Goal: Task Accomplishment & Management: Manage account settings

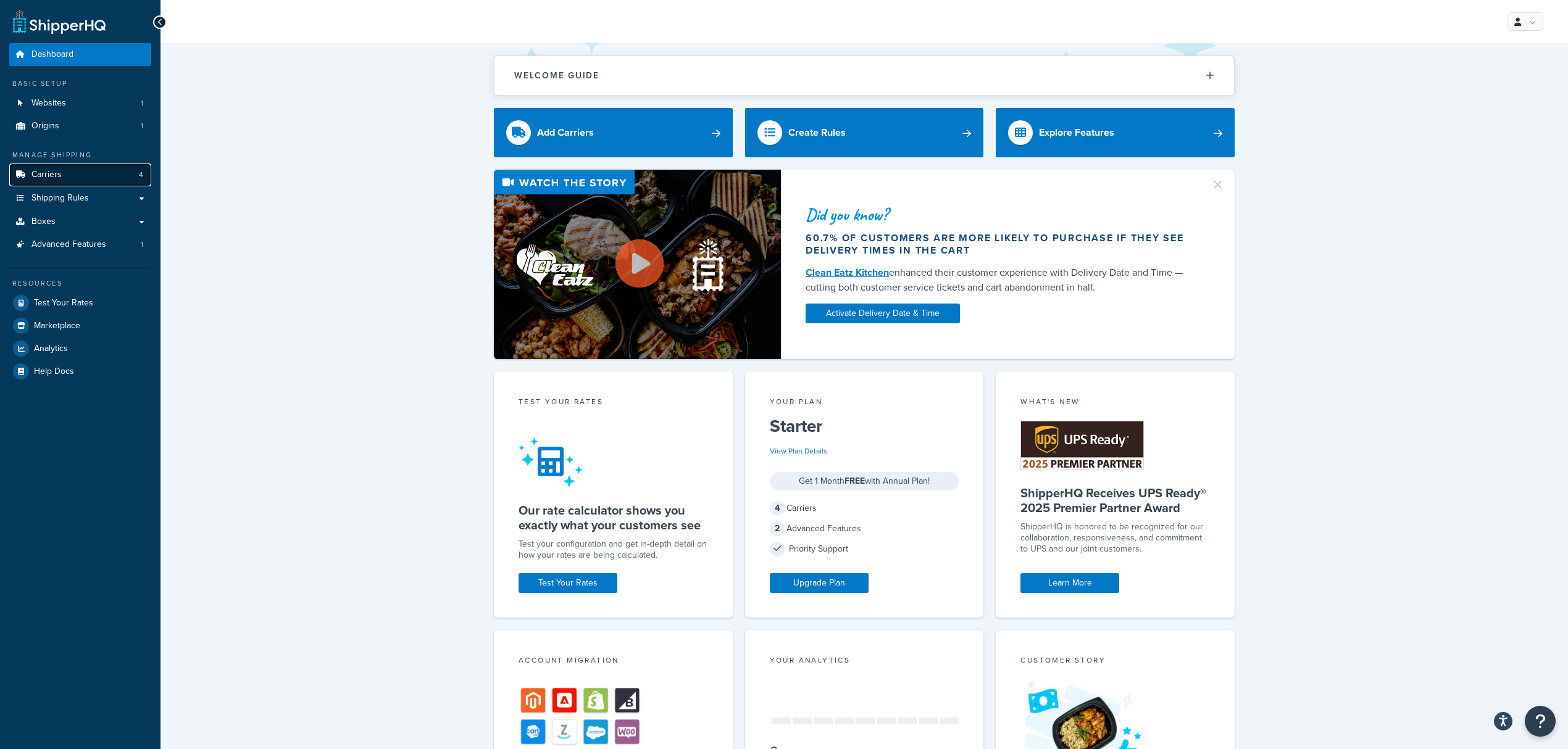
click at [47, 183] on link "Carriers 4" at bounding box center [80, 174] width 142 height 23
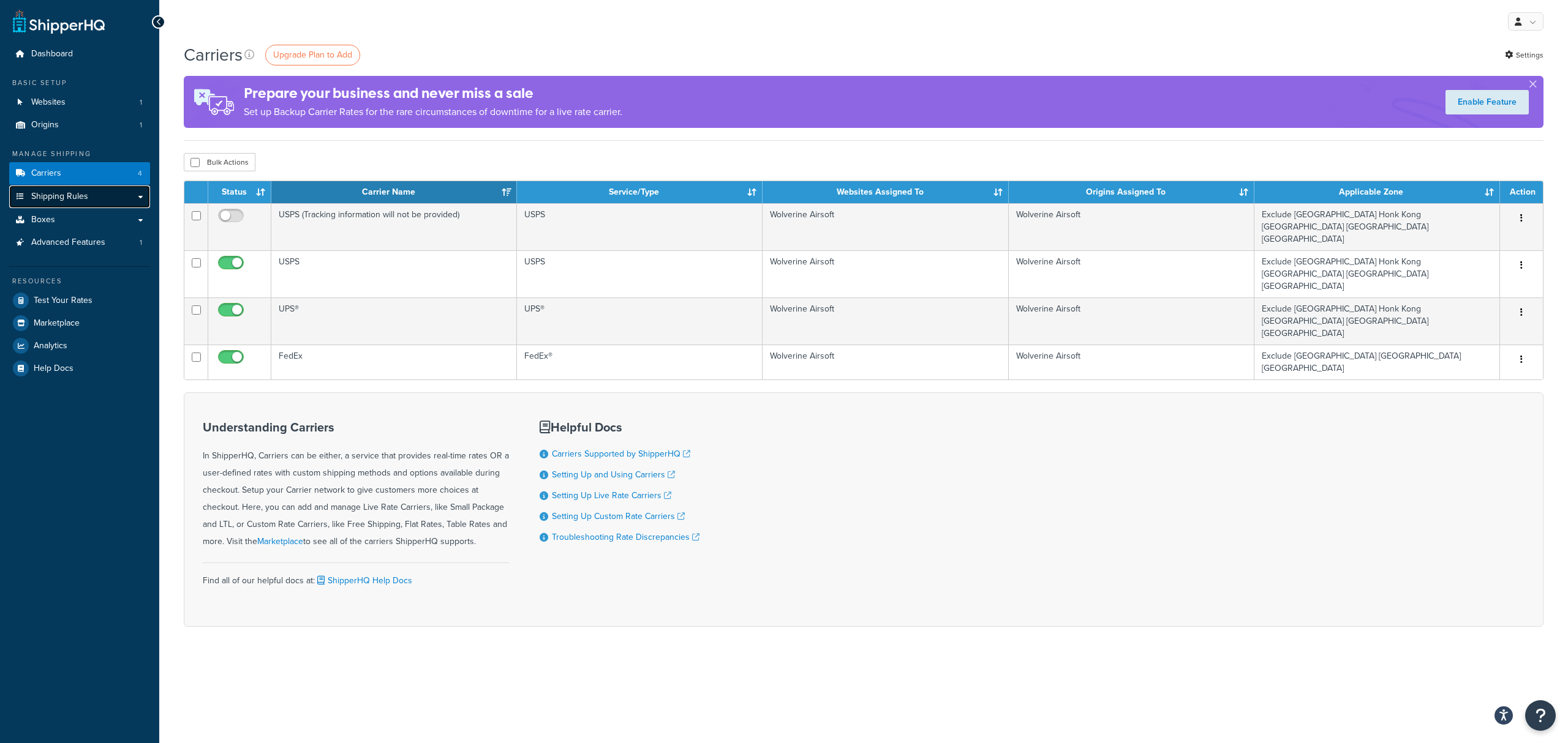
click at [77, 197] on span "Shipping Rules" at bounding box center [59, 197] width 57 height 10
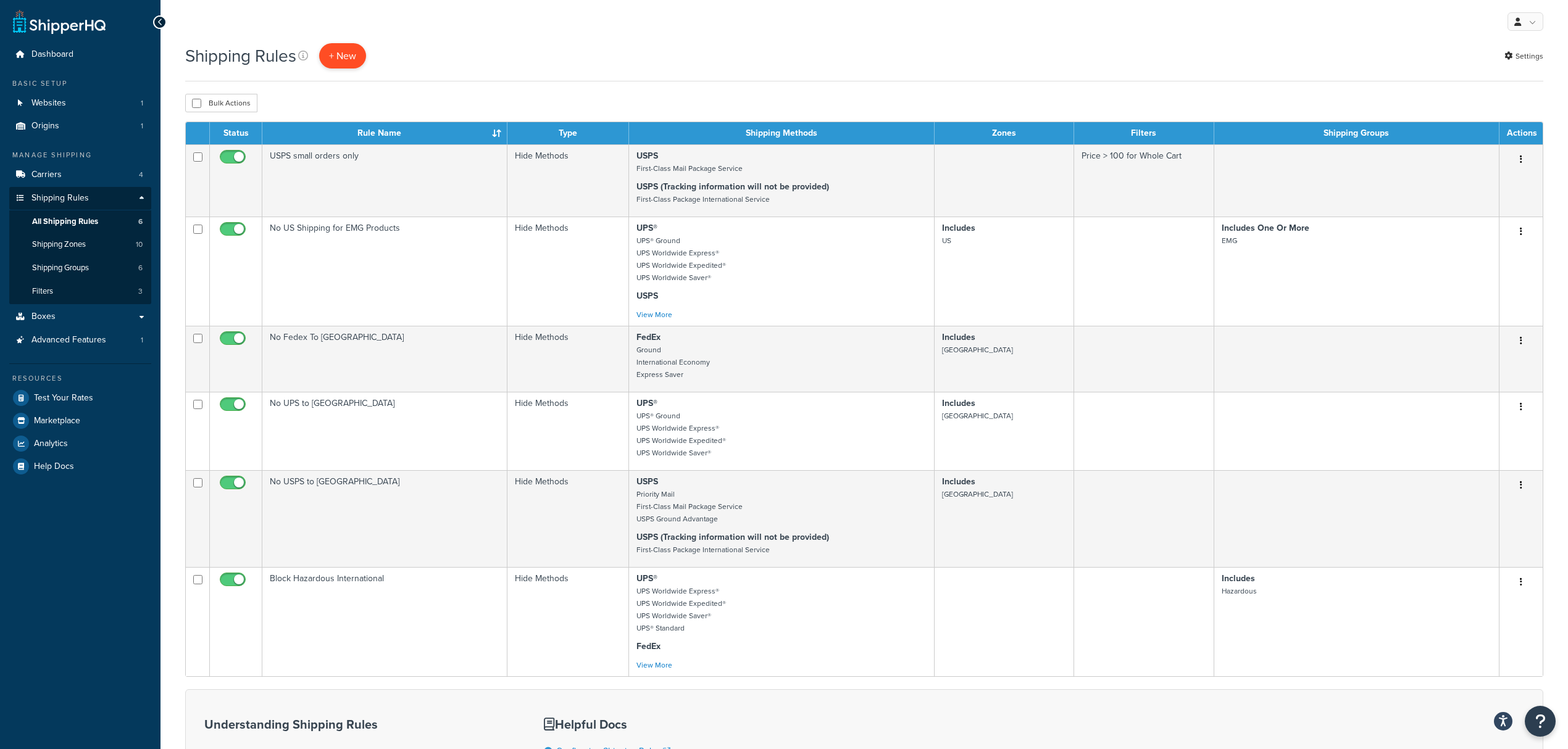
click at [340, 53] on p "+ New" at bounding box center [342, 56] width 47 height 25
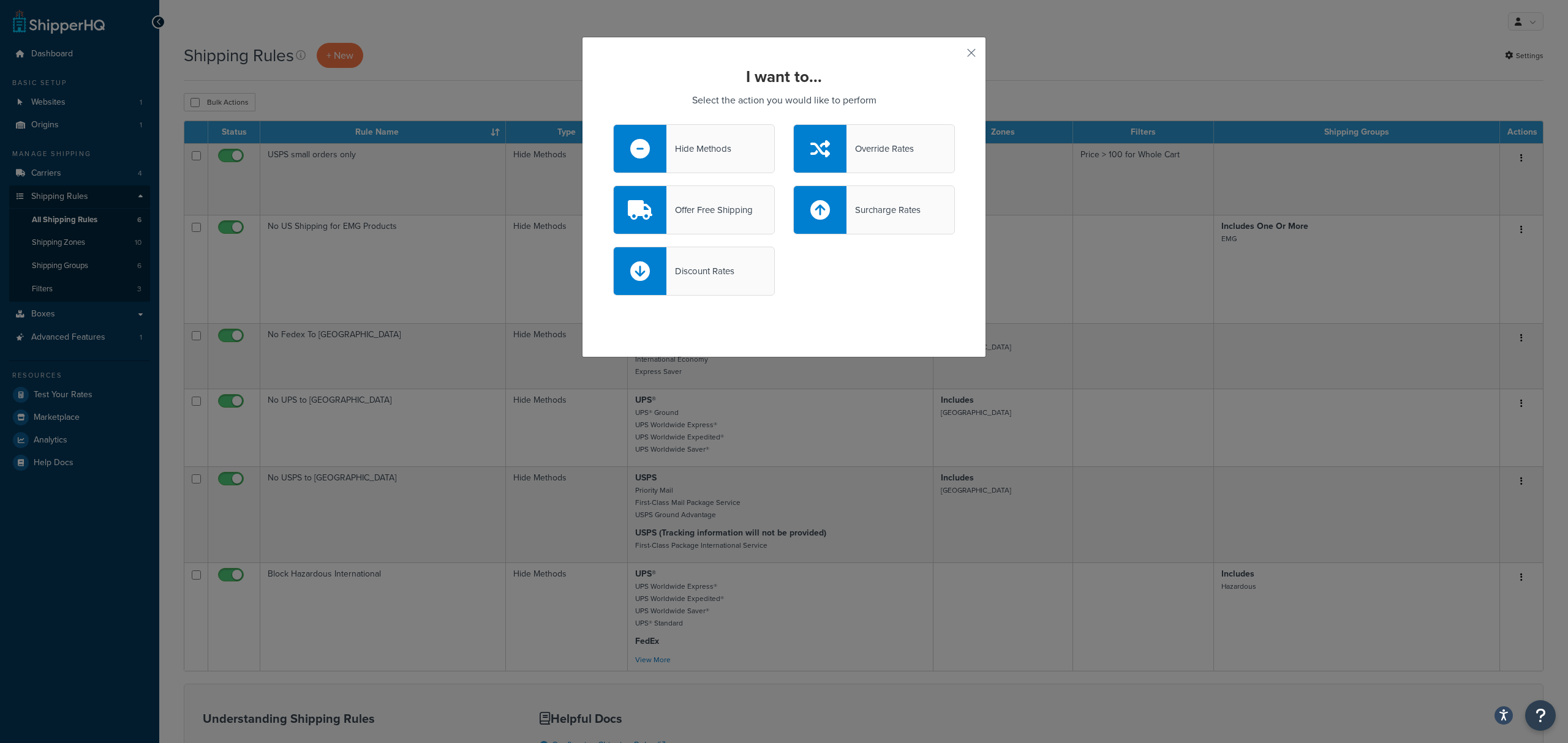
click at [677, 145] on div "Hide Methods" at bounding box center [698, 149] width 65 height 17
click at [0, 0] on input "Hide Methods" at bounding box center [0, 0] width 0 height 0
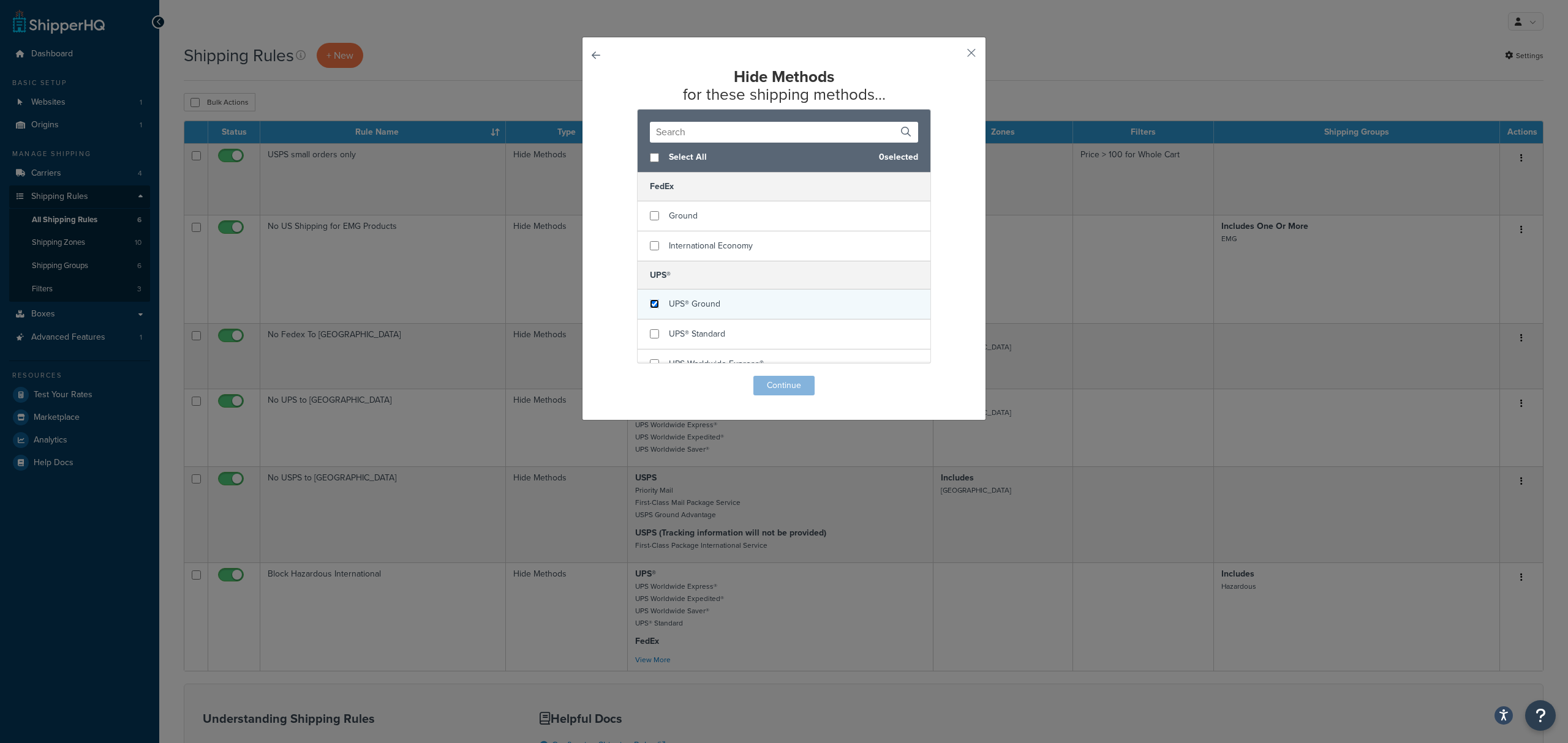
click at [650, 304] on input "checkbox" at bounding box center [655, 304] width 9 height 9
checkbox input "true"
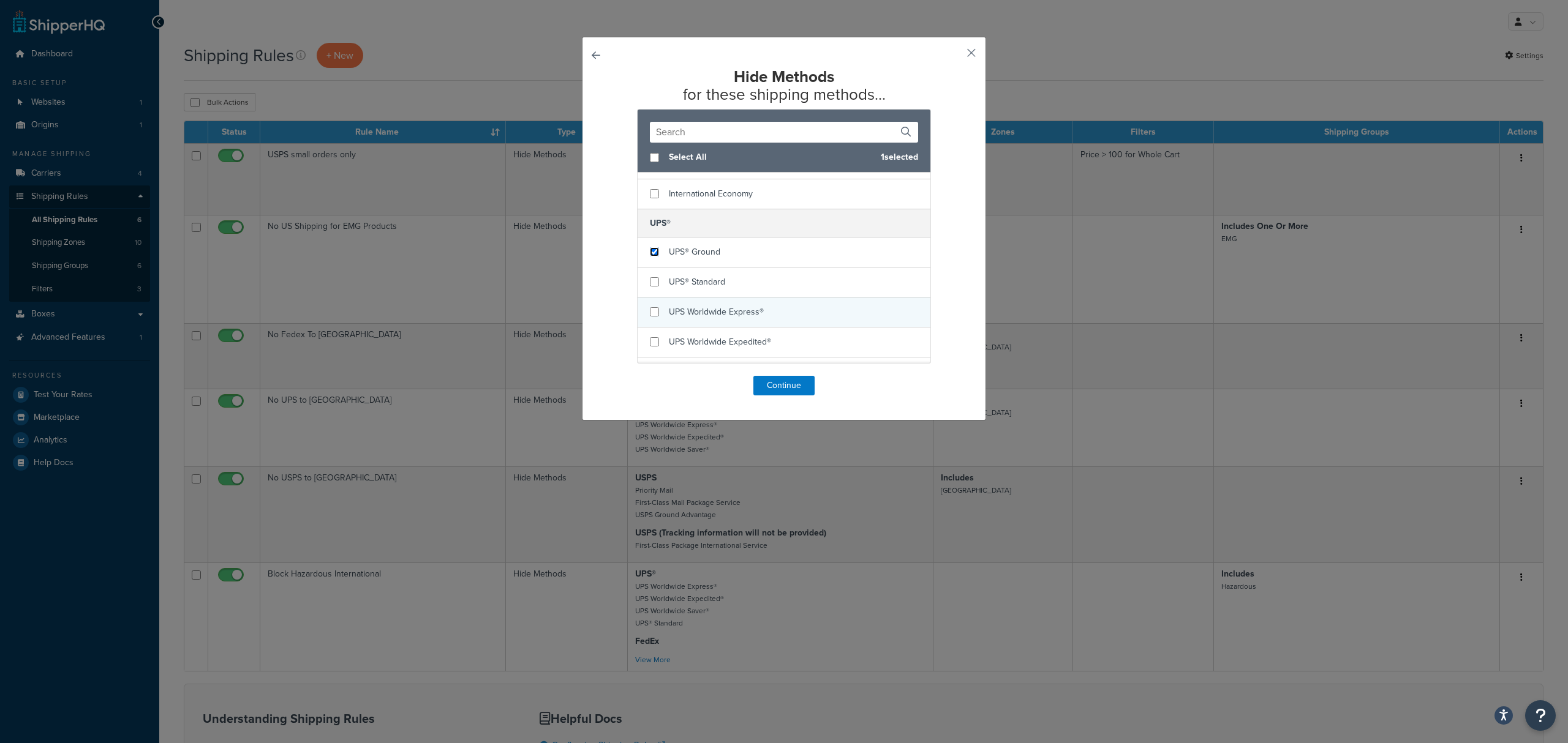
scroll to position [82, 0]
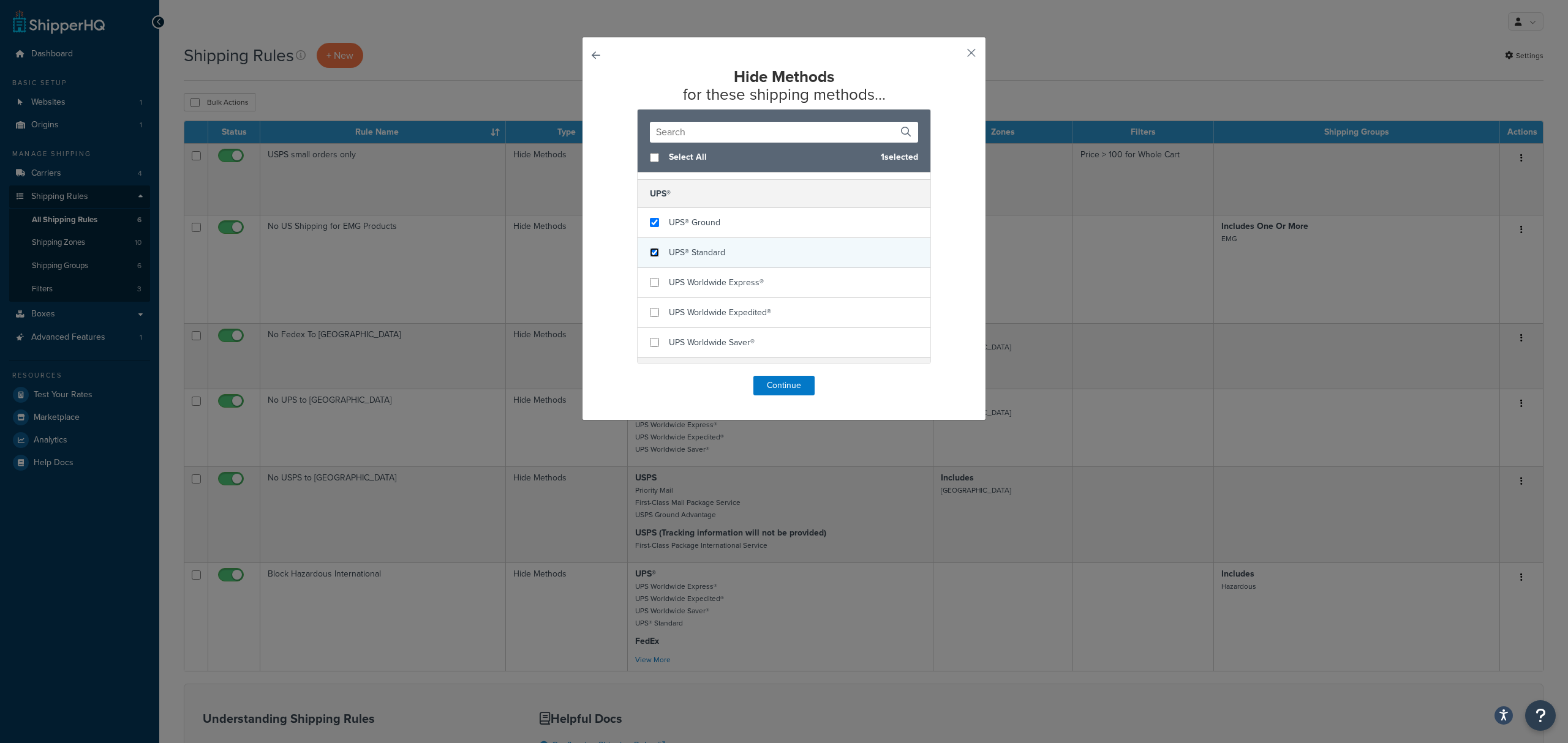
click at [650, 253] on input "checkbox" at bounding box center [655, 253] width 9 height 9
checkbox input "true"
click at [650, 282] on input "checkbox" at bounding box center [655, 283] width 9 height 9
checkbox input "true"
click at [650, 317] on input "checkbox" at bounding box center [655, 313] width 9 height 9
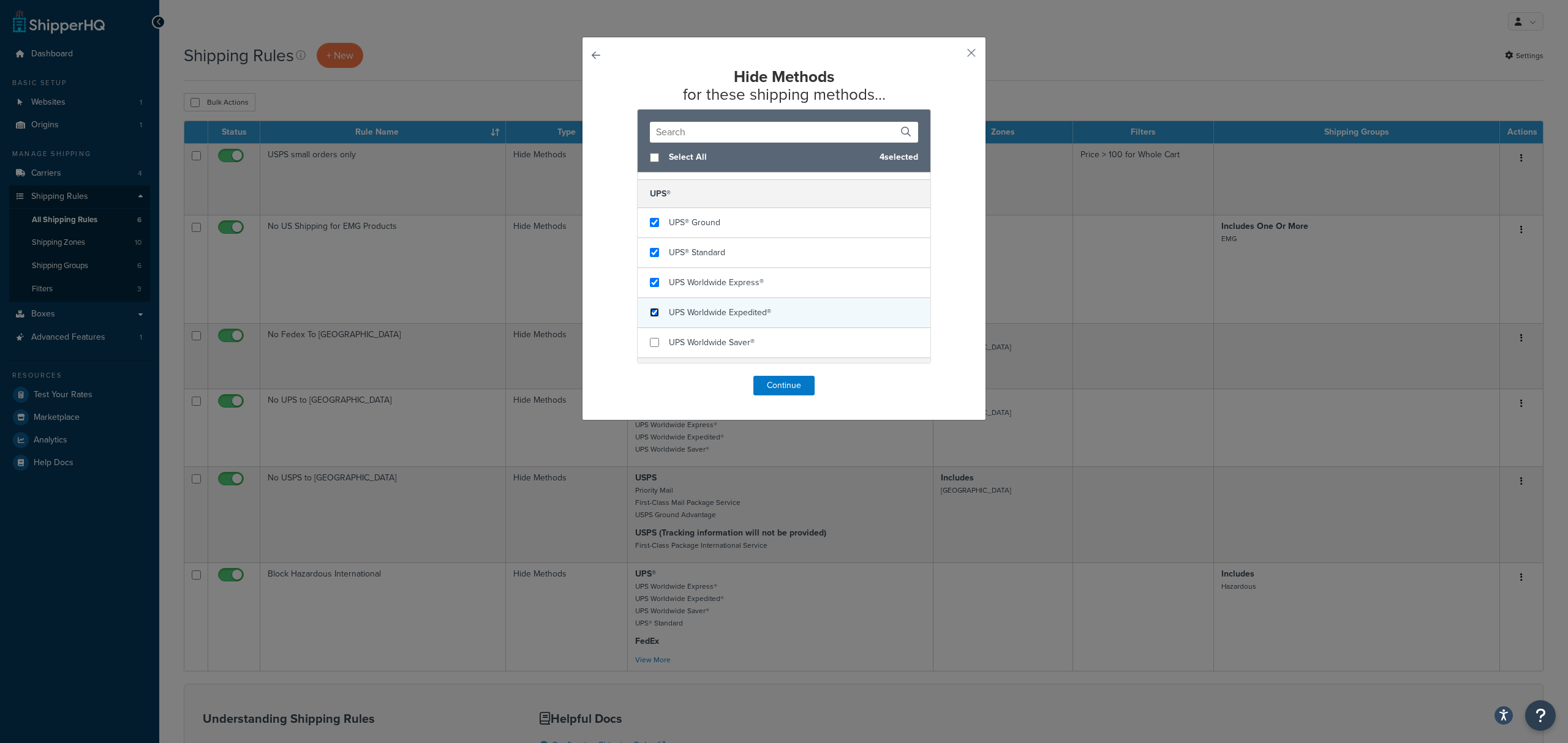
checkbox input "true"
click at [650, 347] on input "checkbox" at bounding box center [655, 343] width 9 height 9
checkbox input "true"
click at [650, 305] on input "checkbox" at bounding box center [655, 304] width 9 height 9
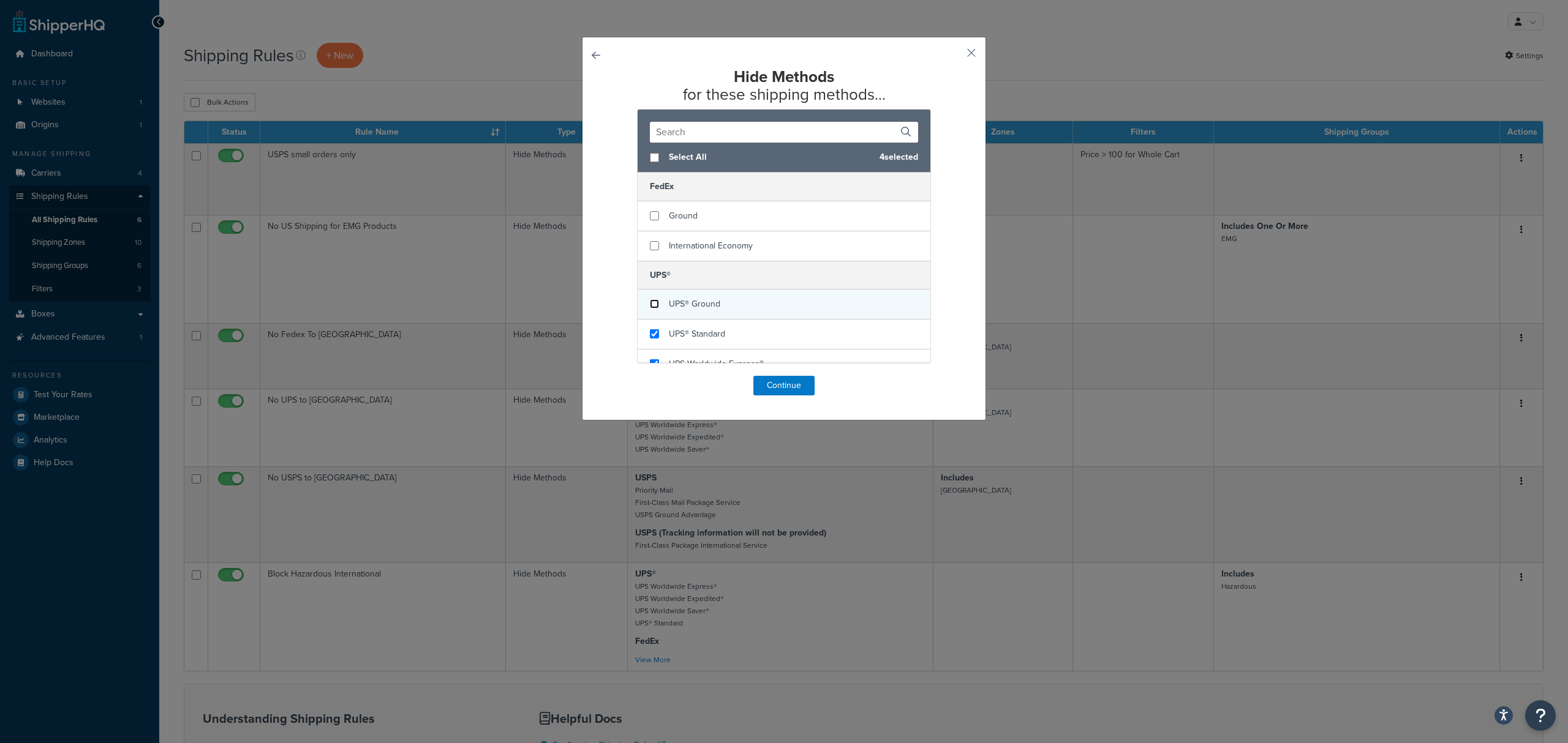
checkbox input "false"
drag, startPoint x: 652, startPoint y: 334, endPoint x: 662, endPoint y: 328, distance: 11.7
click at [652, 336] on input "checkbox" at bounding box center [655, 334] width 9 height 9
checkbox input "false"
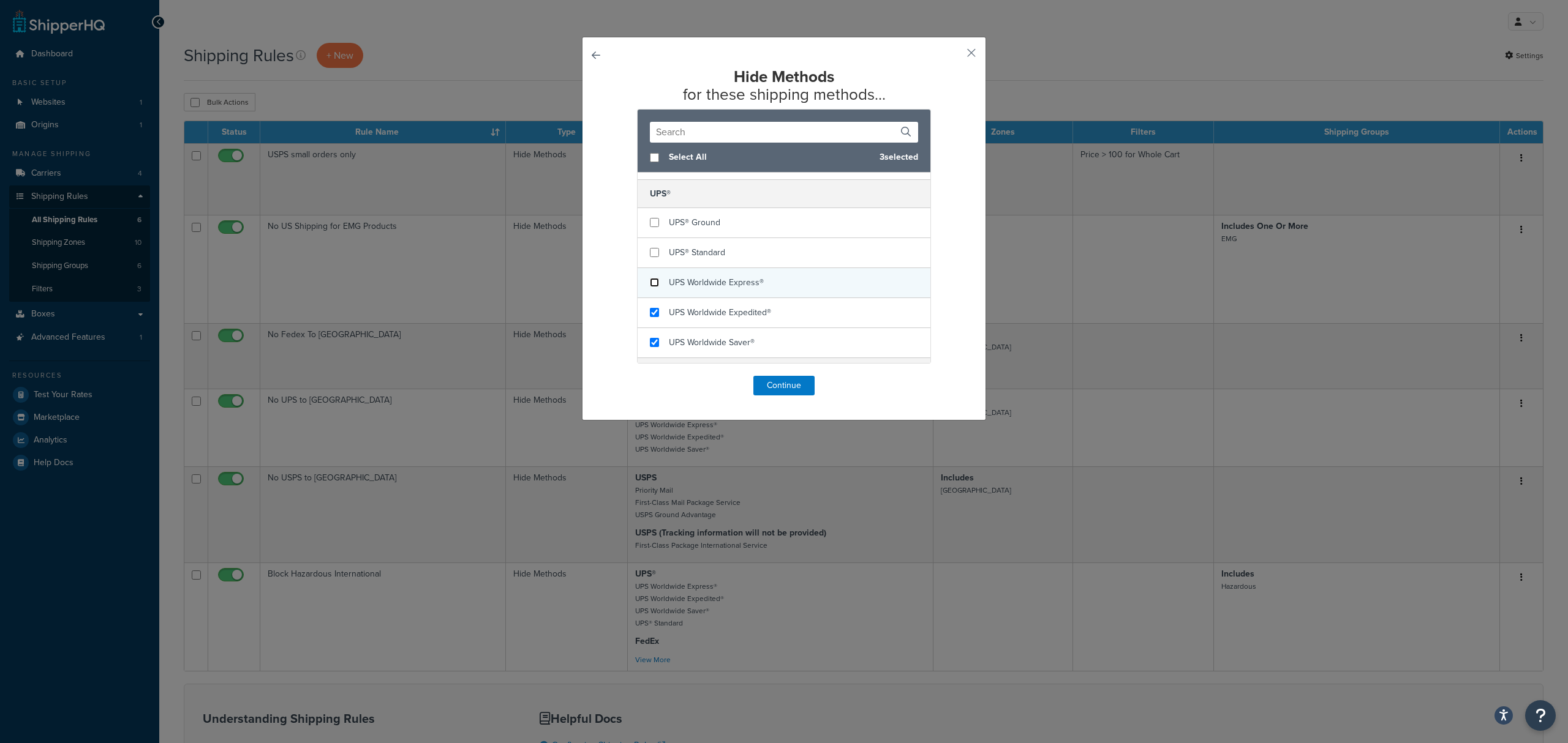
click at [653, 287] on input "checkbox" at bounding box center [655, 283] width 9 height 9
checkbox input "false"
drag, startPoint x: 649, startPoint y: 308, endPoint x: 650, endPoint y: 319, distance: 11.0
click at [649, 309] on div "UPS Worldwide Expedited®" at bounding box center [784, 313] width 293 height 30
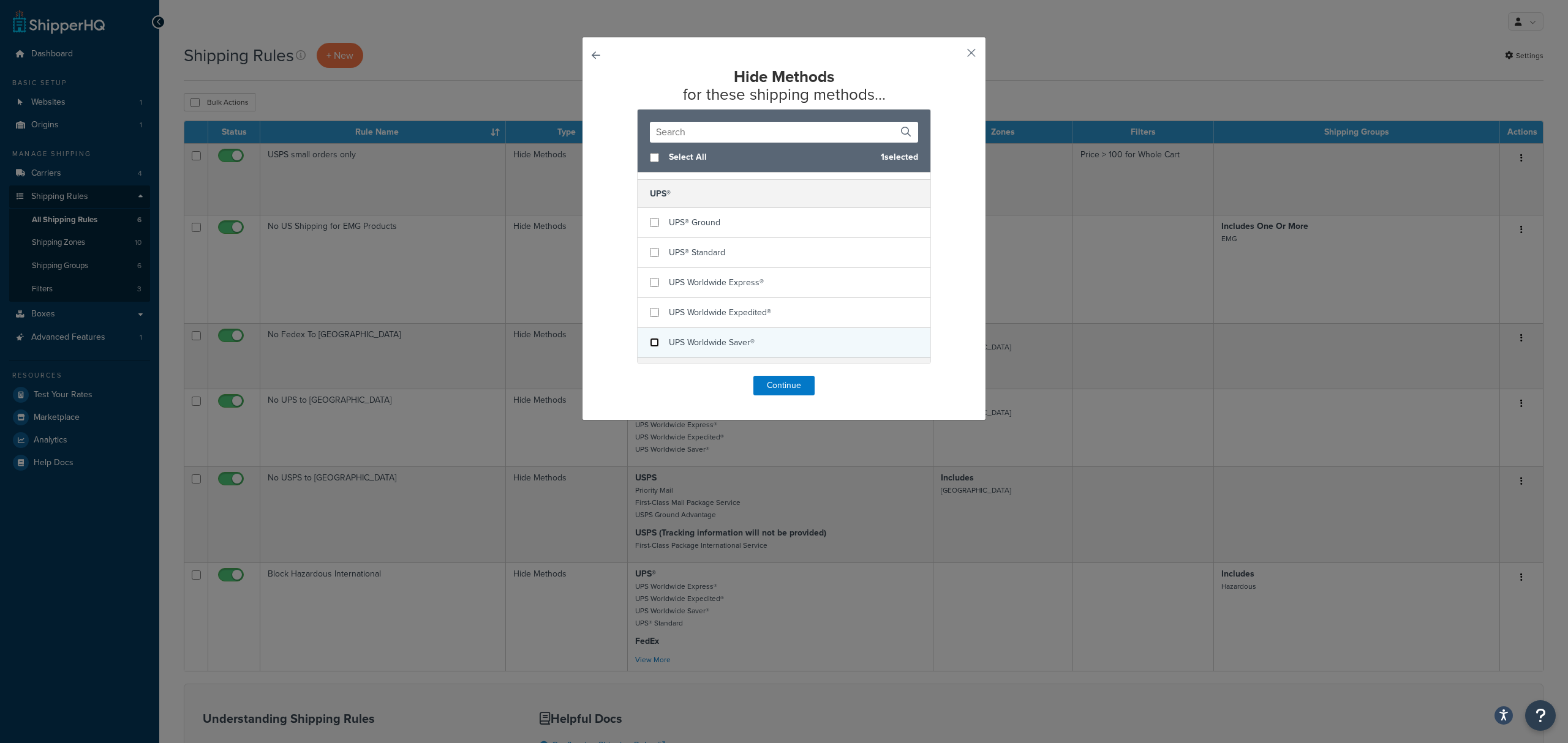
click at [650, 347] on input "checkbox" at bounding box center [655, 343] width 9 height 9
checkbox input "false"
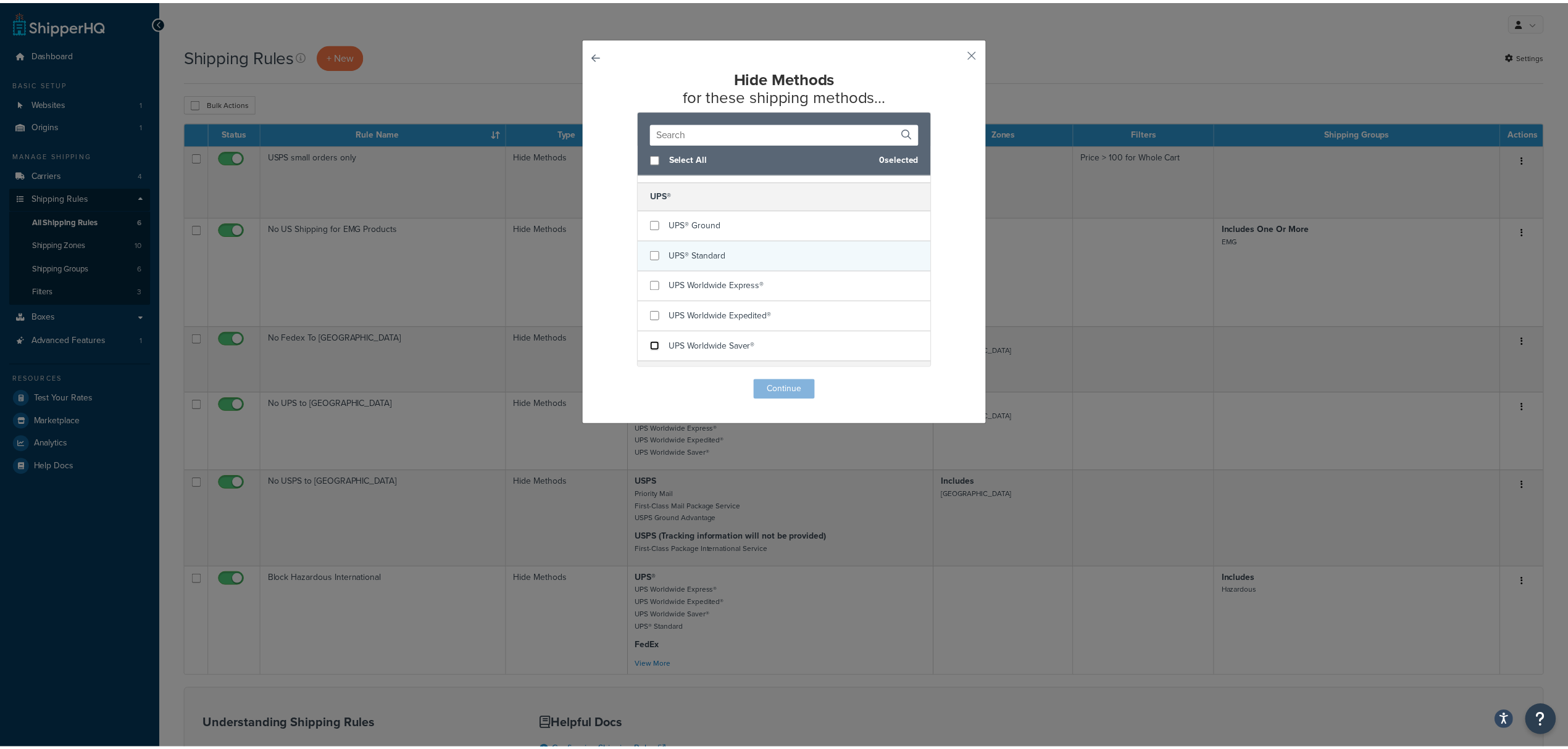
scroll to position [164, 0]
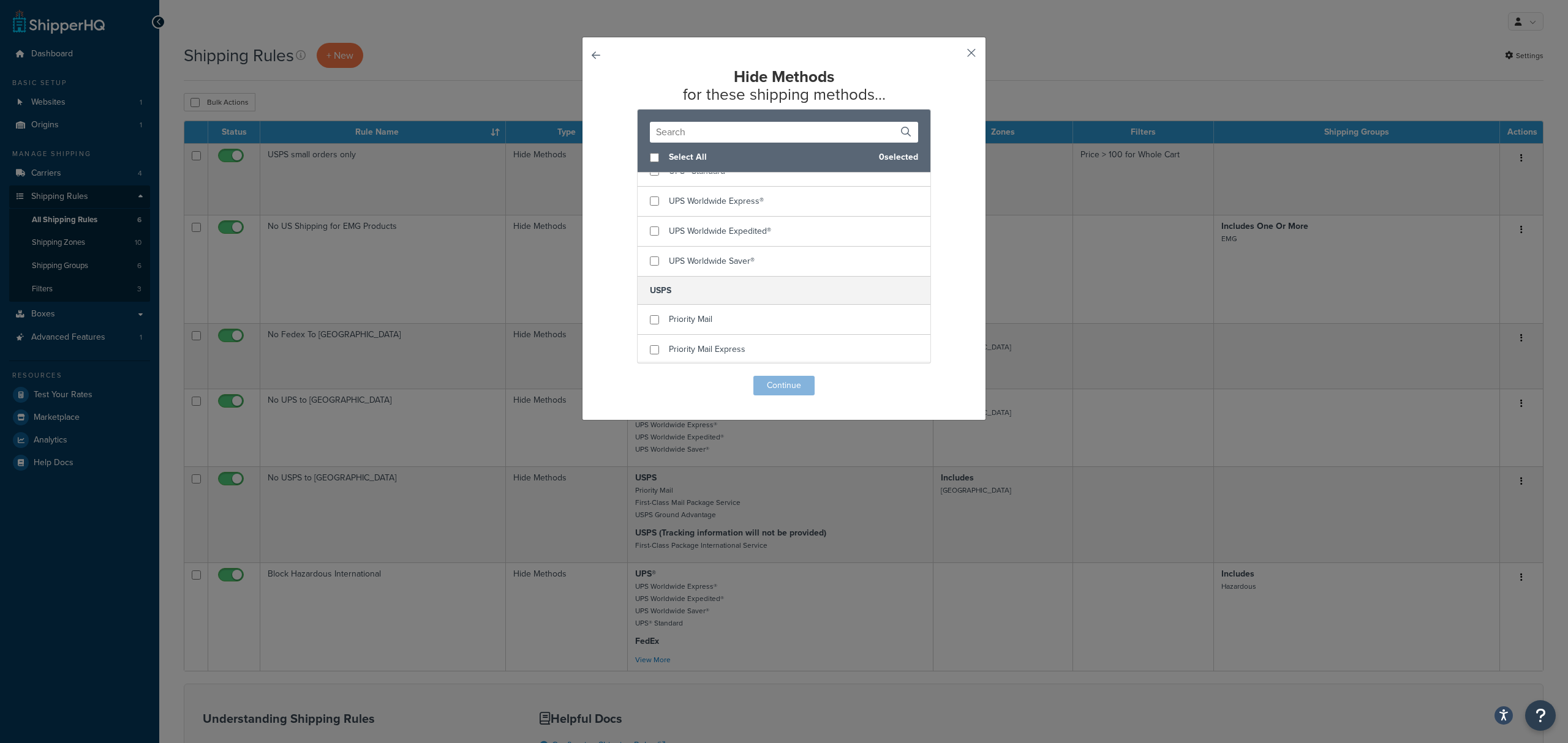
click at [955, 55] on button "button" at bounding box center [953, 57] width 3 height 3
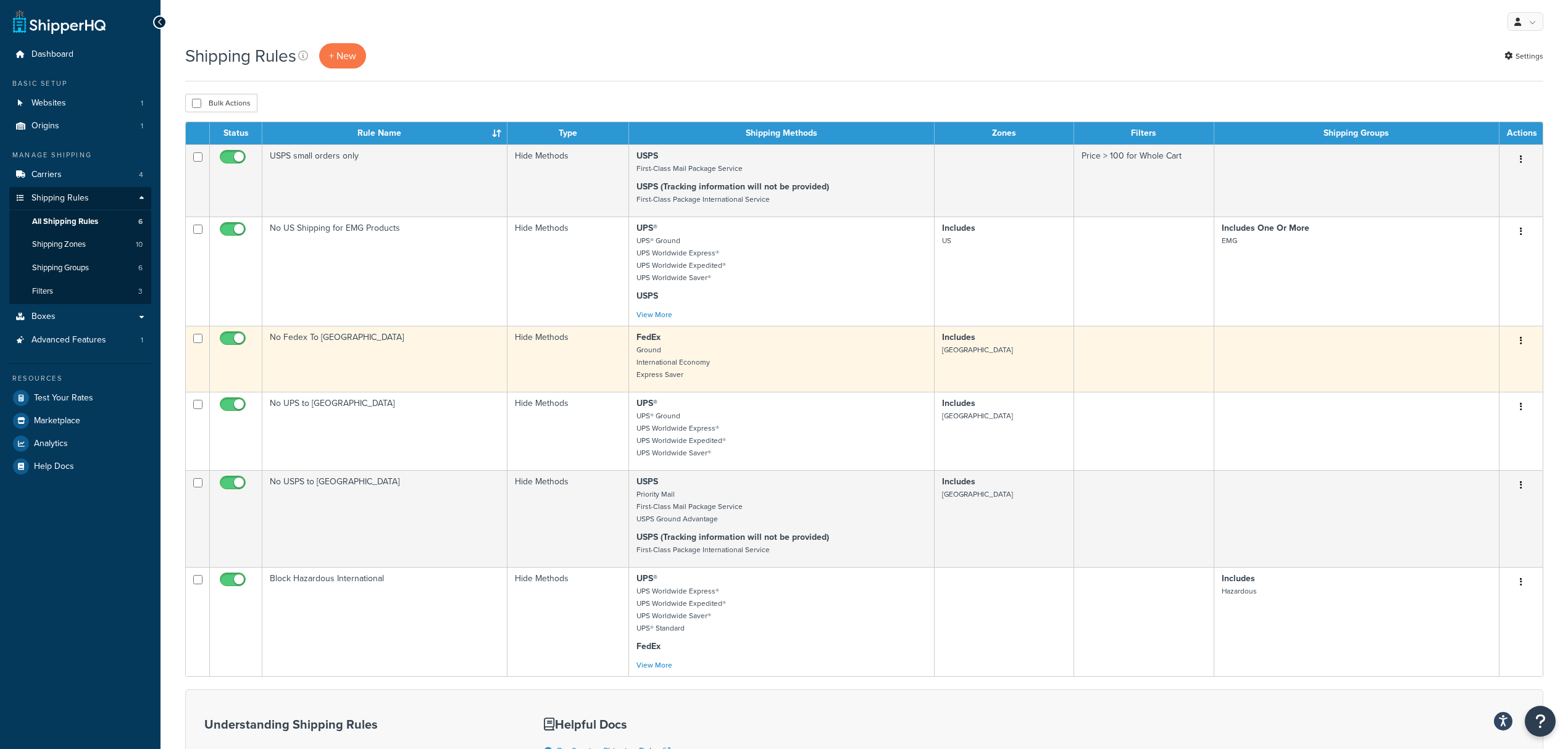
click at [322, 344] on td "No Fedex To [GEOGRAPHIC_DATA]" at bounding box center [385, 359] width 245 height 66
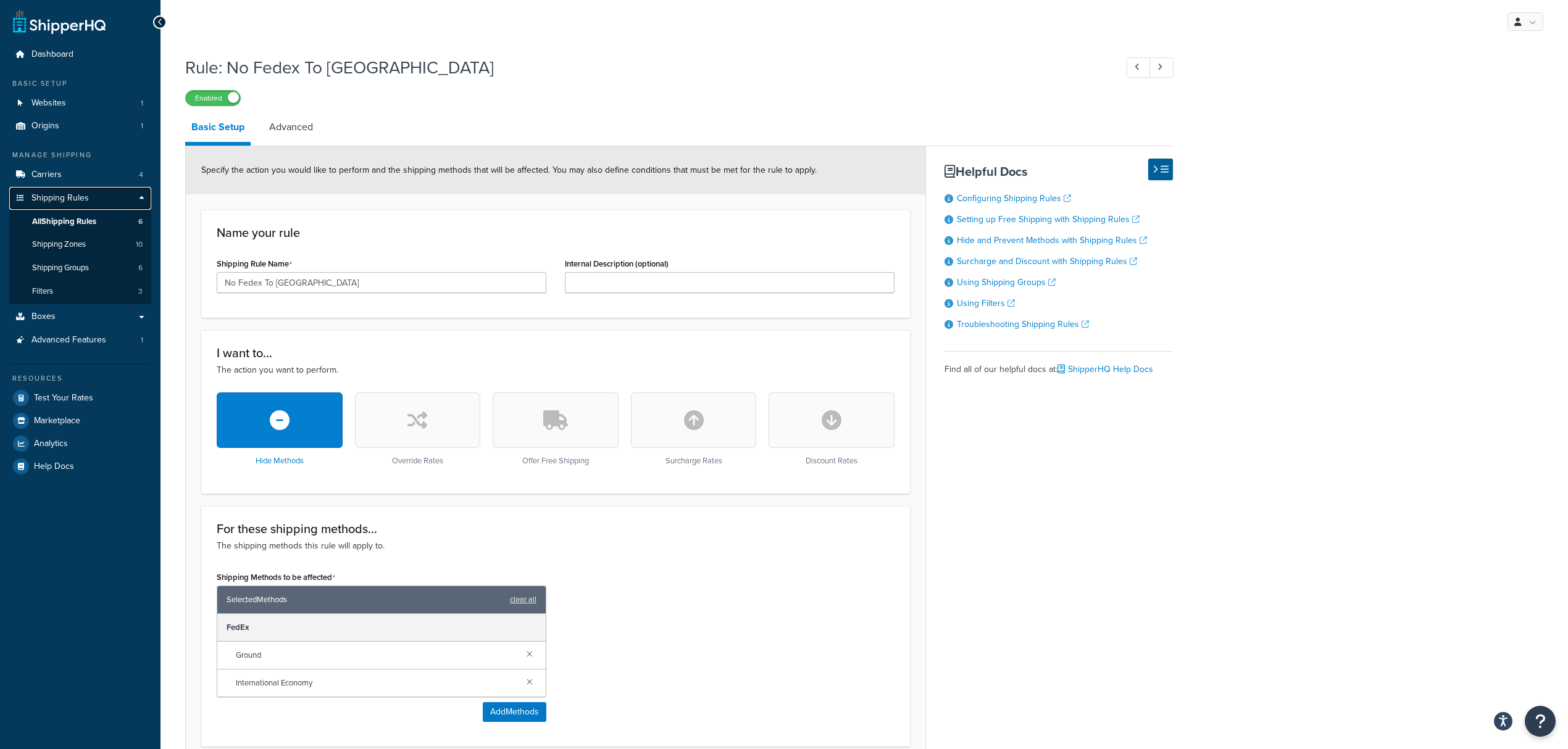
click at [65, 196] on span "Shipping Rules" at bounding box center [60, 198] width 57 height 11
click at [70, 174] on link "Carriers 4" at bounding box center [80, 174] width 142 height 23
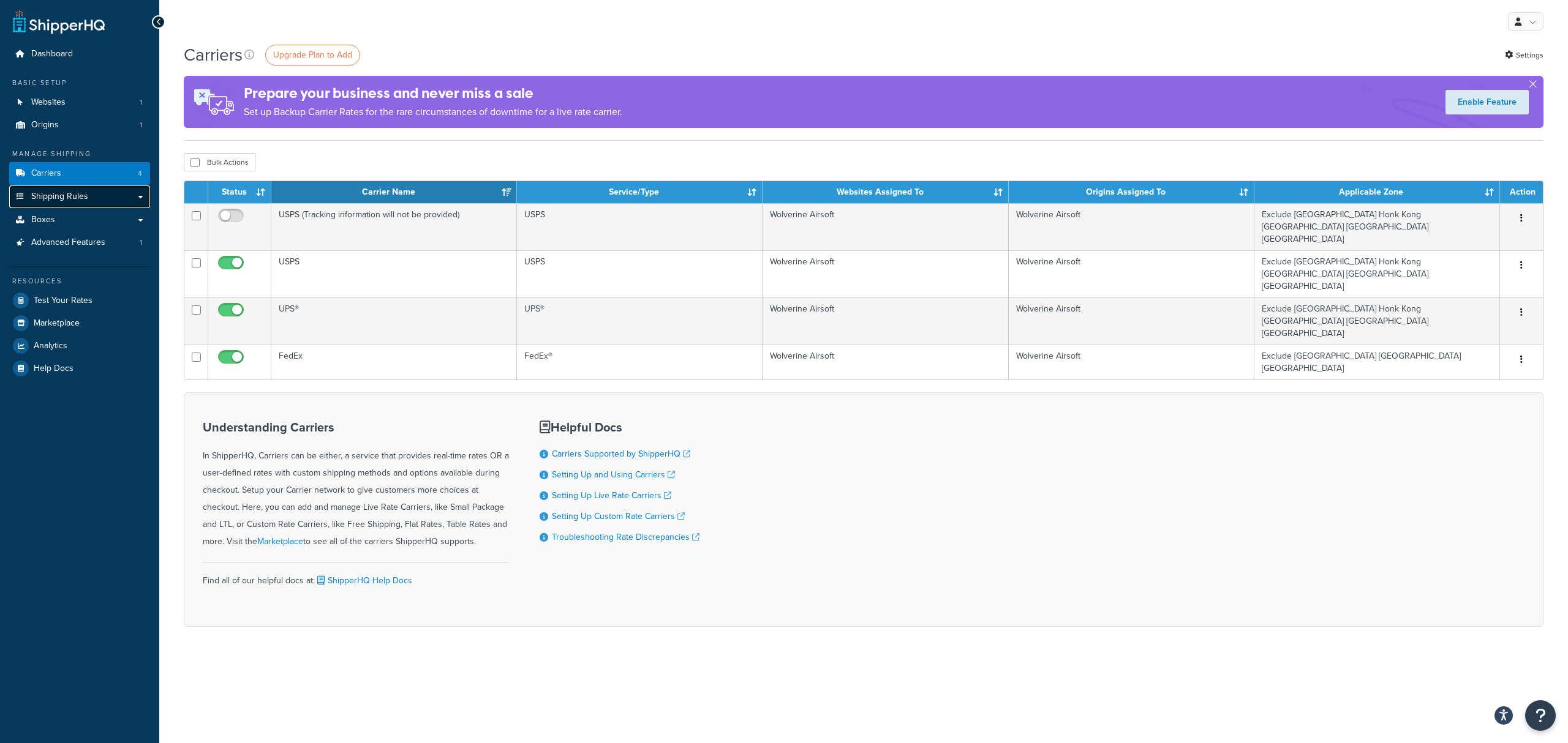
click at [78, 193] on span "Shipping Rules" at bounding box center [59, 197] width 57 height 10
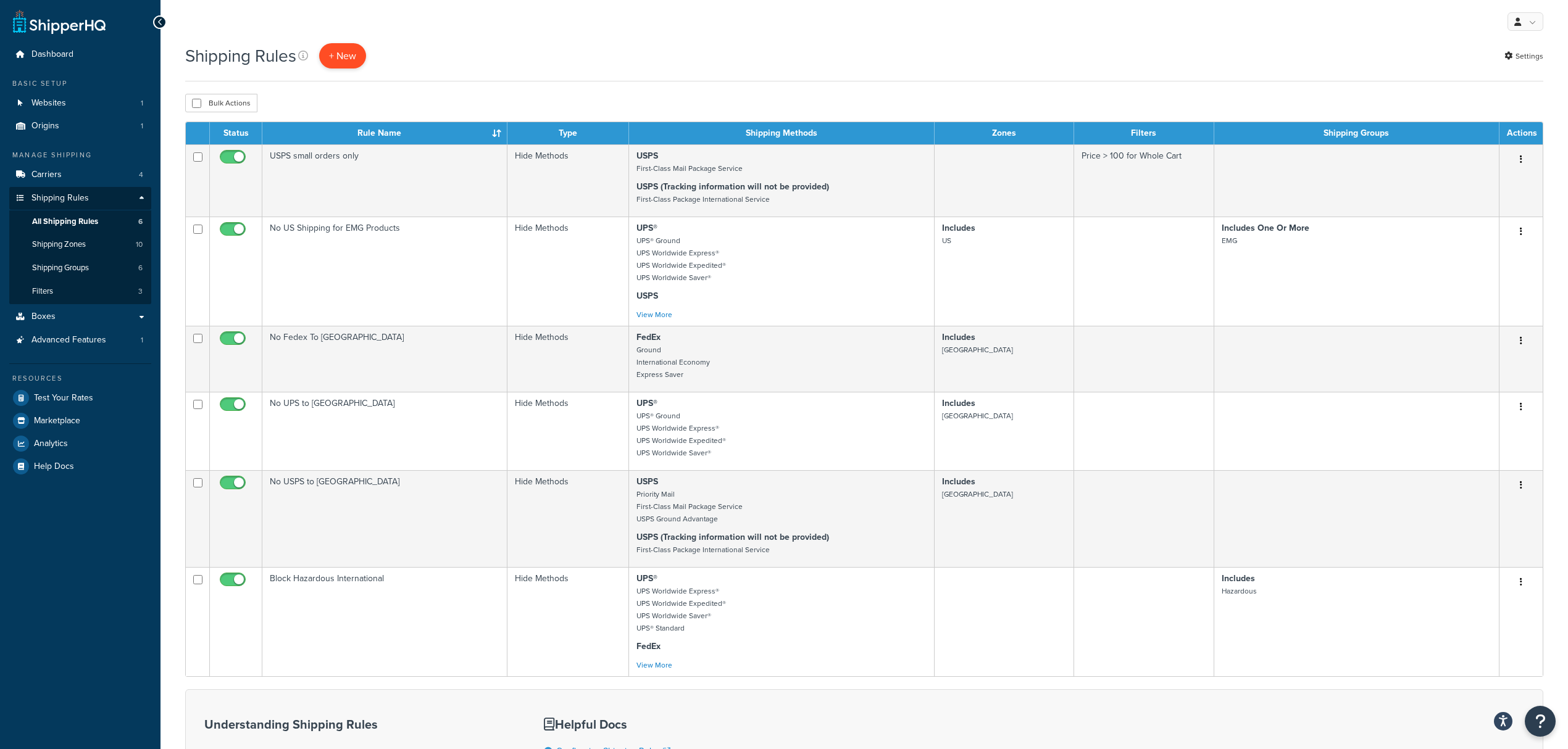
click at [353, 57] on p "+ New" at bounding box center [342, 56] width 47 height 25
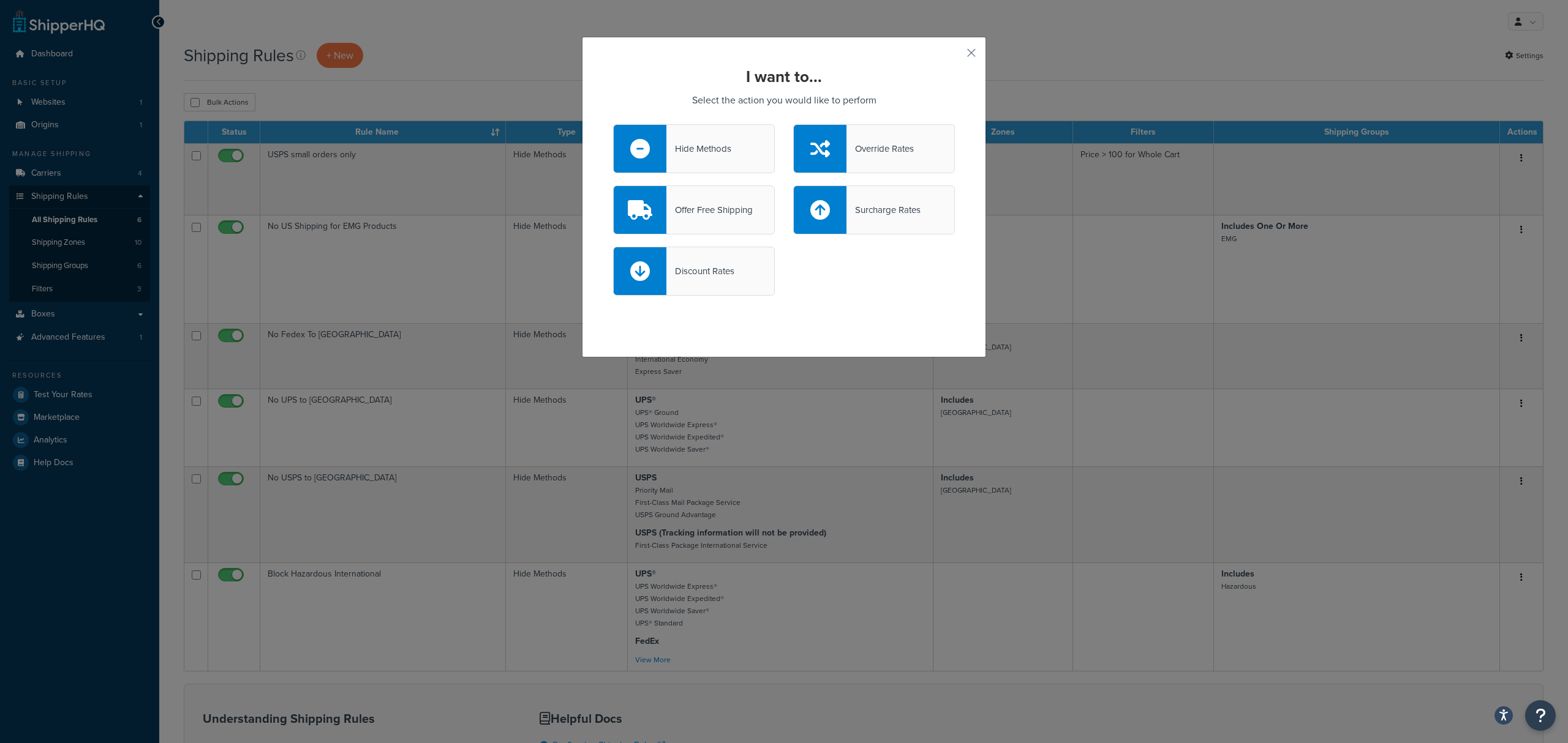
click at [673, 153] on div "Hide Methods" at bounding box center [698, 149] width 65 height 17
click at [0, 0] on input "Hide Methods" at bounding box center [0, 0] width 0 height 0
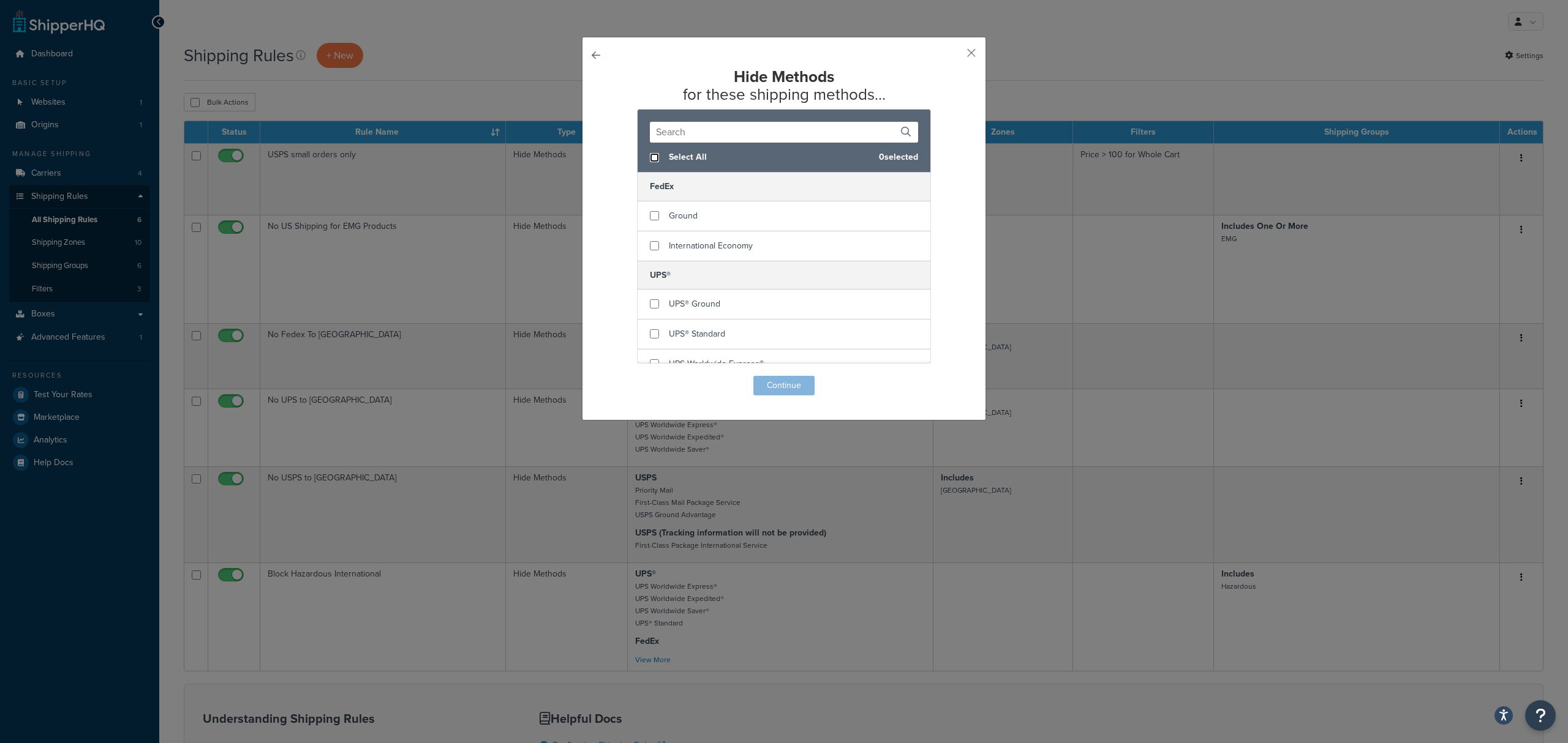
click at [650, 153] on input "checkbox" at bounding box center [655, 157] width 9 height 9
checkbox input "true"
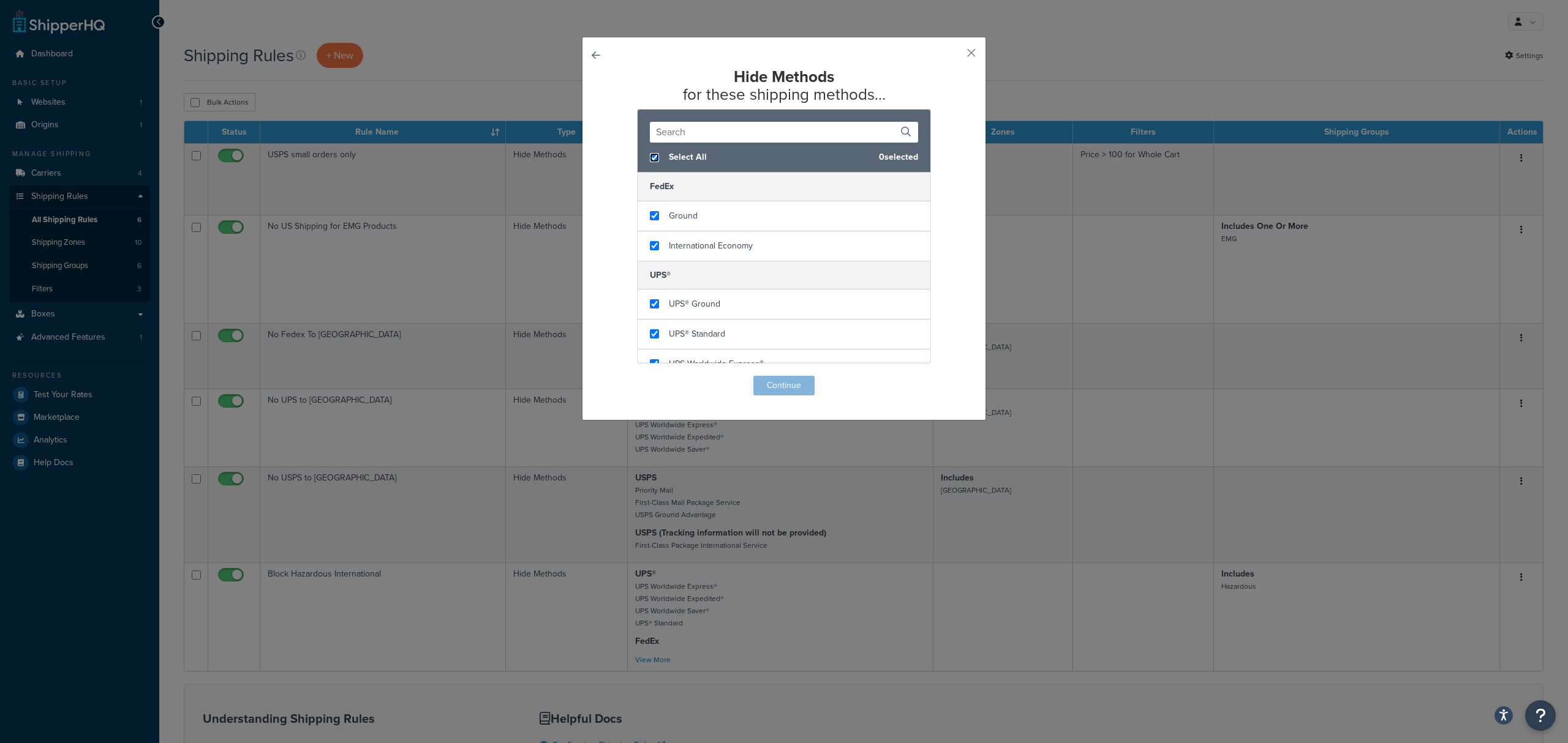
checkbox input "true"
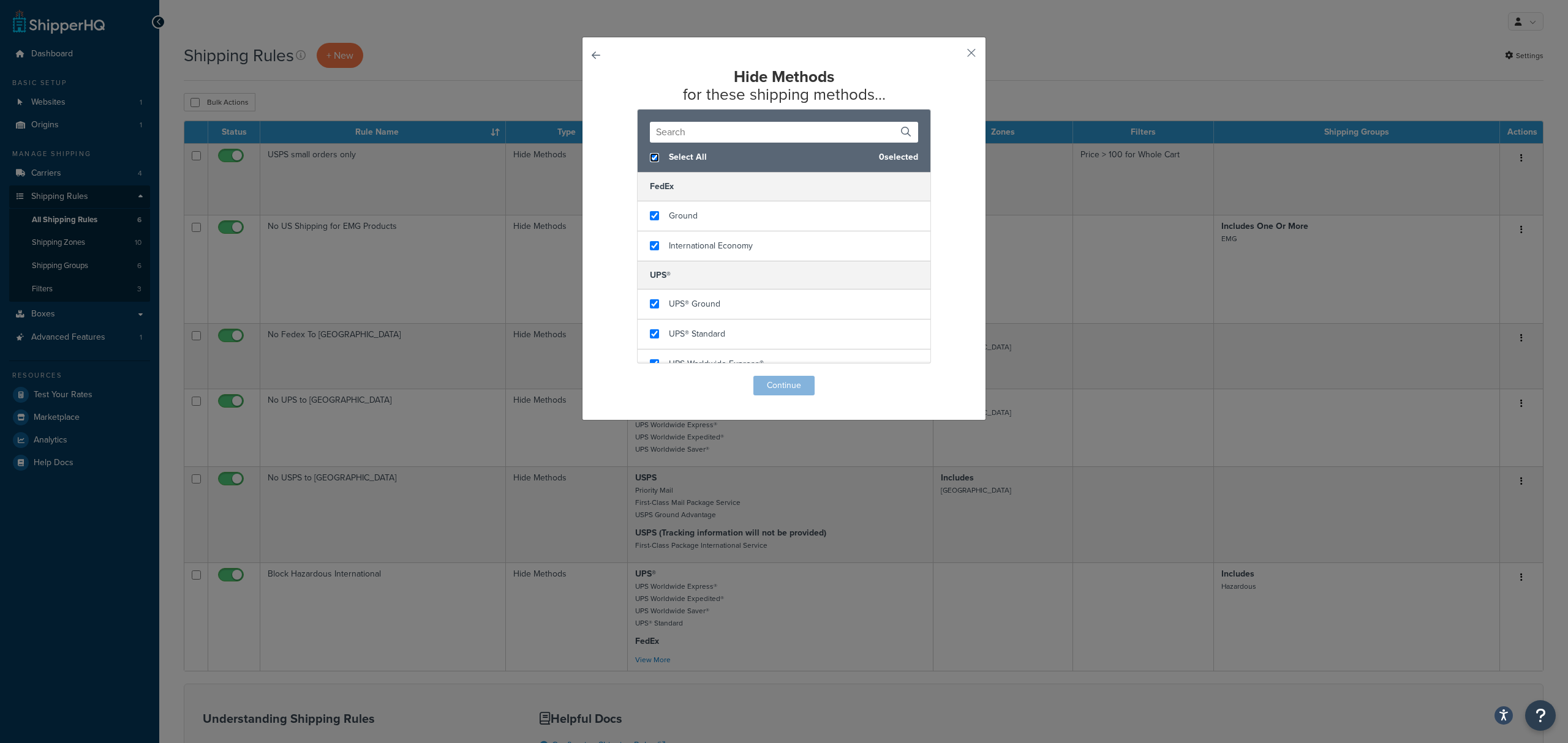
checkbox input "true"
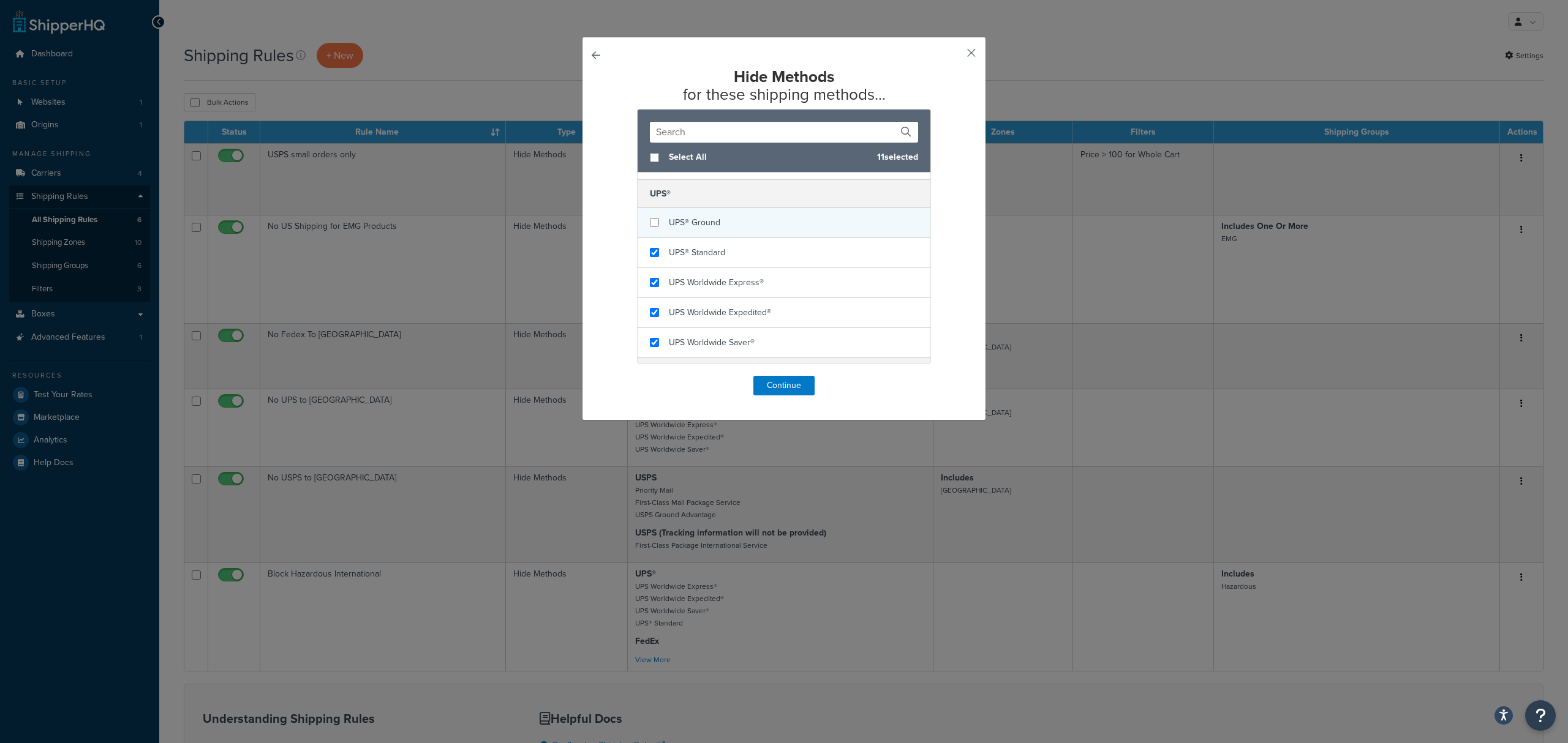
checkbox input "false"
click at [649, 230] on div "UPS® Ground" at bounding box center [784, 223] width 293 height 30
drag, startPoint x: 651, startPoint y: 250, endPoint x: 649, endPoint y: 274, distance: 24.1
click at [651, 251] on input "checkbox" at bounding box center [655, 253] width 9 height 9
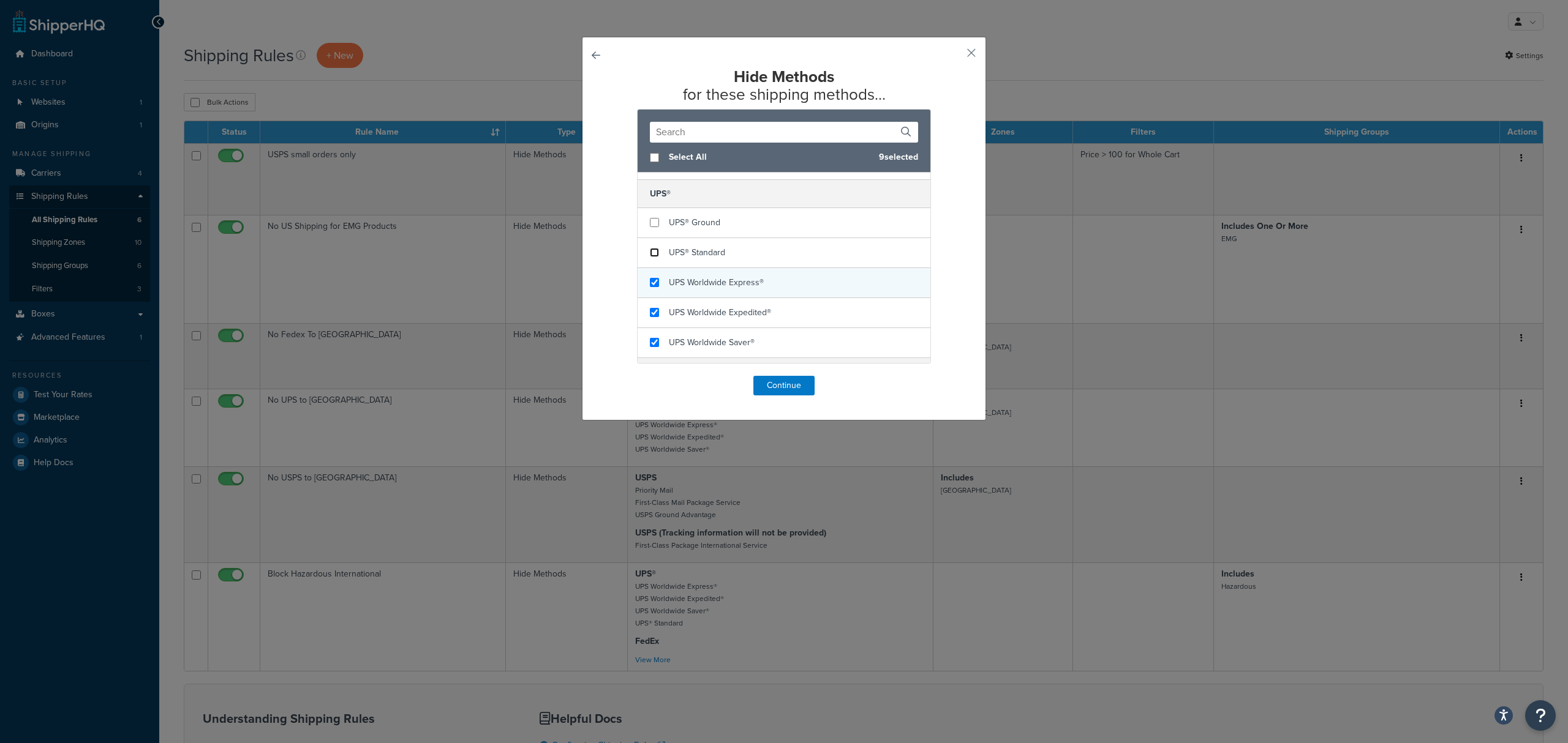
checkbox input "false"
click at [650, 287] on input "checkbox" at bounding box center [655, 283] width 9 height 9
checkbox input "false"
drag, startPoint x: 647, startPoint y: 315, endPoint x: 645, endPoint y: 344, distance: 29.1
click at [650, 316] on input "checkbox" at bounding box center [655, 313] width 9 height 9
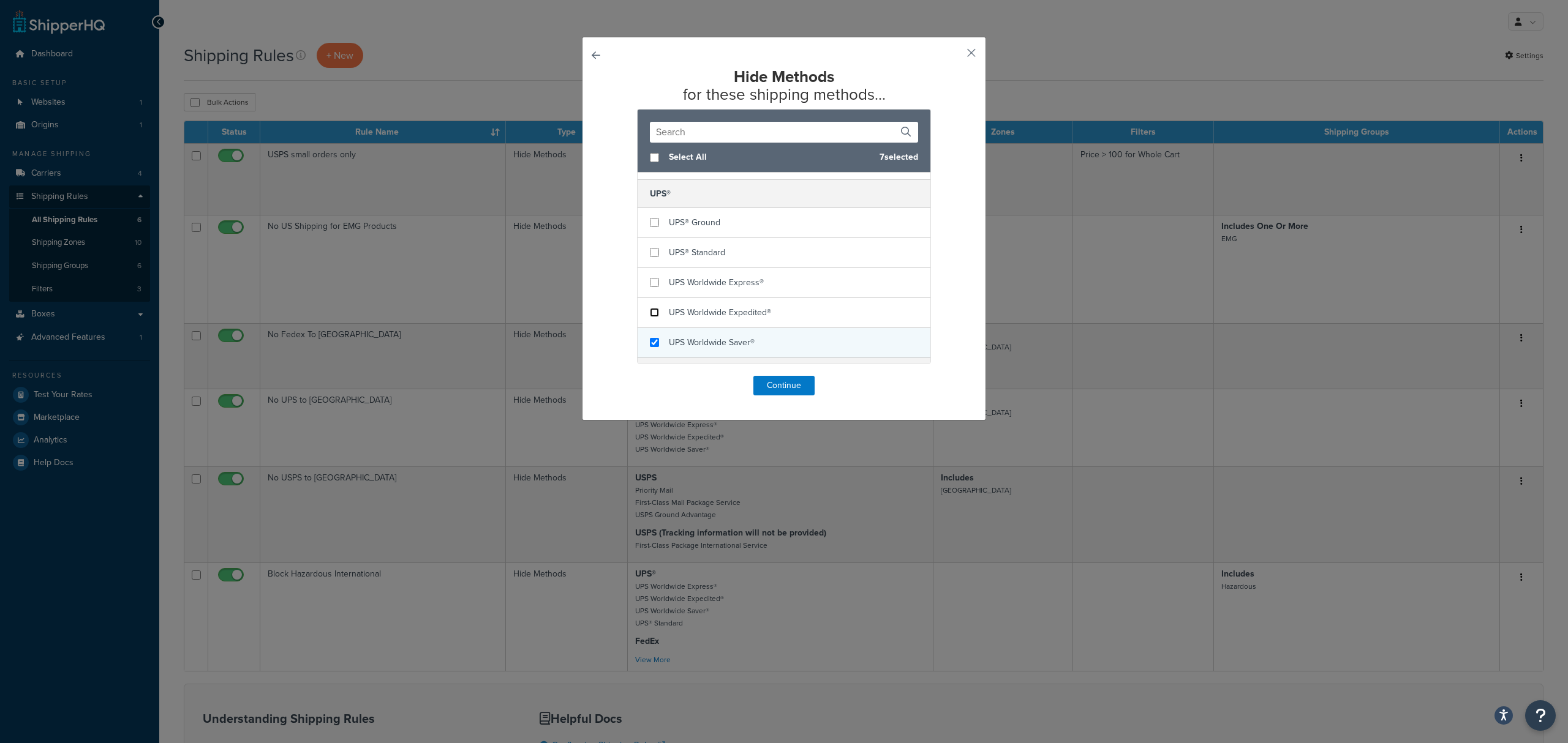
checkbox input "false"
click at [650, 345] on input "checkbox" at bounding box center [655, 343] width 9 height 9
checkbox input "false"
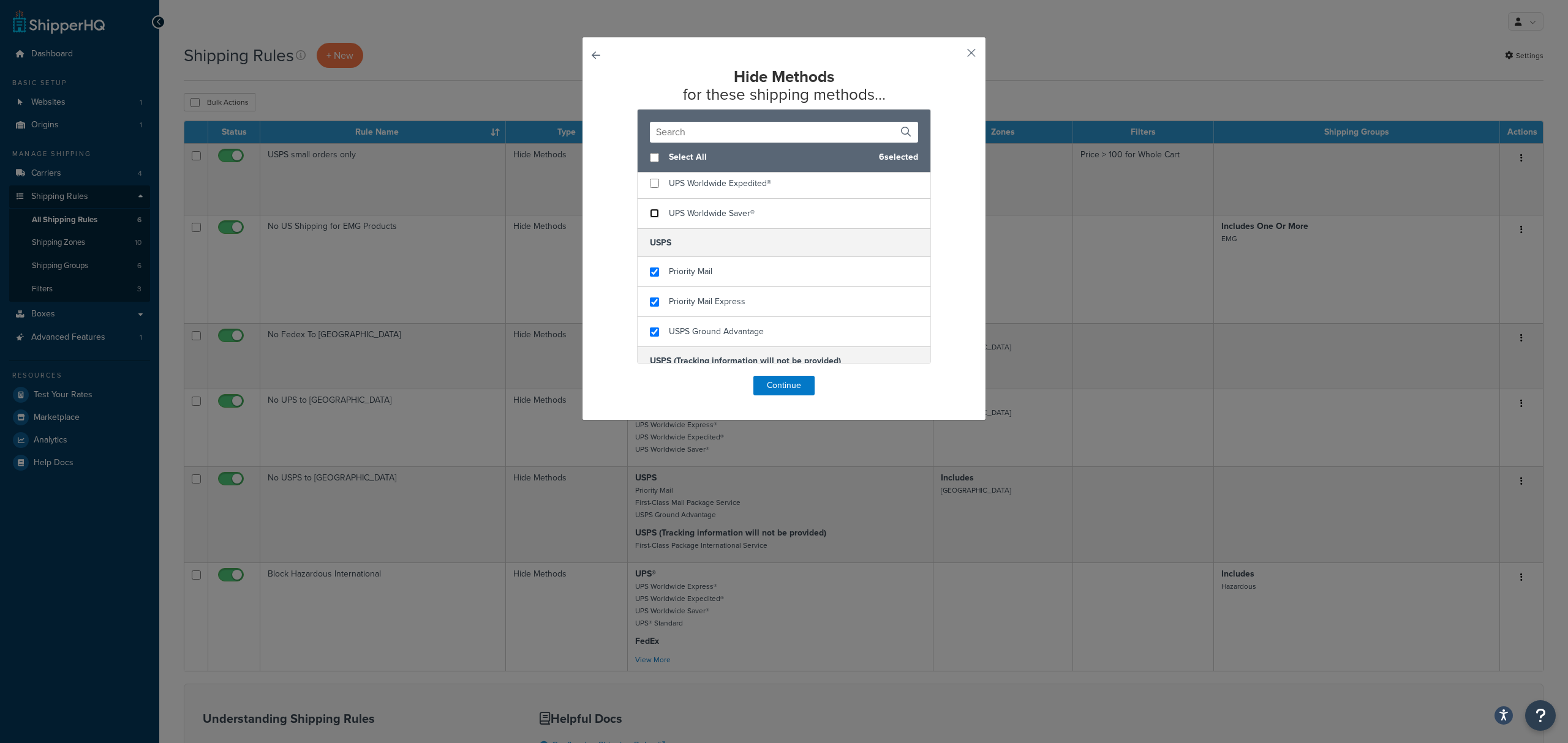
scroll to position [255, 0]
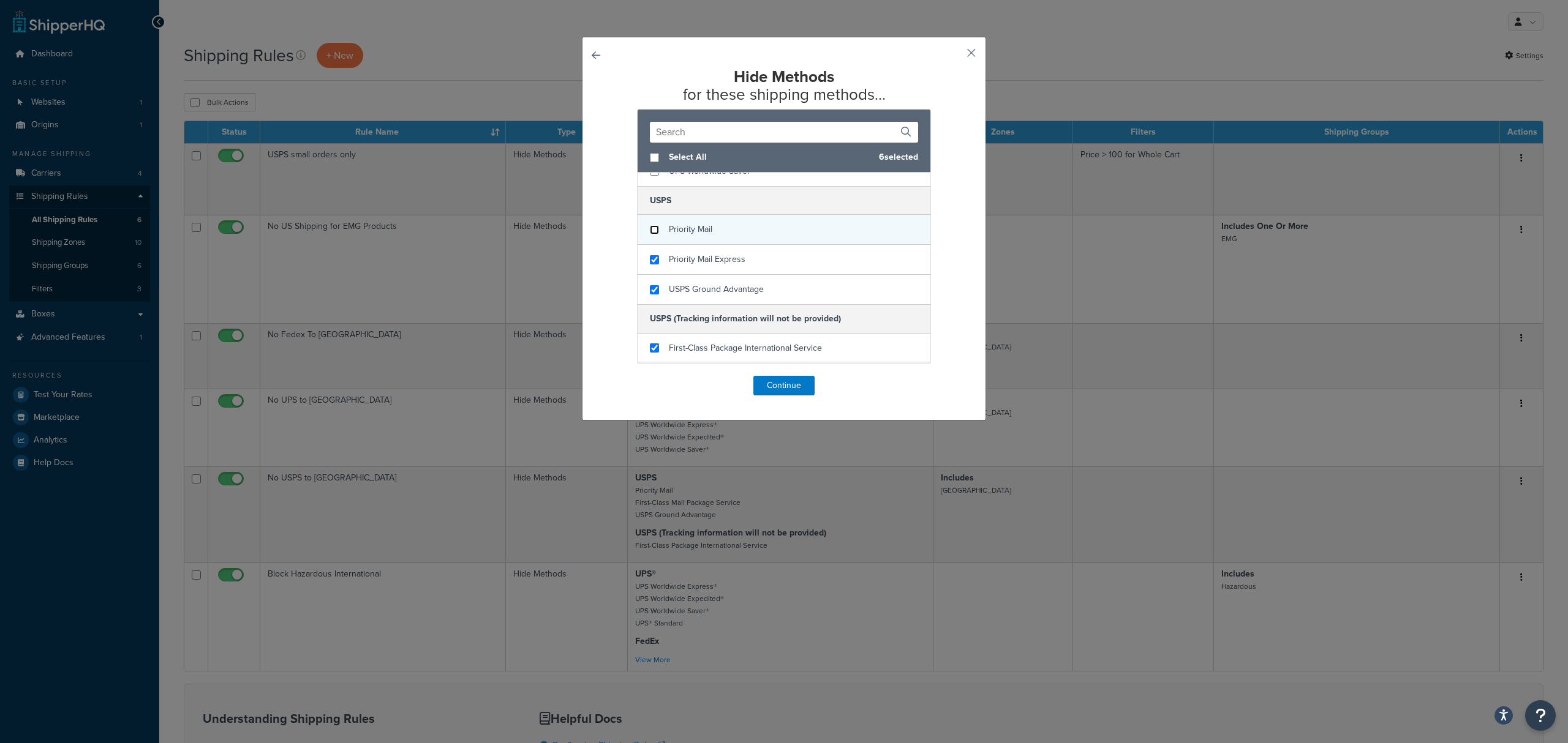
click at [650, 229] on input "checkbox" at bounding box center [655, 230] width 9 height 9
checkbox input "false"
click at [650, 261] on input "checkbox" at bounding box center [655, 260] width 9 height 9
checkbox input "false"
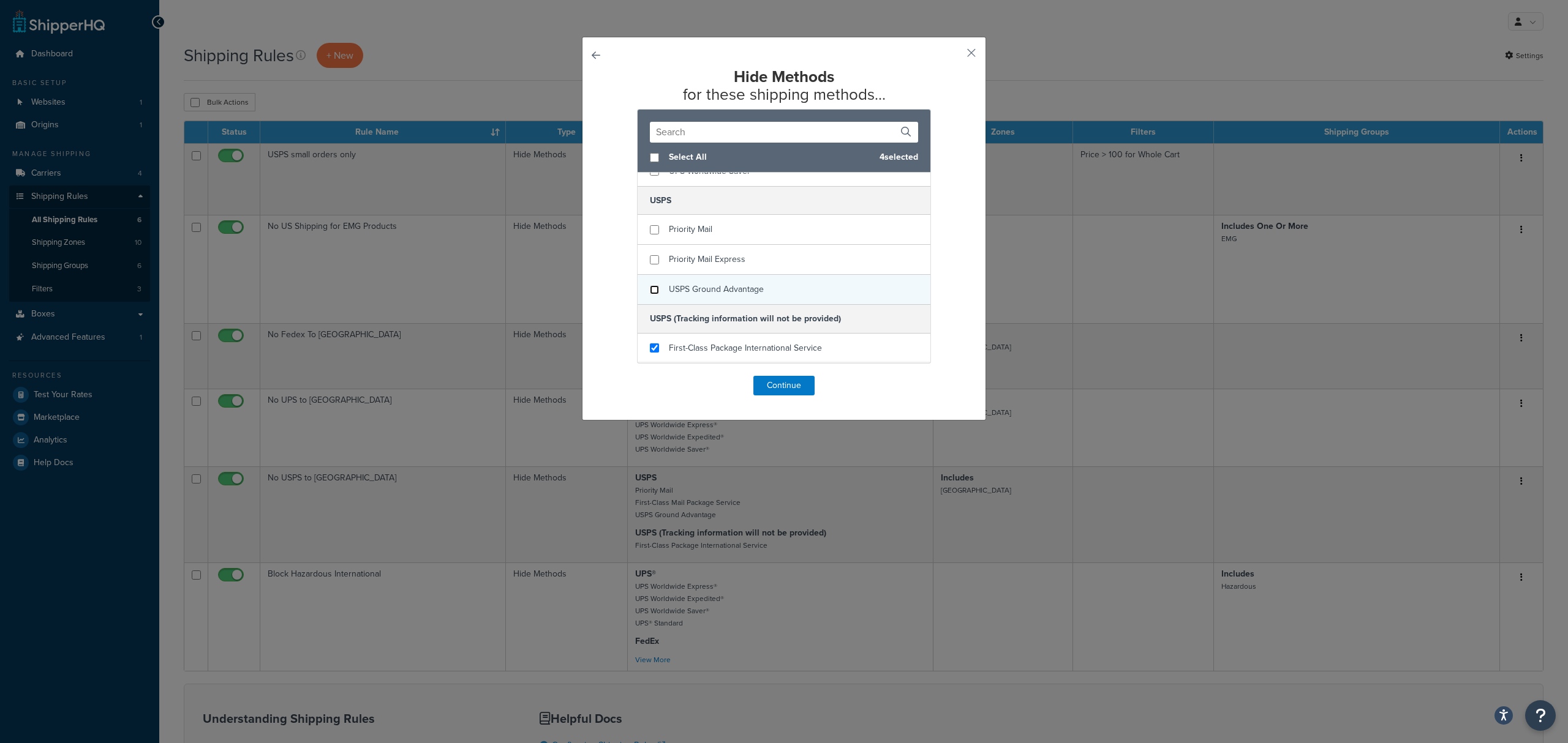
click at [650, 289] on input "checkbox" at bounding box center [655, 290] width 9 height 9
checkbox input "false"
click at [650, 350] on input "checkbox" at bounding box center [655, 348] width 9 height 9
checkbox input "false"
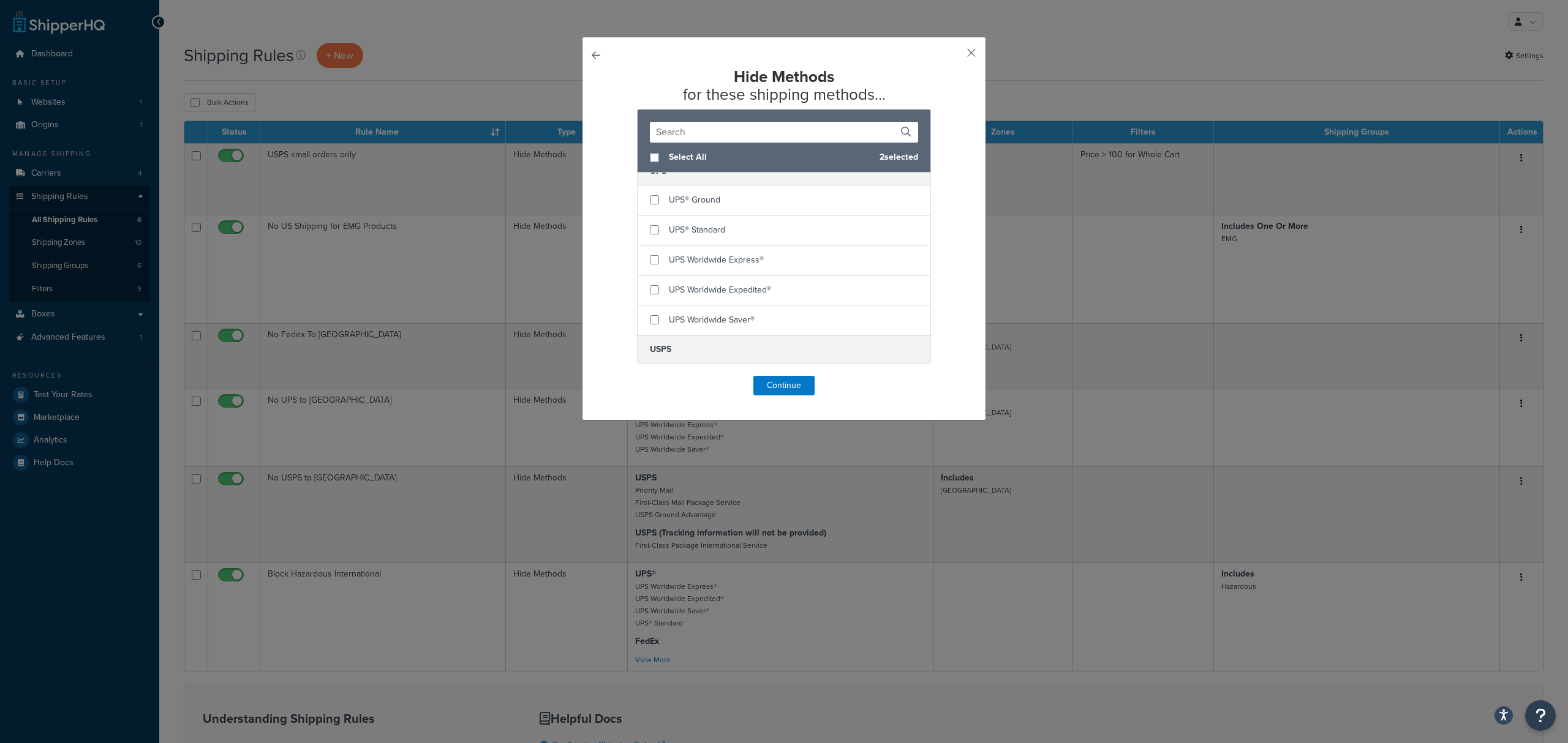
scroll to position [0, 0]
click at [789, 383] on button "Continue" at bounding box center [784, 386] width 61 height 20
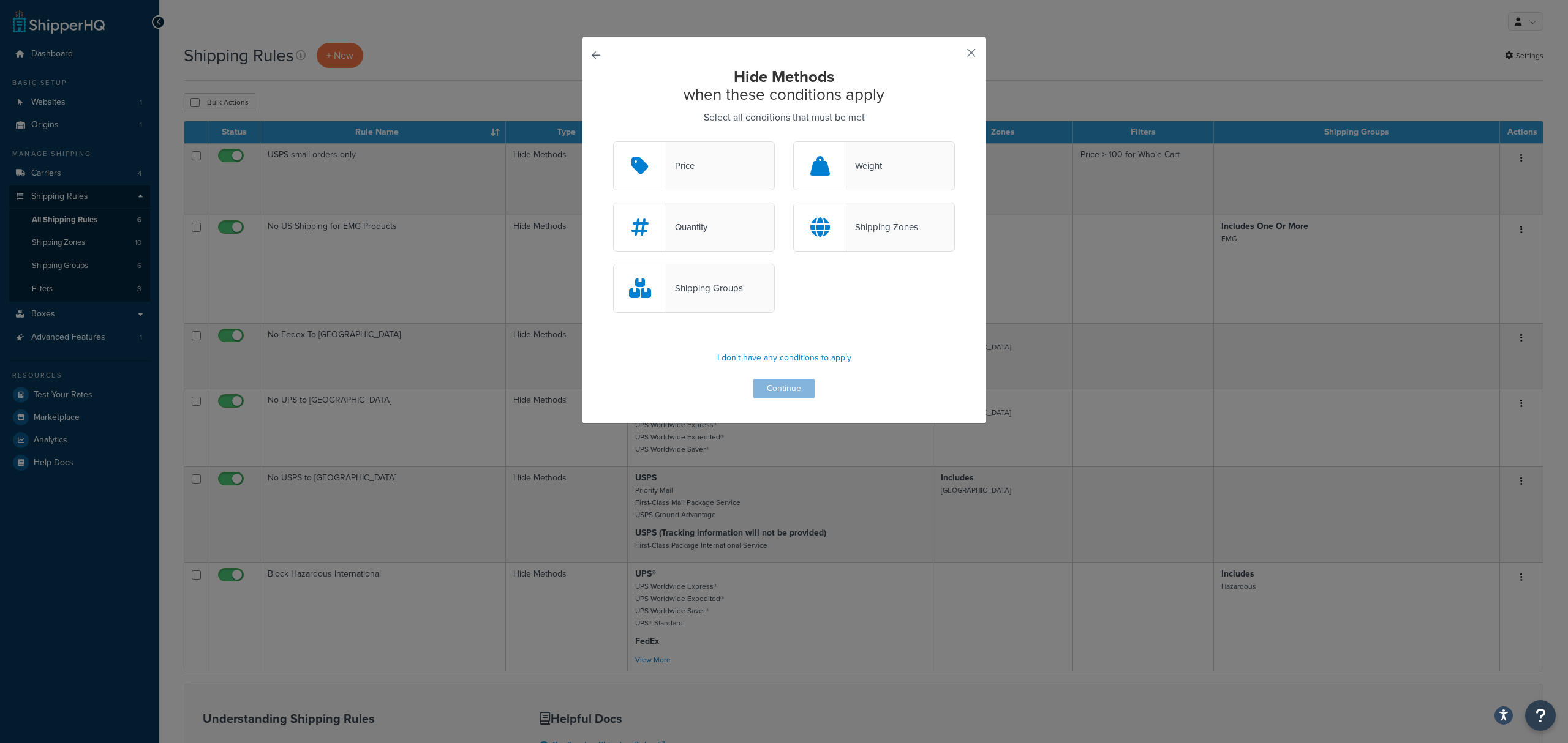
click at [829, 225] on div at bounding box center [820, 227] width 53 height 48
click at [0, 0] on input "Shipping Zones" at bounding box center [0, 0] width 0 height 0
click at [788, 385] on button "Continue" at bounding box center [784, 388] width 61 height 20
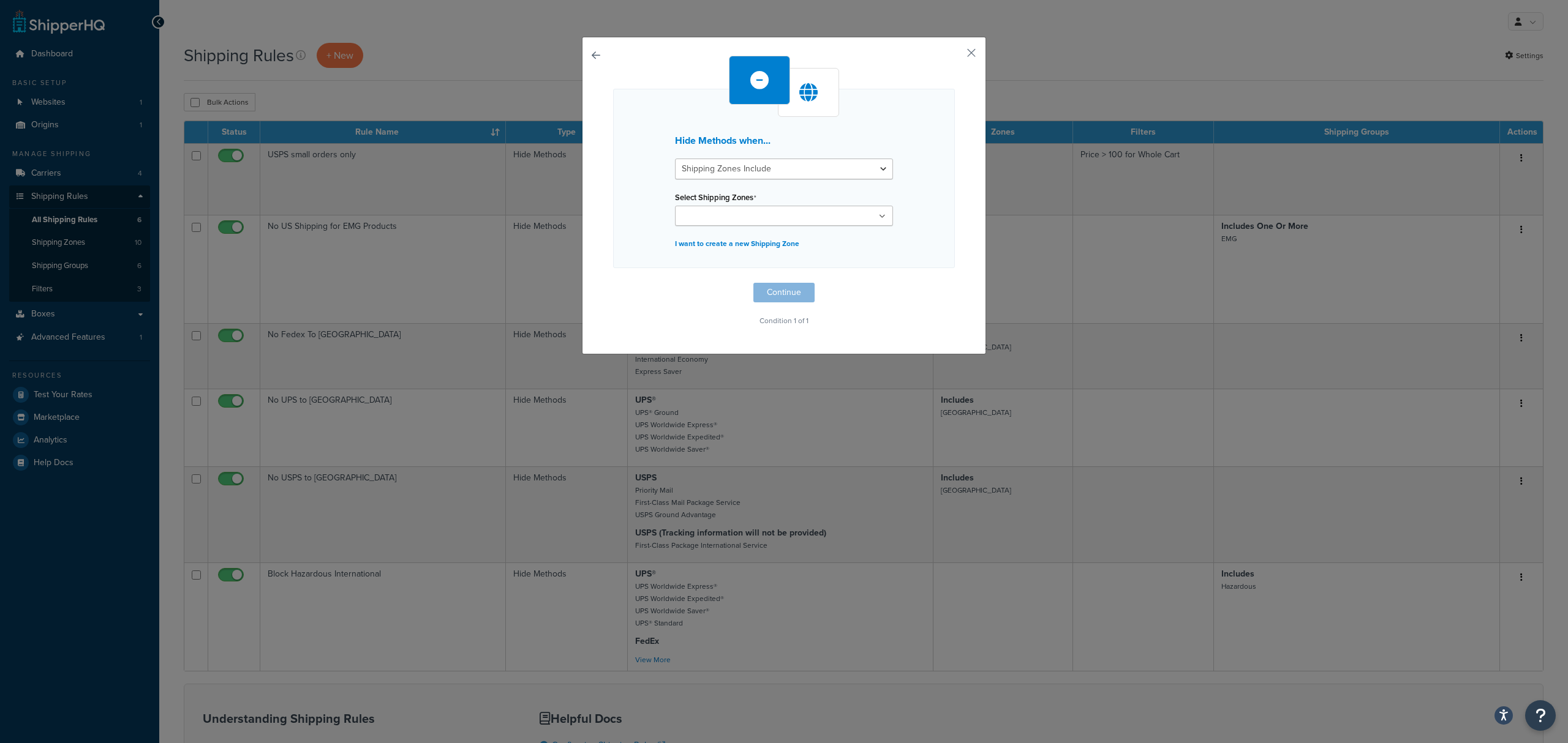
click at [875, 212] on ul at bounding box center [784, 215] width 218 height 20
click at [882, 172] on select "Shipping Zones Include Shipping Zones Do Not Include" at bounding box center [784, 169] width 218 height 21
select select "exclude"
click at [675, 159] on select "Shipping Zones Include Shipping Zones Do Not Include" at bounding box center [784, 169] width 218 height 21
click at [879, 215] on icon at bounding box center [883, 216] width 7 height 7
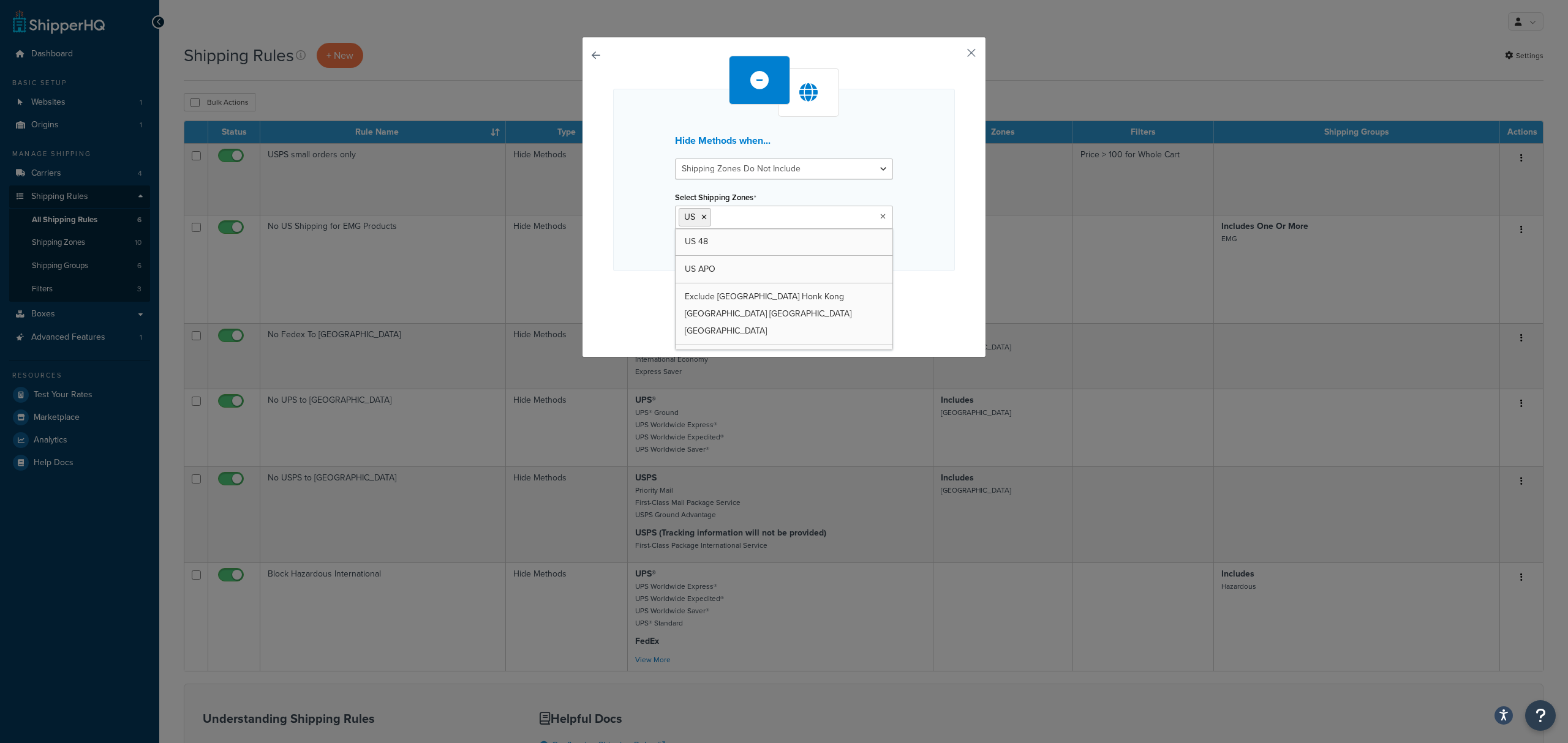
click at [780, 212] on input "Select Shipping Zones" at bounding box center [768, 217] width 108 height 14
click at [955, 55] on button "button" at bounding box center [953, 57] width 3 height 3
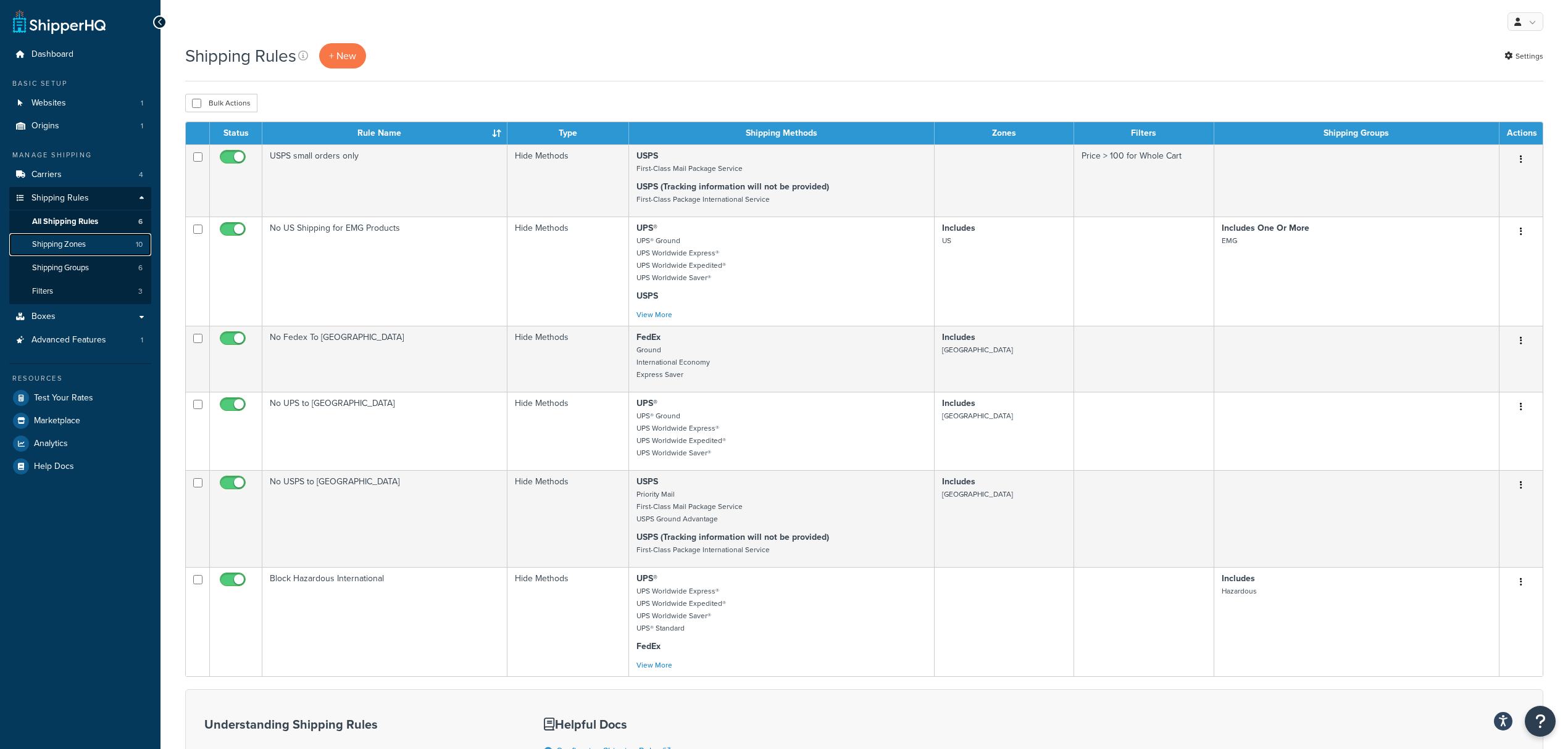
click at [66, 240] on span "Shipping Zones" at bounding box center [59, 245] width 54 height 11
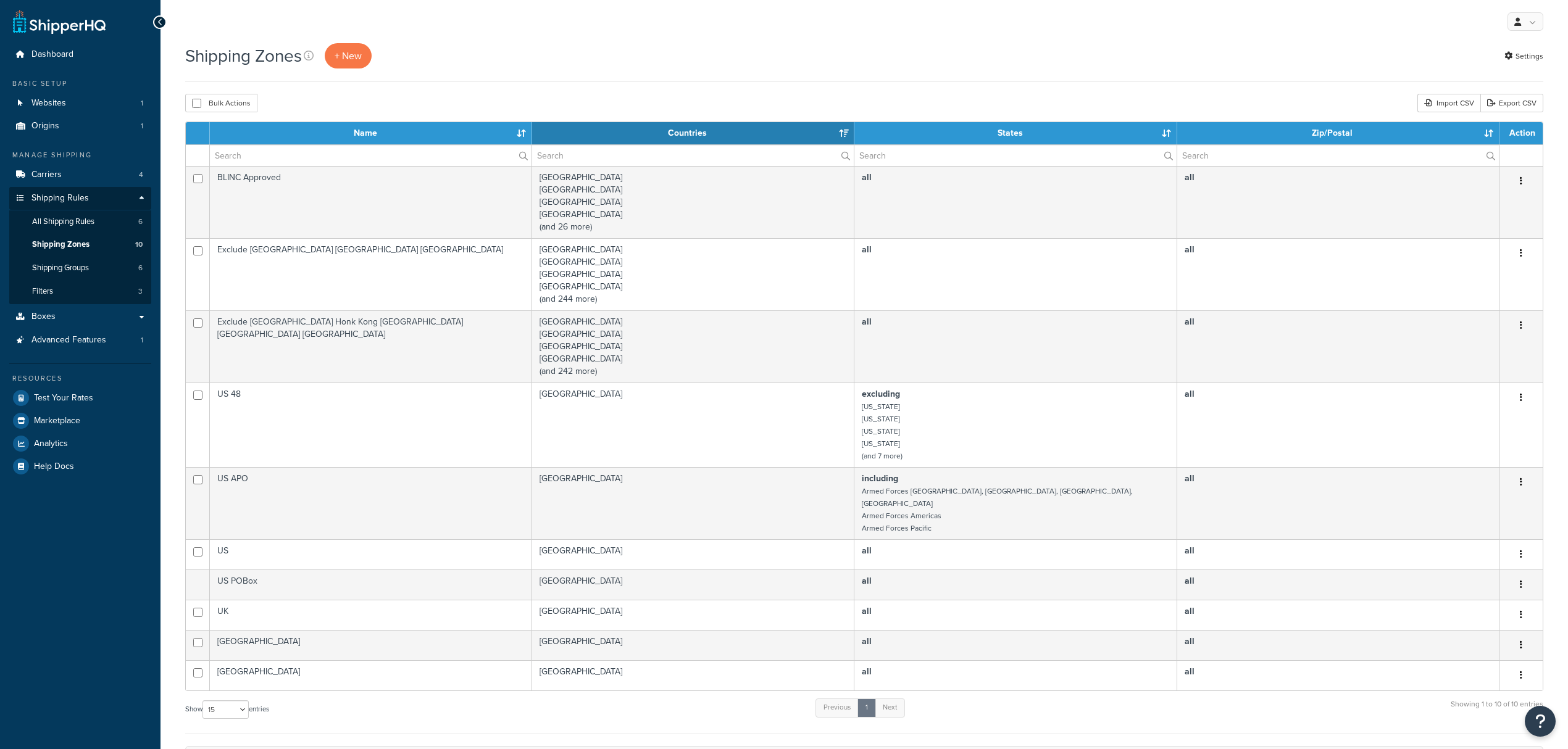
select select "15"
click at [357, 55] on span "+ New" at bounding box center [348, 56] width 27 height 14
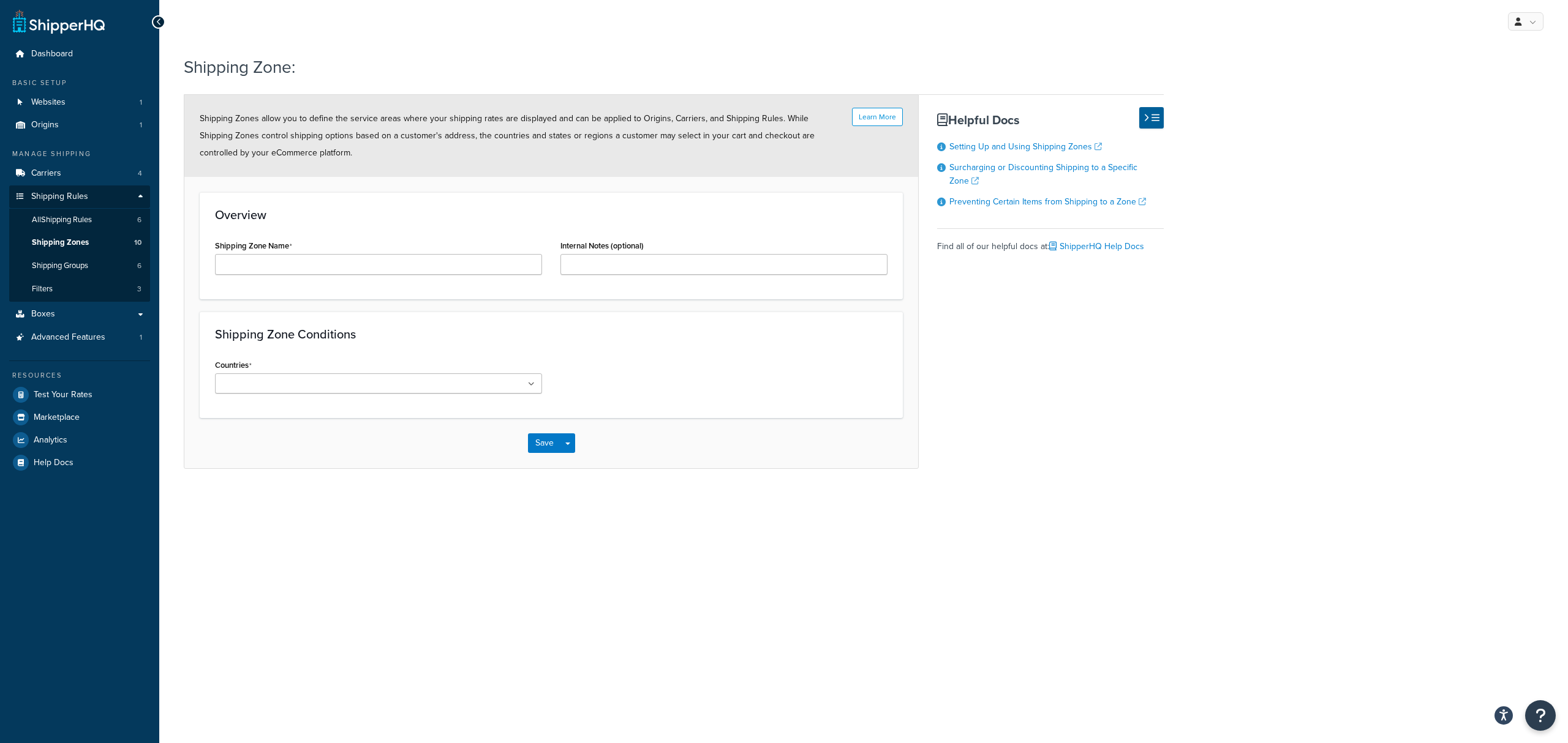
click at [341, 253] on div "Shipping Zone Name" at bounding box center [378, 256] width 327 height 38
click at [351, 261] on input "Shipping Zone Name" at bounding box center [378, 264] width 327 height 21
type input "[GEOGRAPHIC_DATA]"
type input "japan"
click at [547, 590] on button "Save" at bounding box center [544, 588] width 33 height 20
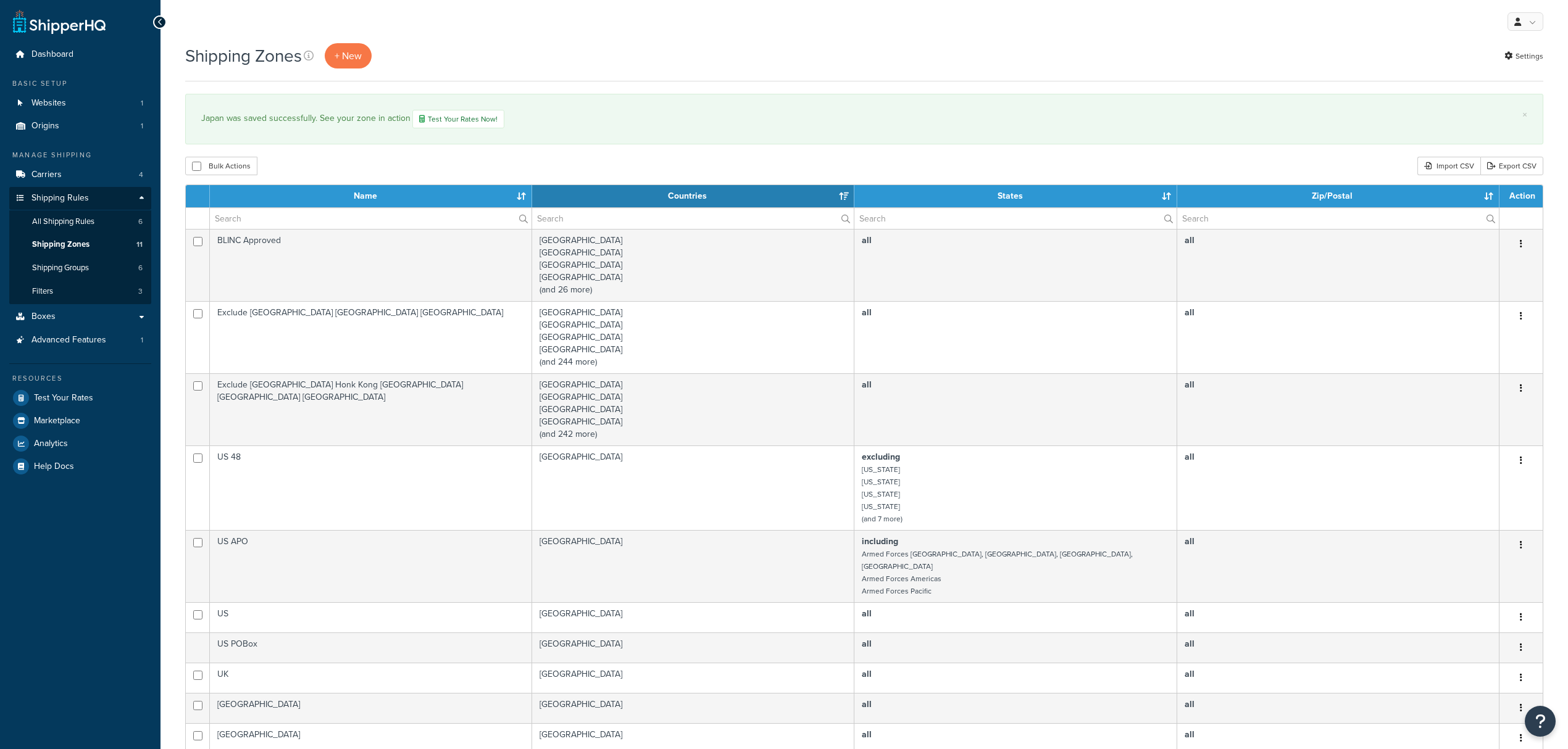
select select "15"
click at [70, 219] on span "All Shipping Rules" at bounding box center [63, 222] width 63 height 11
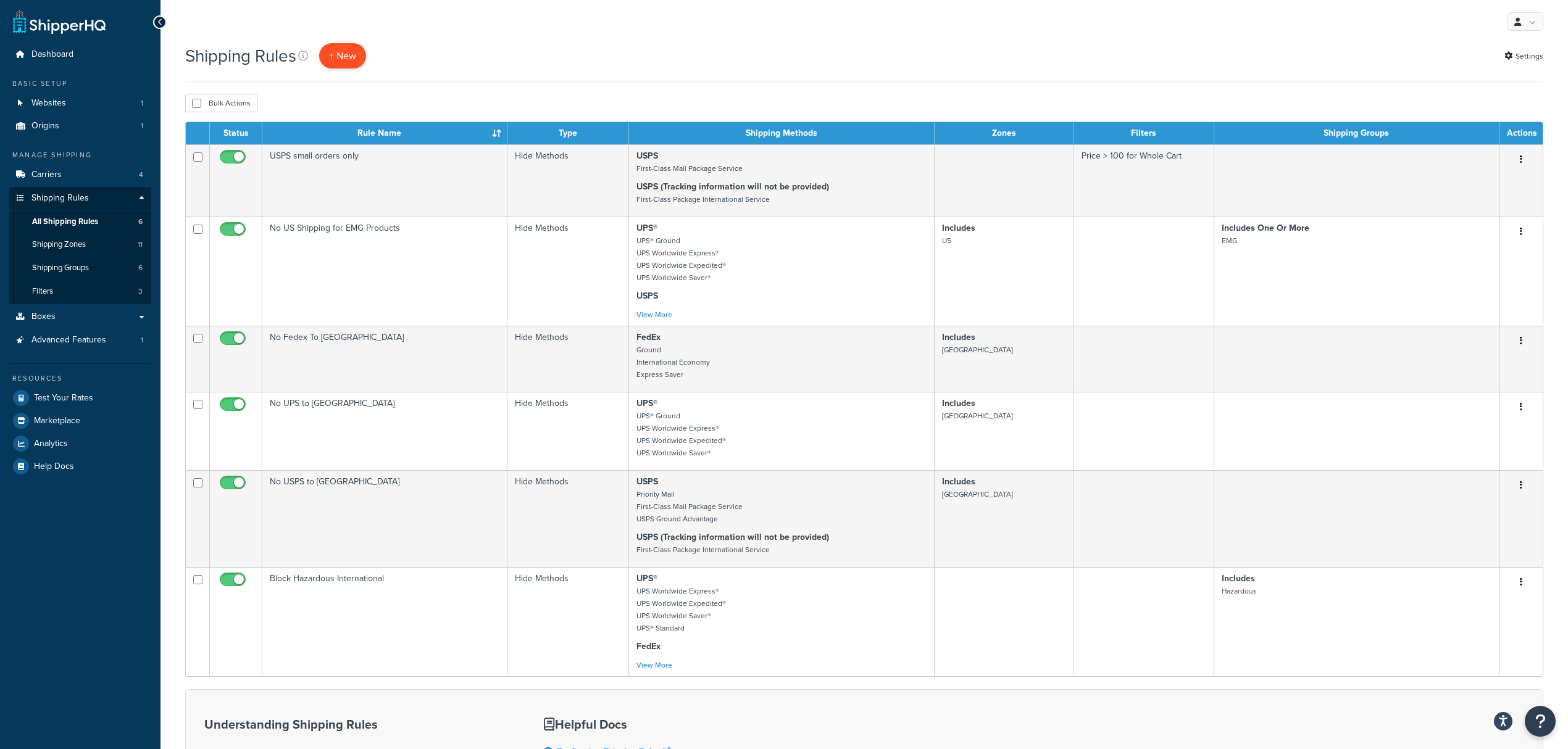
click at [341, 59] on p "+ New" at bounding box center [342, 56] width 47 height 25
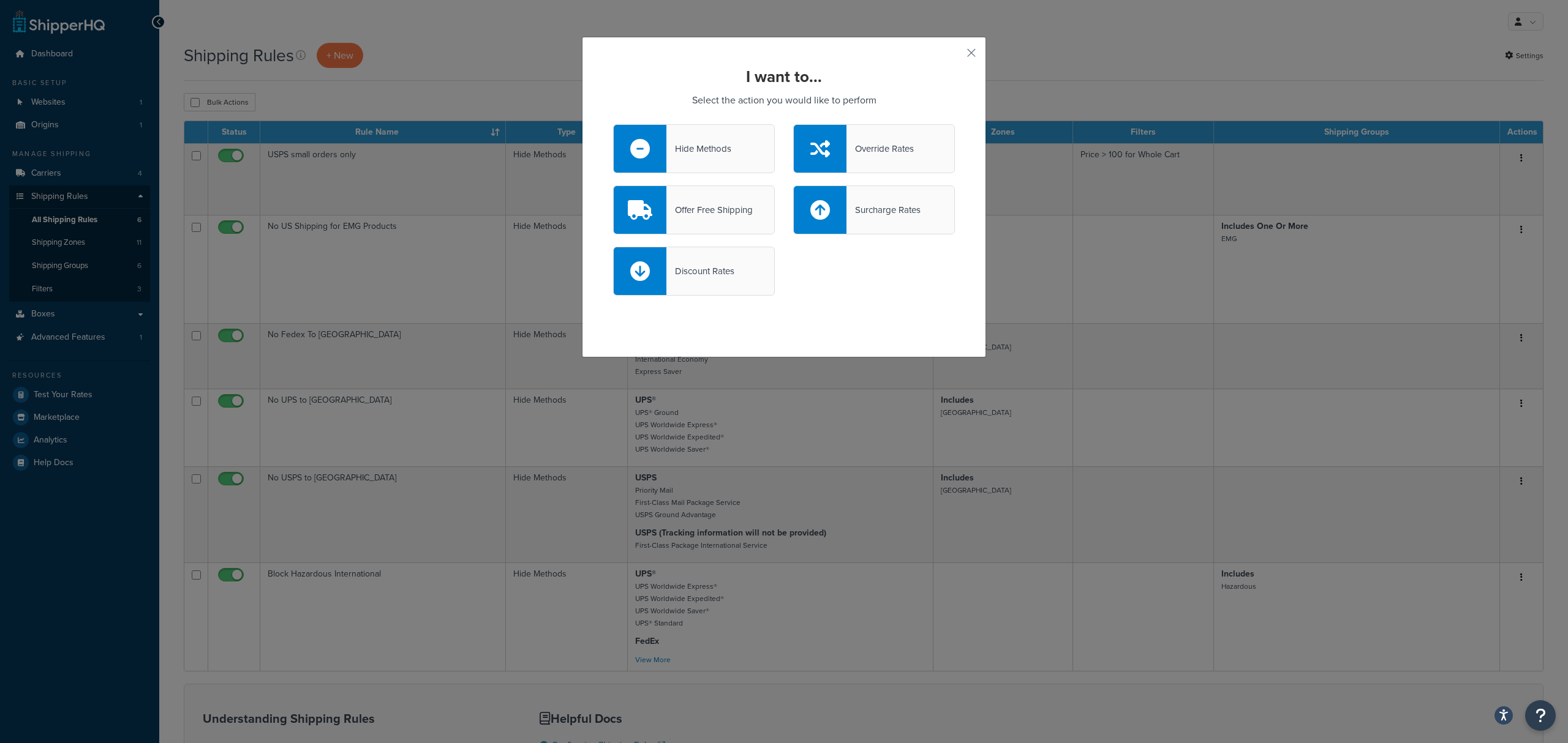
click at [650, 148] on div at bounding box center [640, 148] width 53 height 48
click at [0, 0] on input "Hide Methods" at bounding box center [0, 0] width 0 height 0
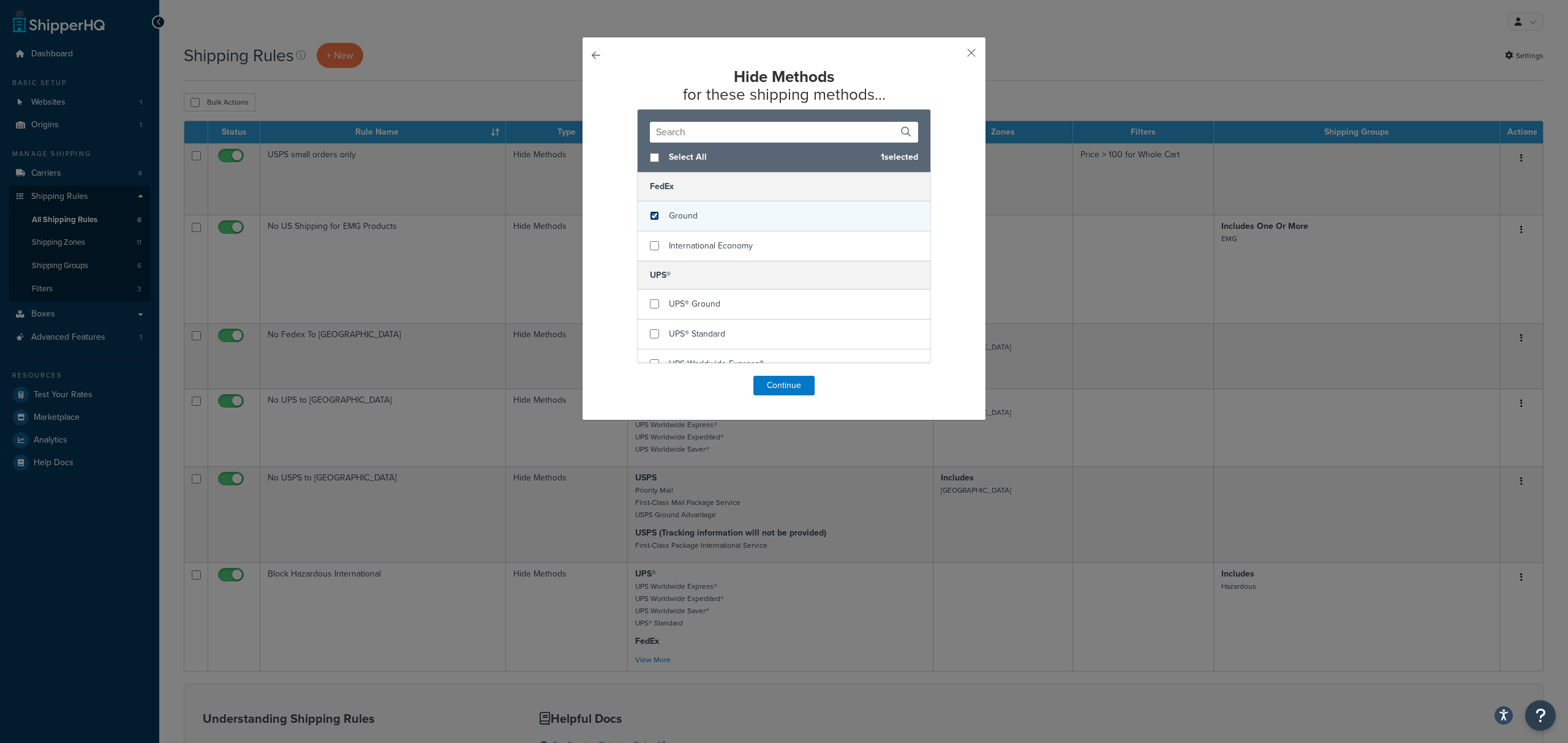
click at [650, 213] on input "checkbox" at bounding box center [655, 215] width 9 height 9
checkbox input "true"
click at [650, 245] on input "checkbox" at bounding box center [655, 245] width 9 height 9
checkbox input "true"
click at [772, 382] on button "Continue" at bounding box center [784, 386] width 61 height 20
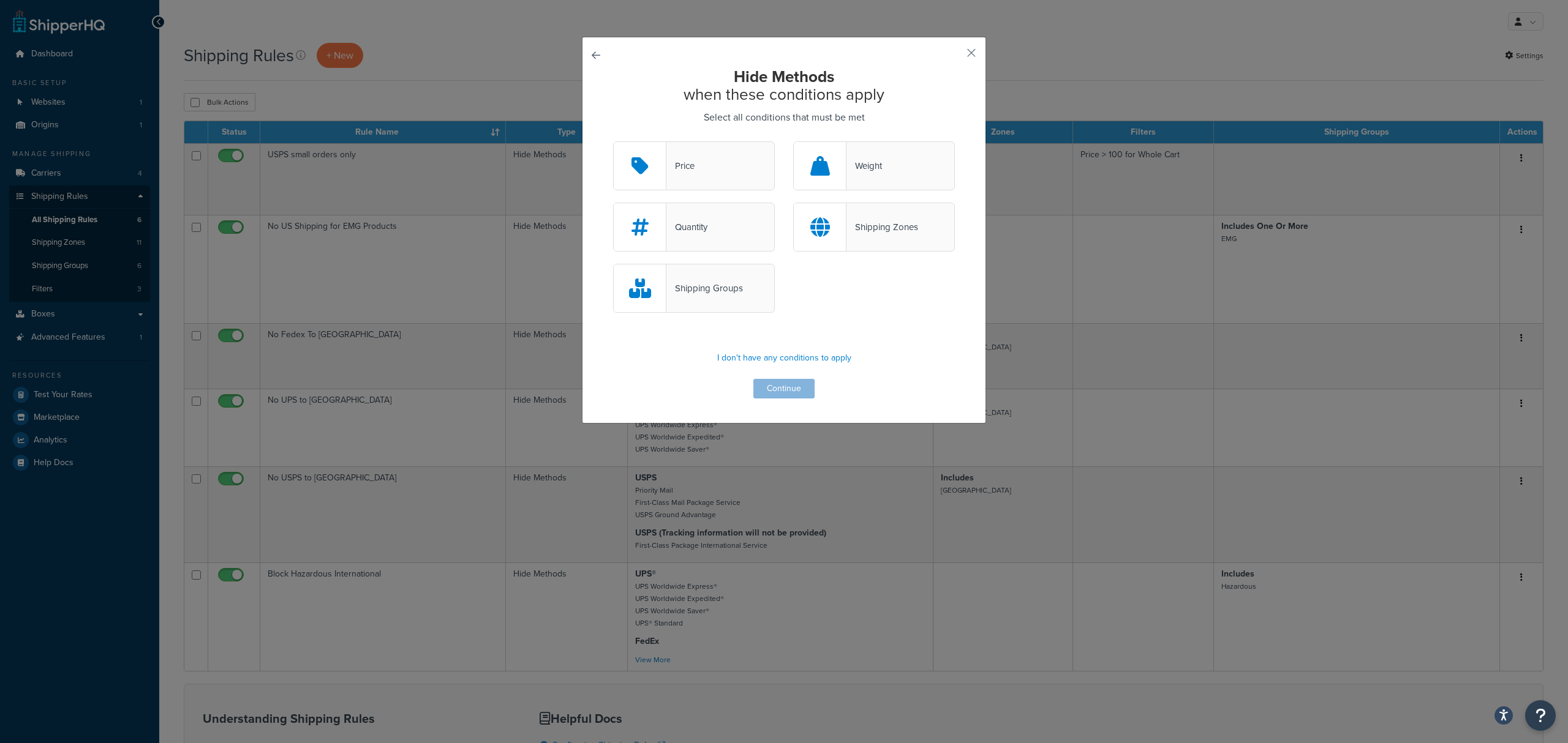
click at [851, 229] on div "Shipping Zones" at bounding box center [883, 227] width 72 height 17
click at [0, 0] on input "Shipping Zones" at bounding box center [0, 0] width 0 height 0
click at [787, 388] on button "Continue" at bounding box center [784, 388] width 61 height 20
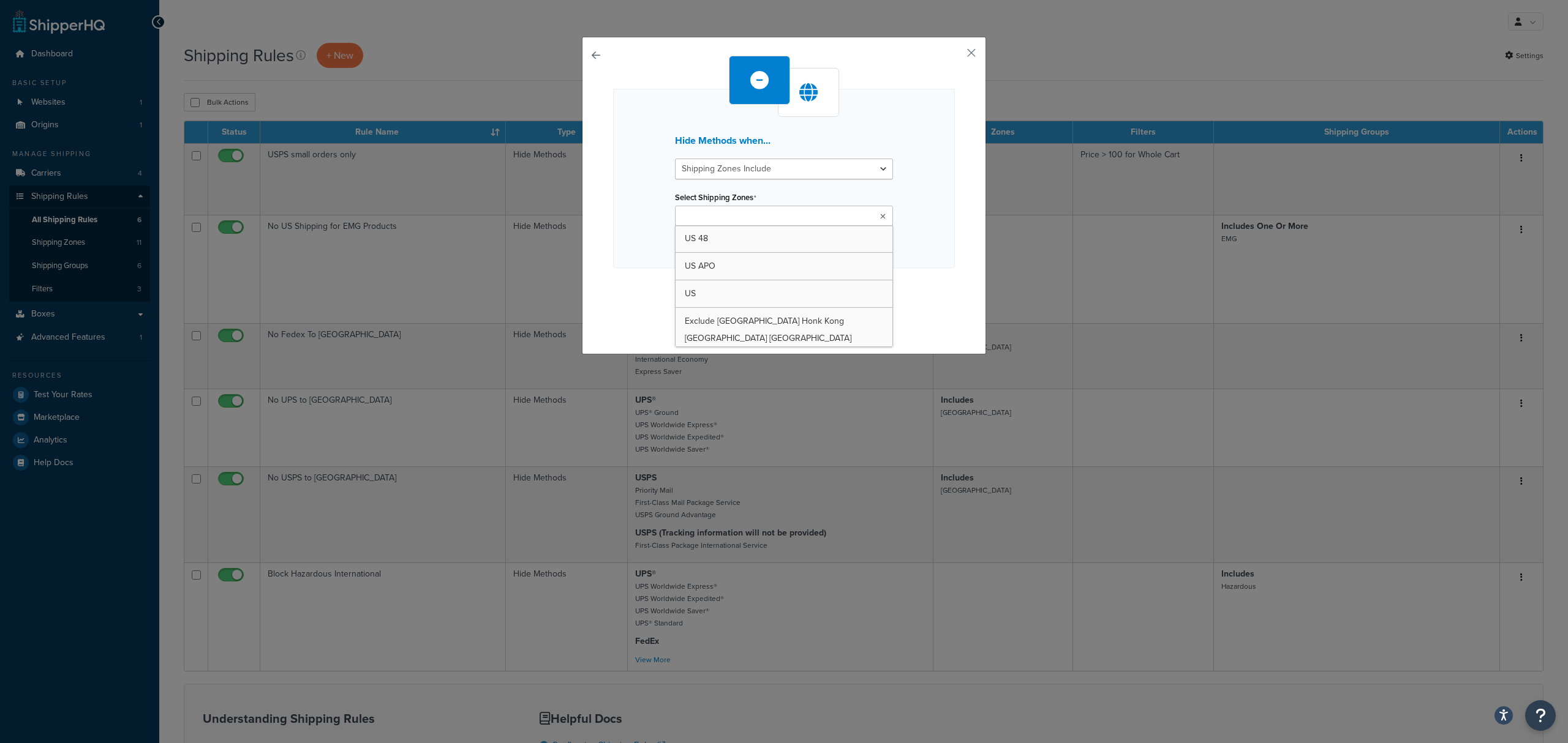
click at [825, 215] on ul at bounding box center [784, 215] width 218 height 20
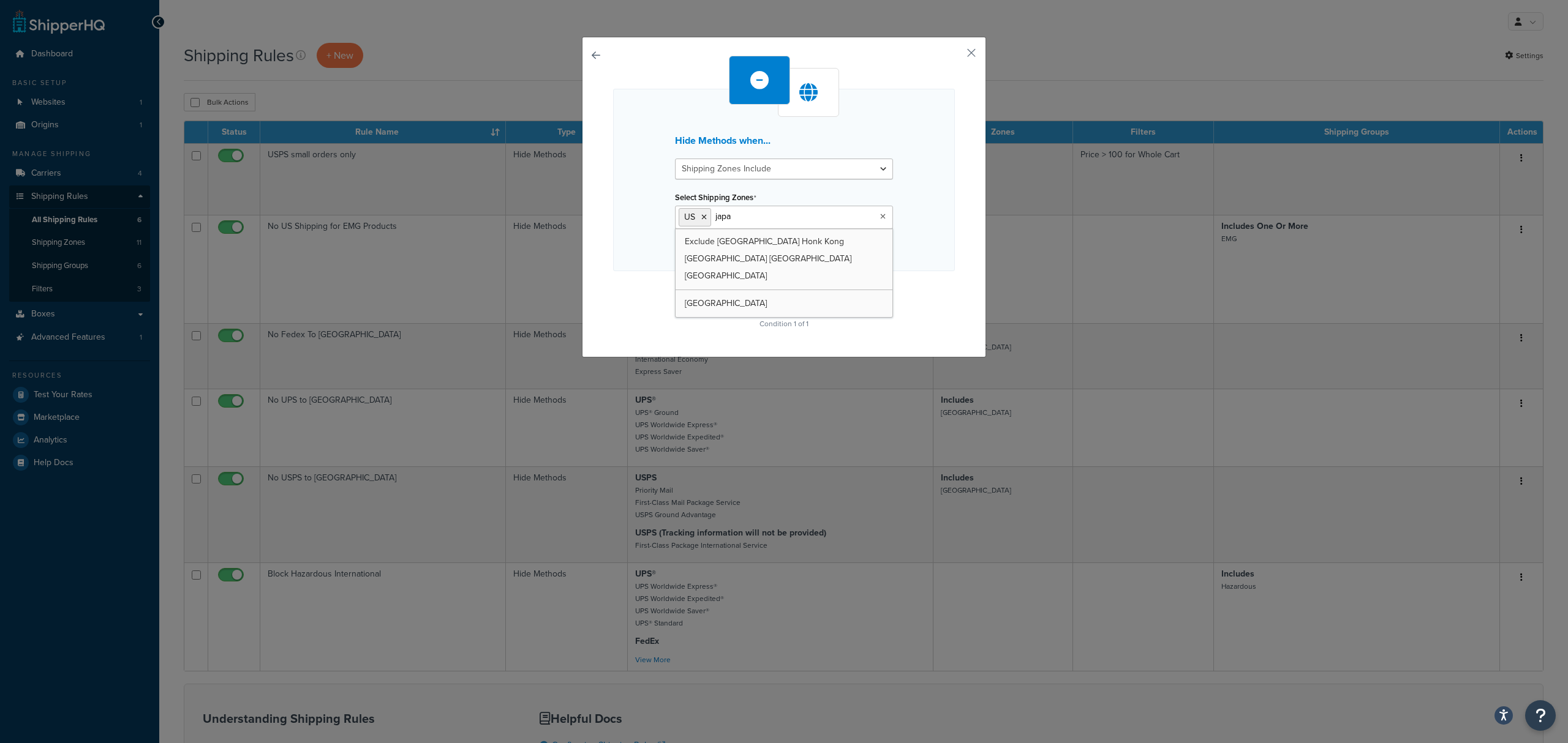
type input "japan"
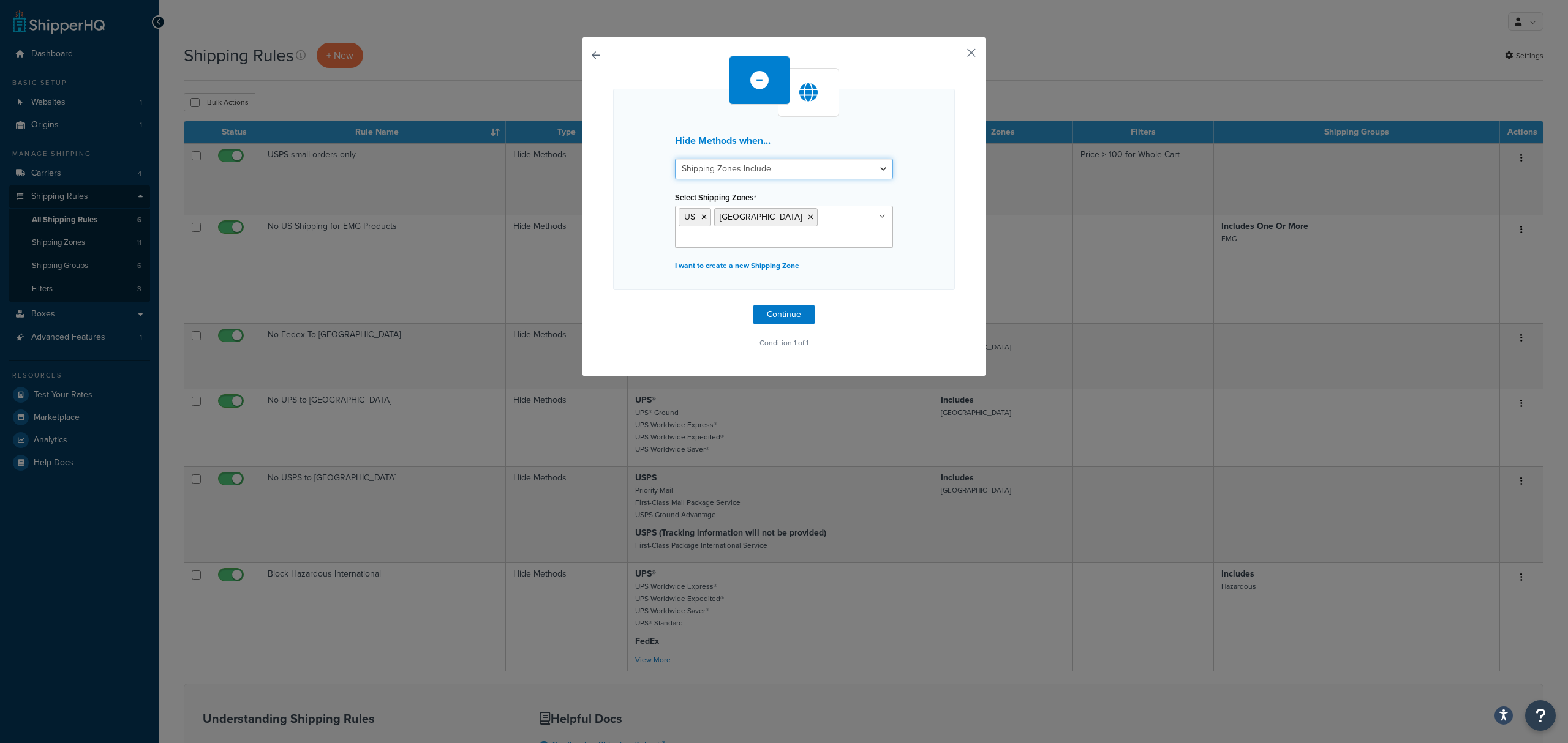
click at [873, 168] on select "Shipping Zones Include Shipping Zones Do Not Include" at bounding box center [784, 169] width 218 height 21
select select "exclude"
click at [675, 159] on select "Shipping Zones Include Shipping Zones Do Not Include" at bounding box center [784, 169] width 218 height 21
click at [782, 305] on button "Continue" at bounding box center [784, 315] width 61 height 20
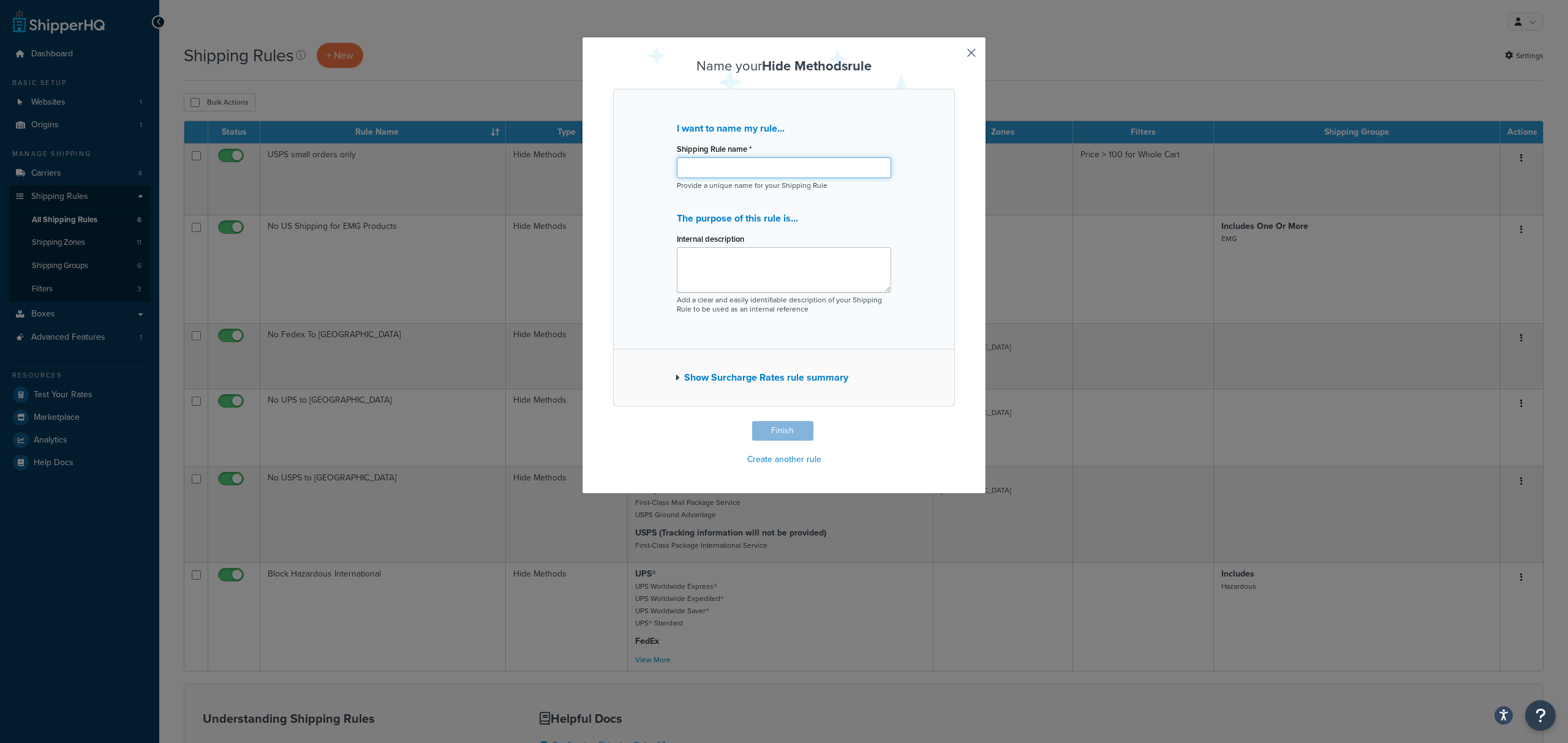
click at [739, 170] on input "Shipping Rule name *" at bounding box center [784, 168] width 214 height 21
type input "H"
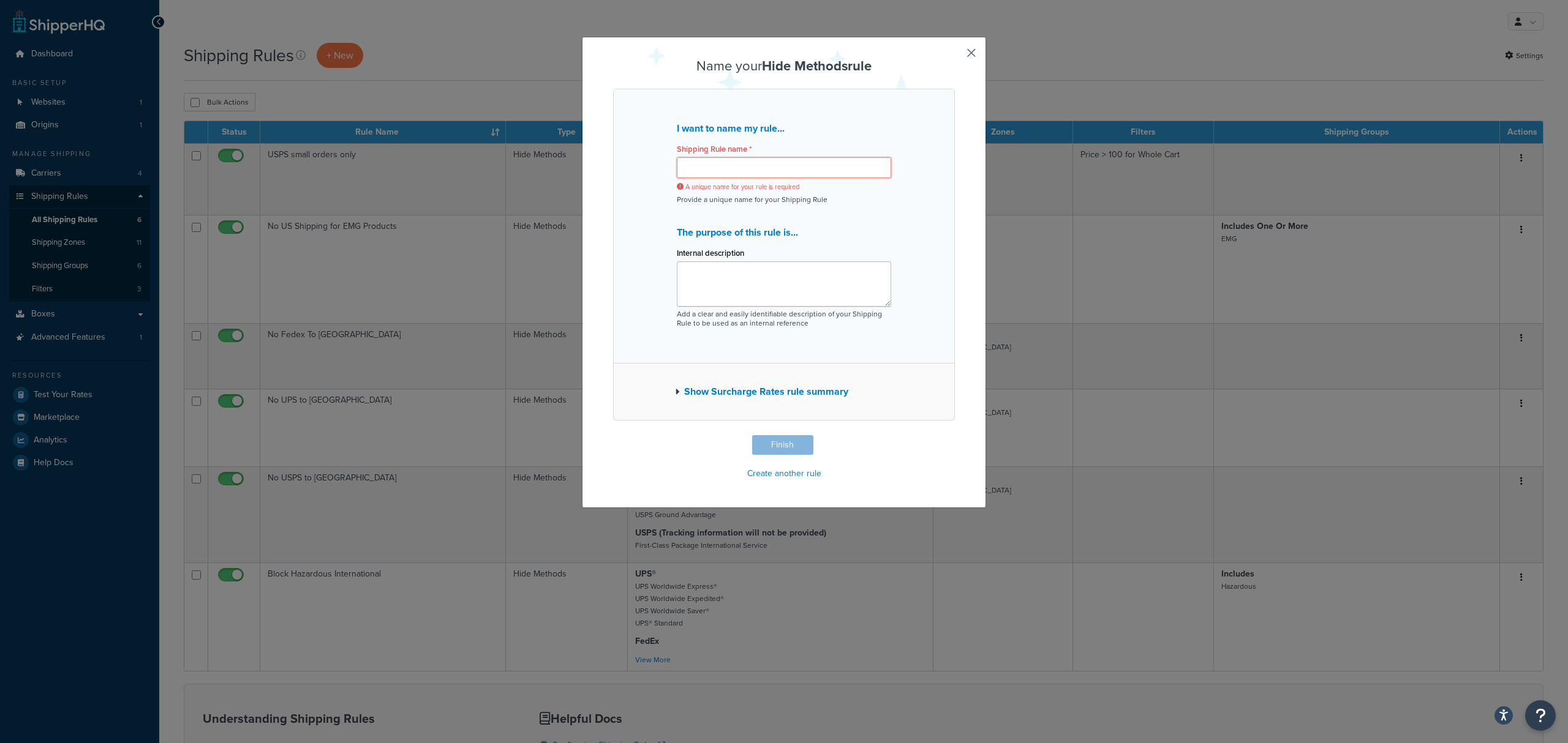
type input "J"
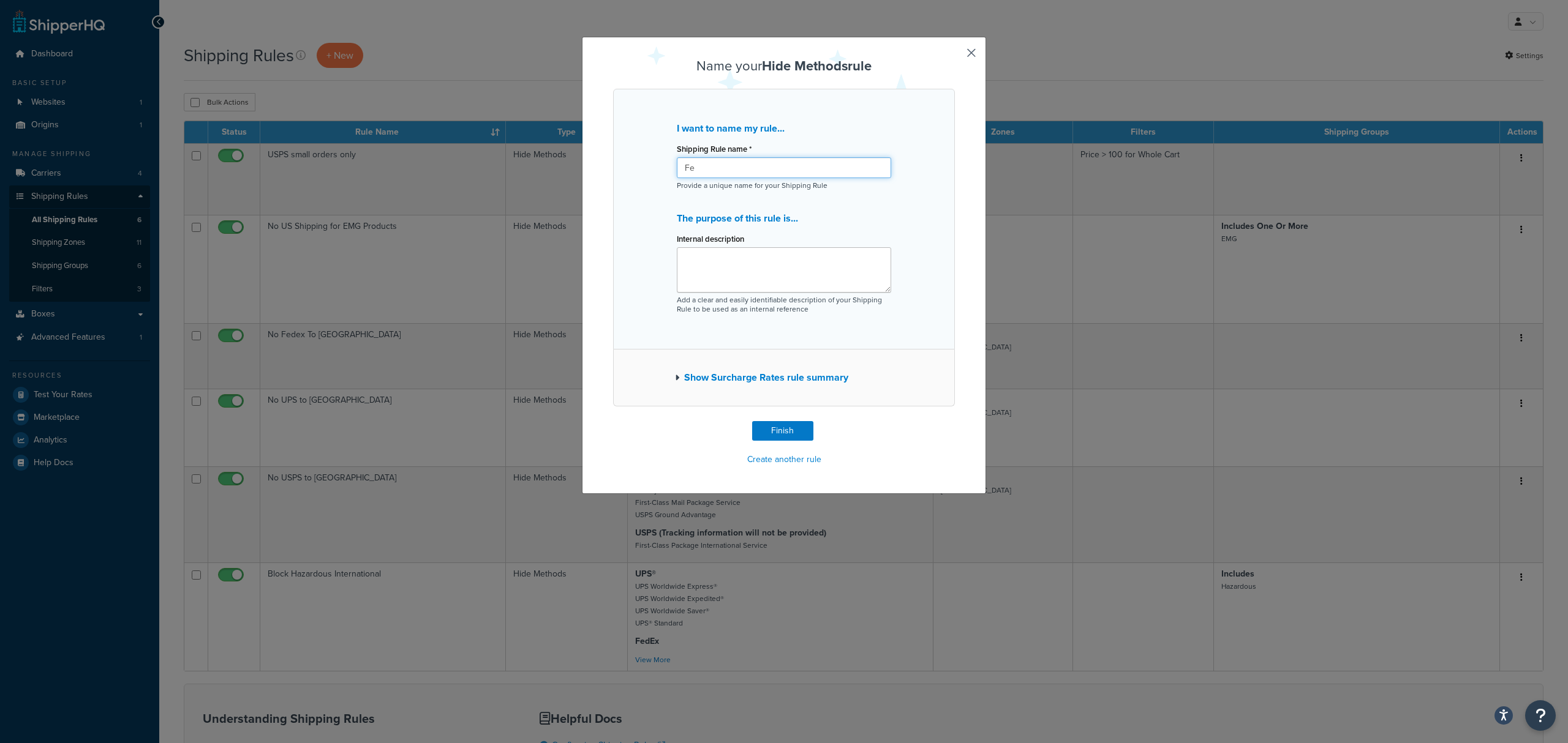
type input "F"
type input "MTW Fedex US and Japan Only"
type textarea "Opening up Fedex for Koji while limiting to other international orders"
click at [765, 427] on button "Finish" at bounding box center [783, 431] width 61 height 20
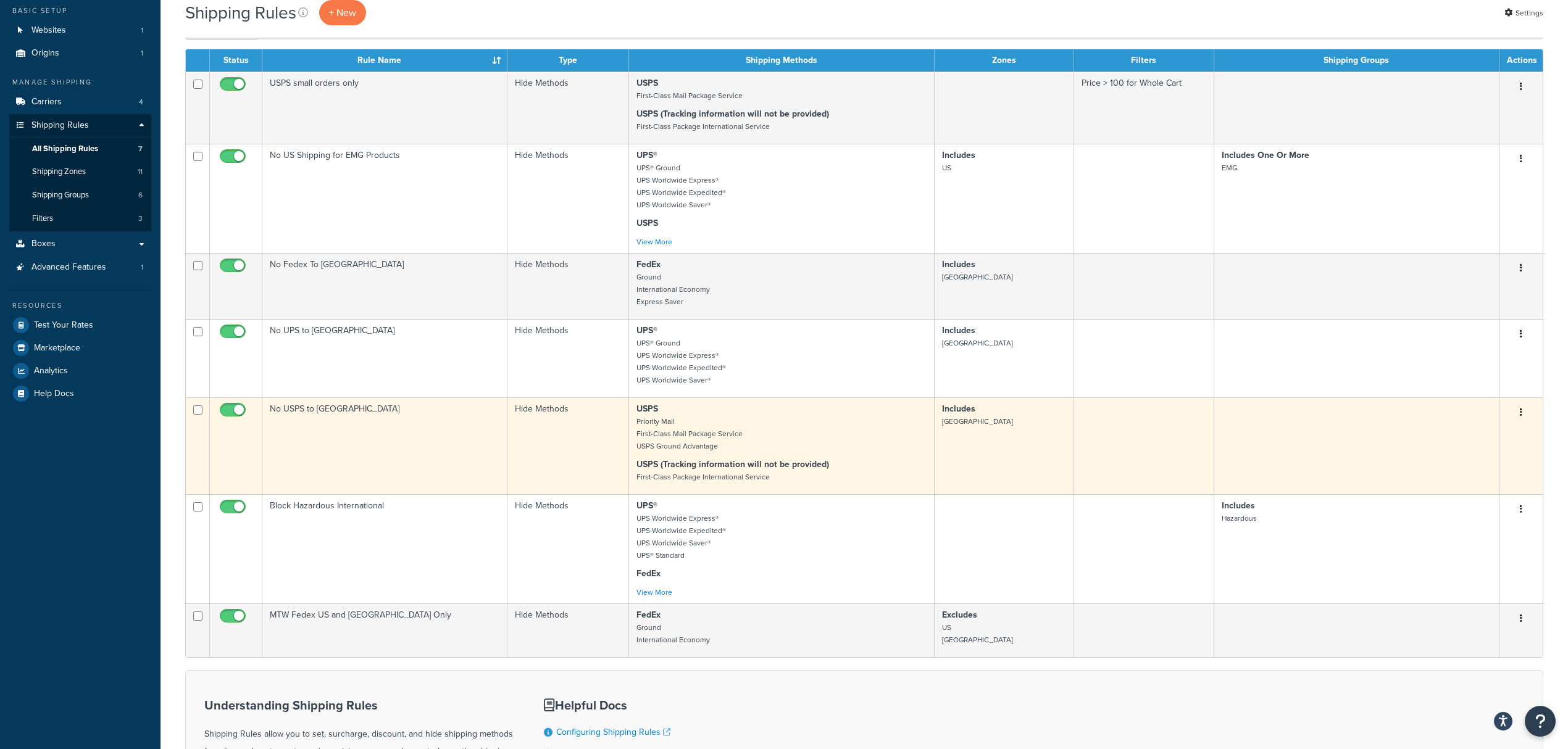
scroll to position [247, 0]
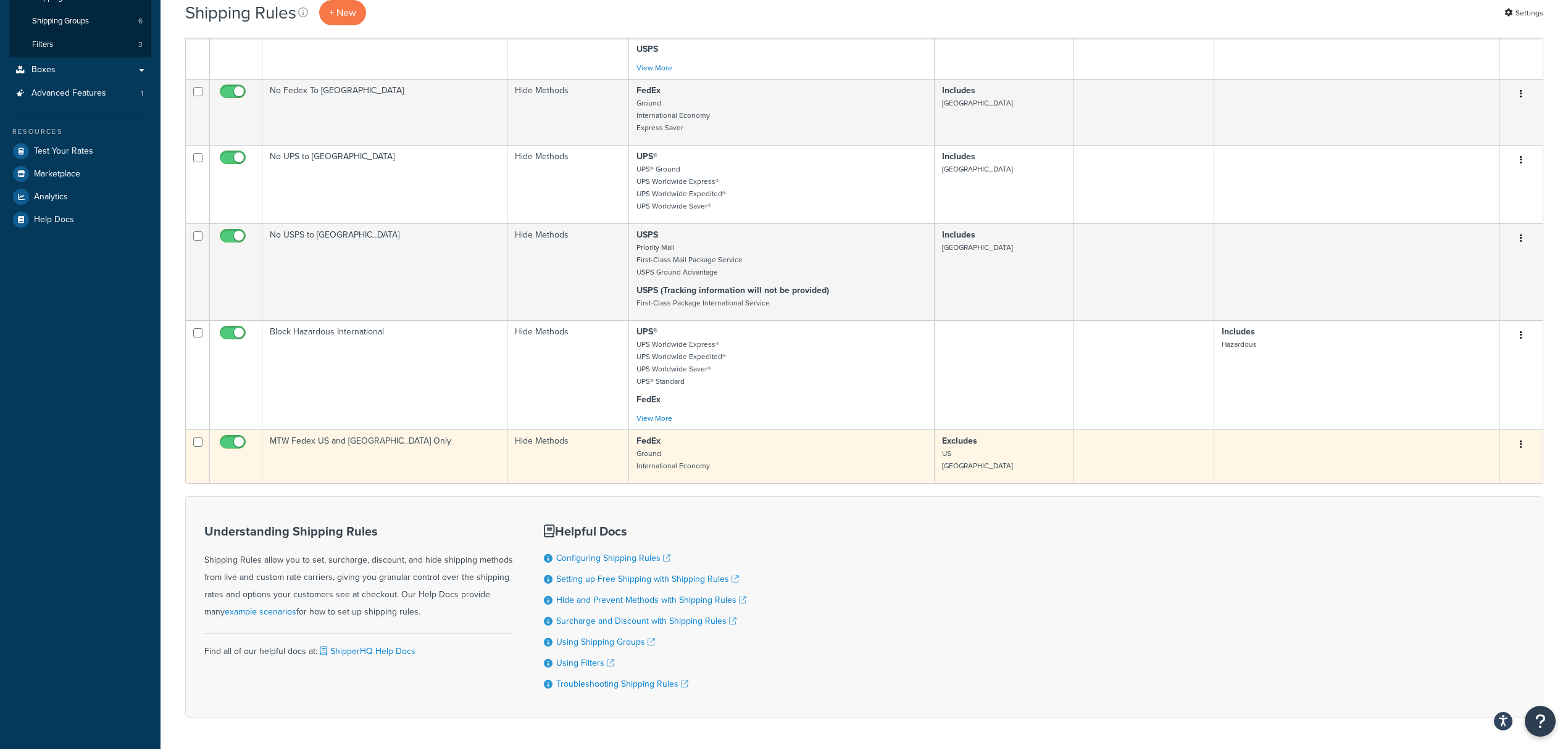
click at [1521, 442] on button "button" at bounding box center [1521, 445] width 17 height 20
click at [1481, 473] on link "Edit" at bounding box center [1480, 468] width 97 height 25
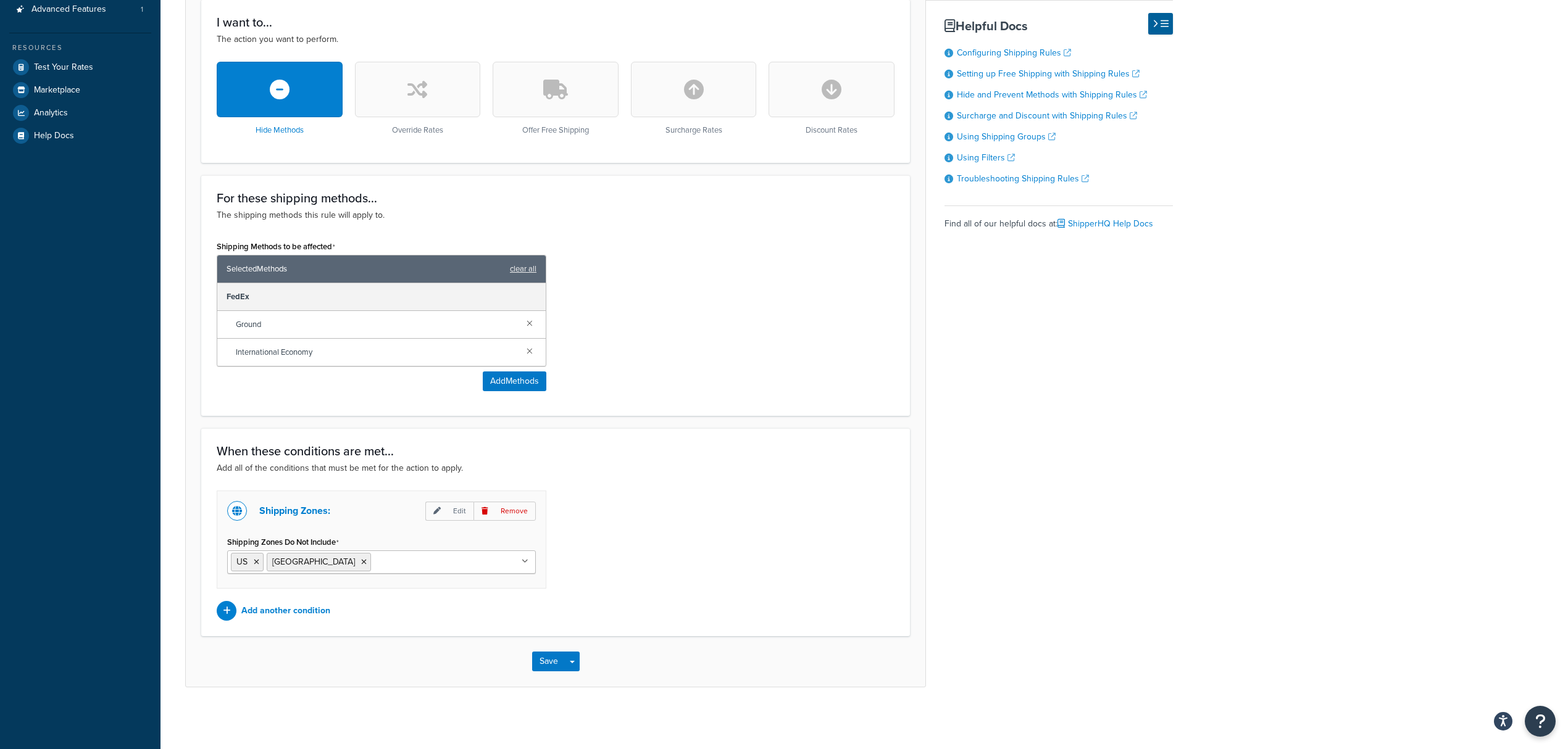
scroll to position [334, 0]
click at [292, 612] on p "Add another condition" at bounding box center [286, 611] width 89 height 17
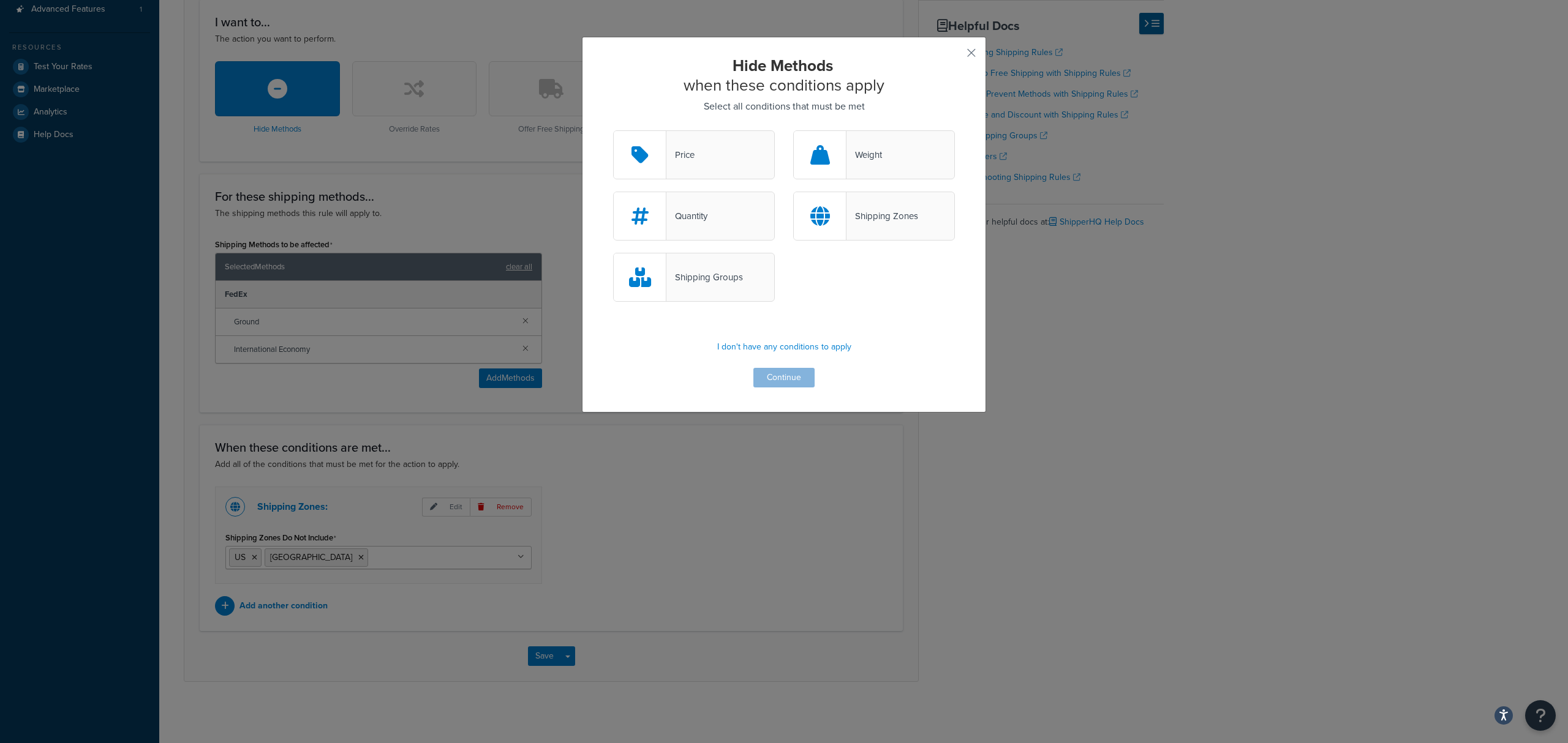
click at [698, 278] on div "Shipping Groups" at bounding box center [704, 277] width 76 height 17
click at [0, 0] on input "Shipping Groups" at bounding box center [0, 0] width 0 height 0
click at [792, 382] on button "Continue" at bounding box center [784, 378] width 61 height 20
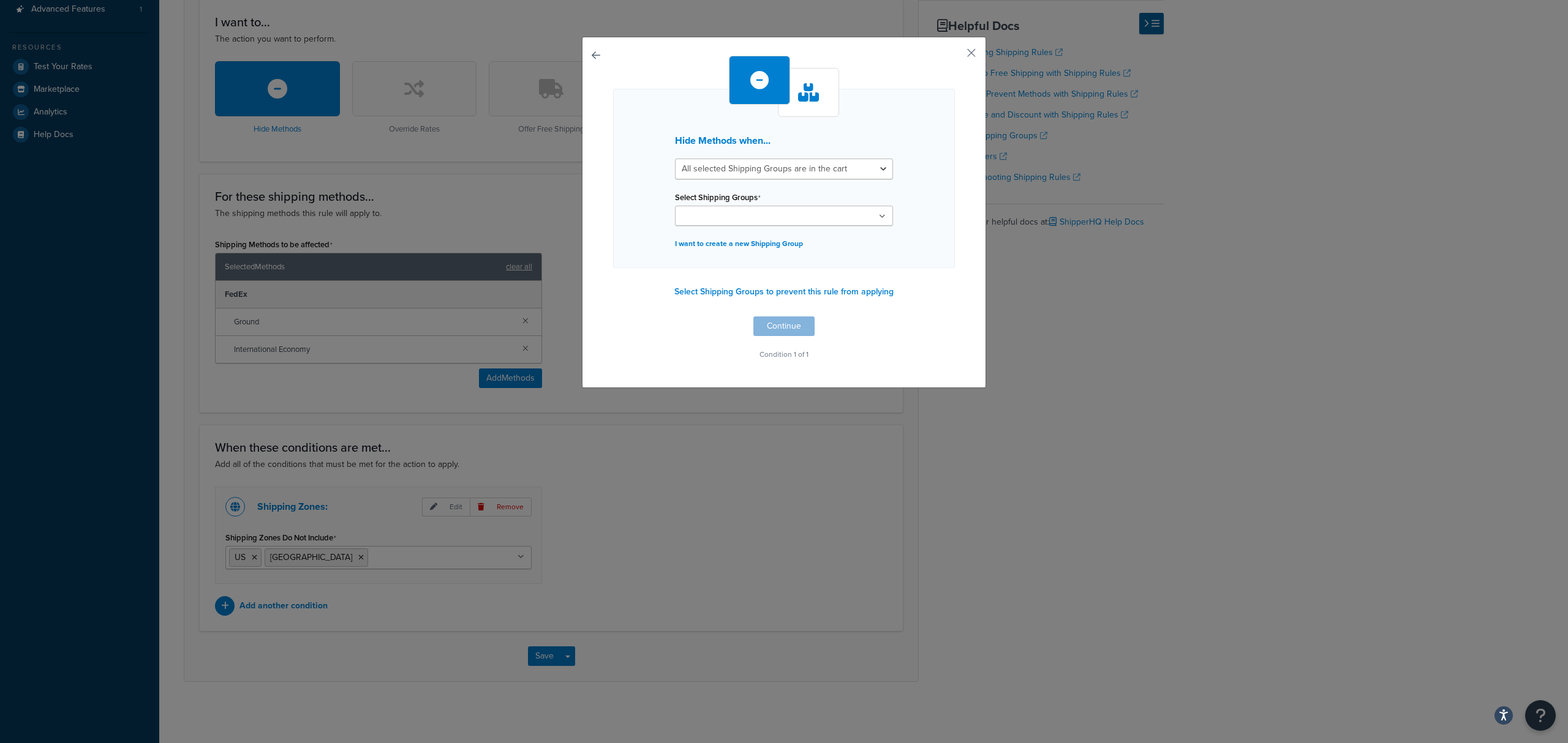
click at [788, 221] on ul at bounding box center [784, 215] width 218 height 20
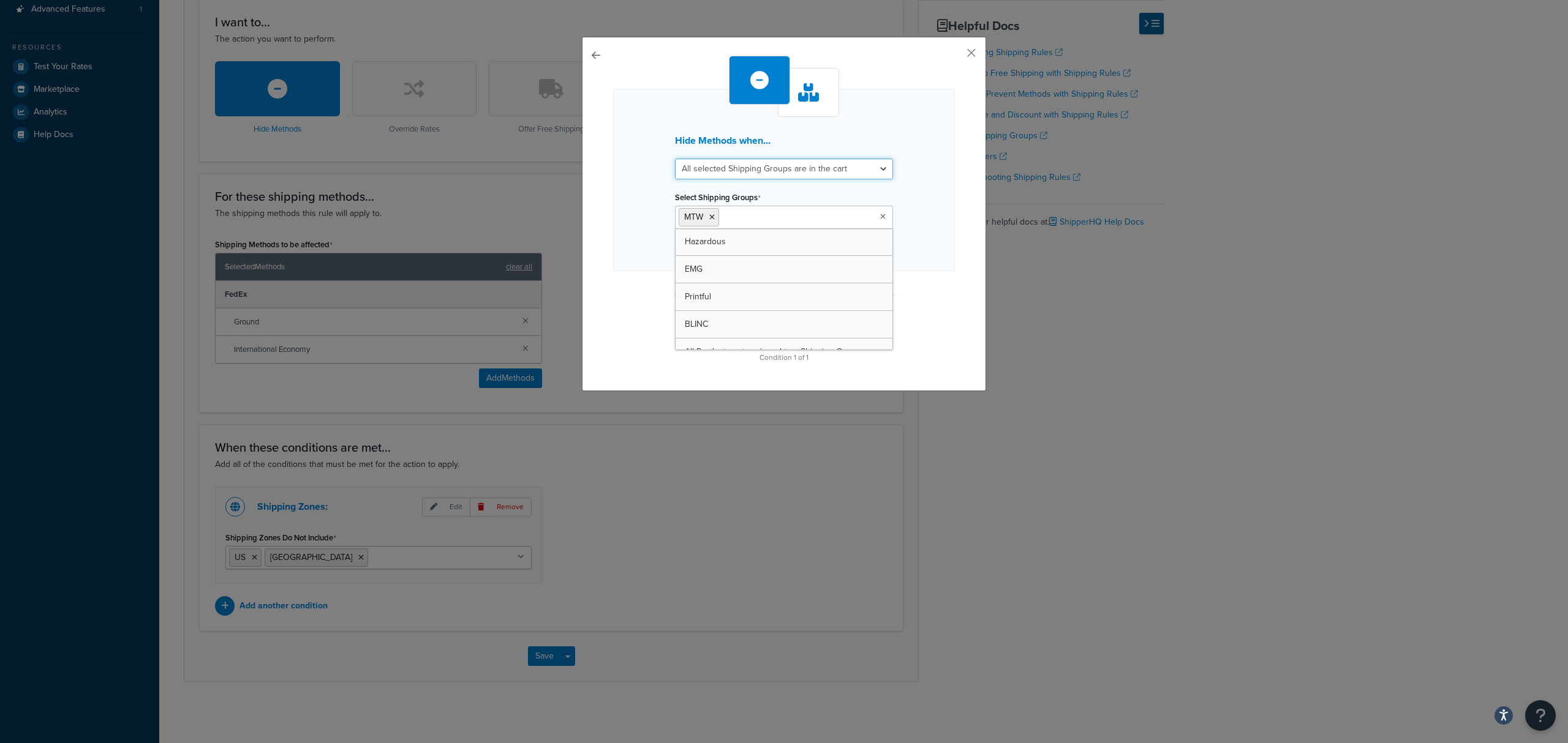
click at [860, 162] on select "All selected Shipping Groups are in the cart Any selected Shipping Groups are i…" at bounding box center [784, 169] width 218 height 21
click at [900, 147] on div "Hide Methods when... All selected Shipping Groups are in the cart Any selected …" at bounding box center [784, 180] width 342 height 182
click at [843, 172] on select "All selected Shipping Groups are in the cart Any selected Shipping Groups are i…" at bounding box center [784, 169] width 218 height 21
select select "any"
click at [675, 159] on select "All selected Shipping Groups are in the cart Any selected Shipping Groups are i…" at bounding box center [784, 169] width 218 height 21
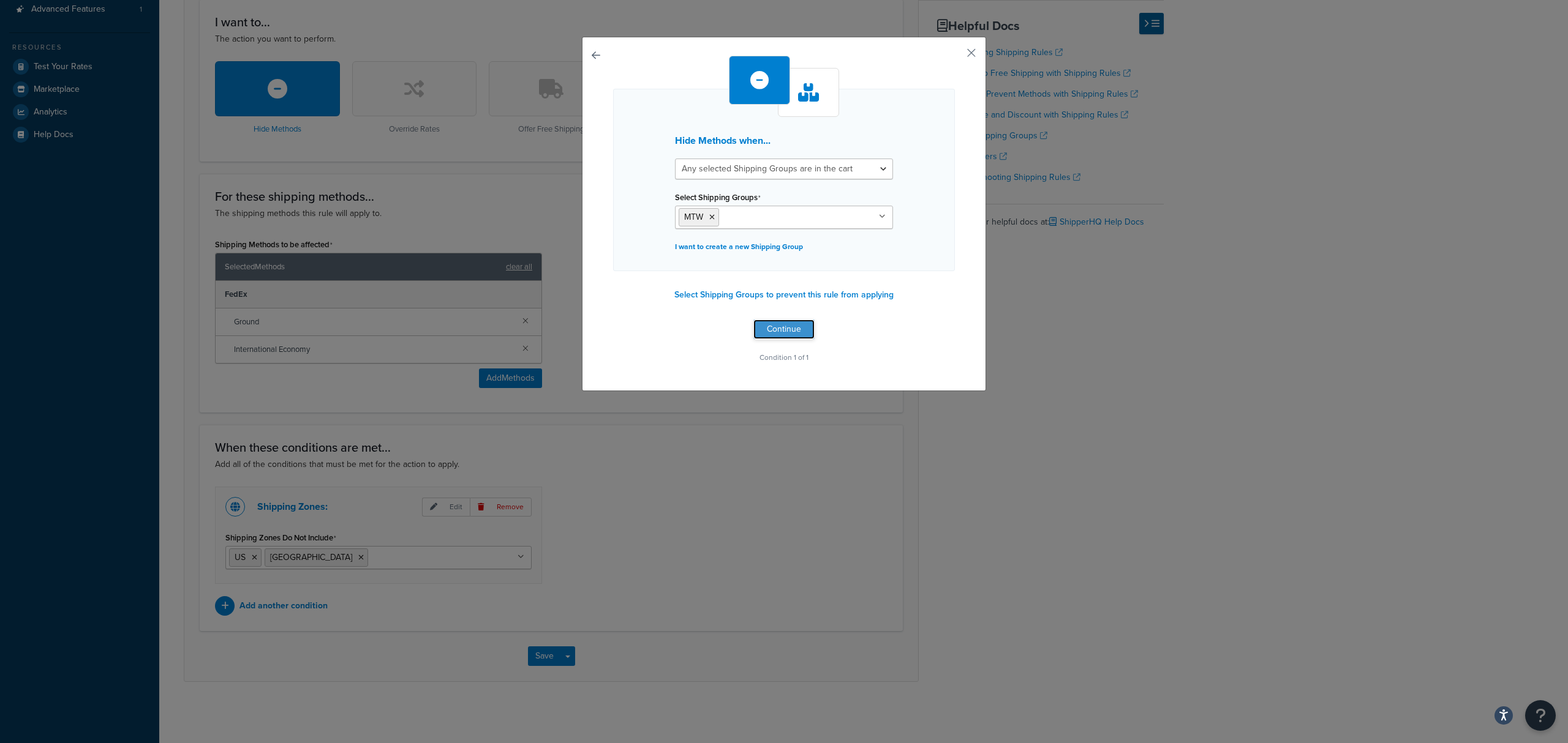
click at [775, 330] on button "Continue" at bounding box center [784, 329] width 61 height 20
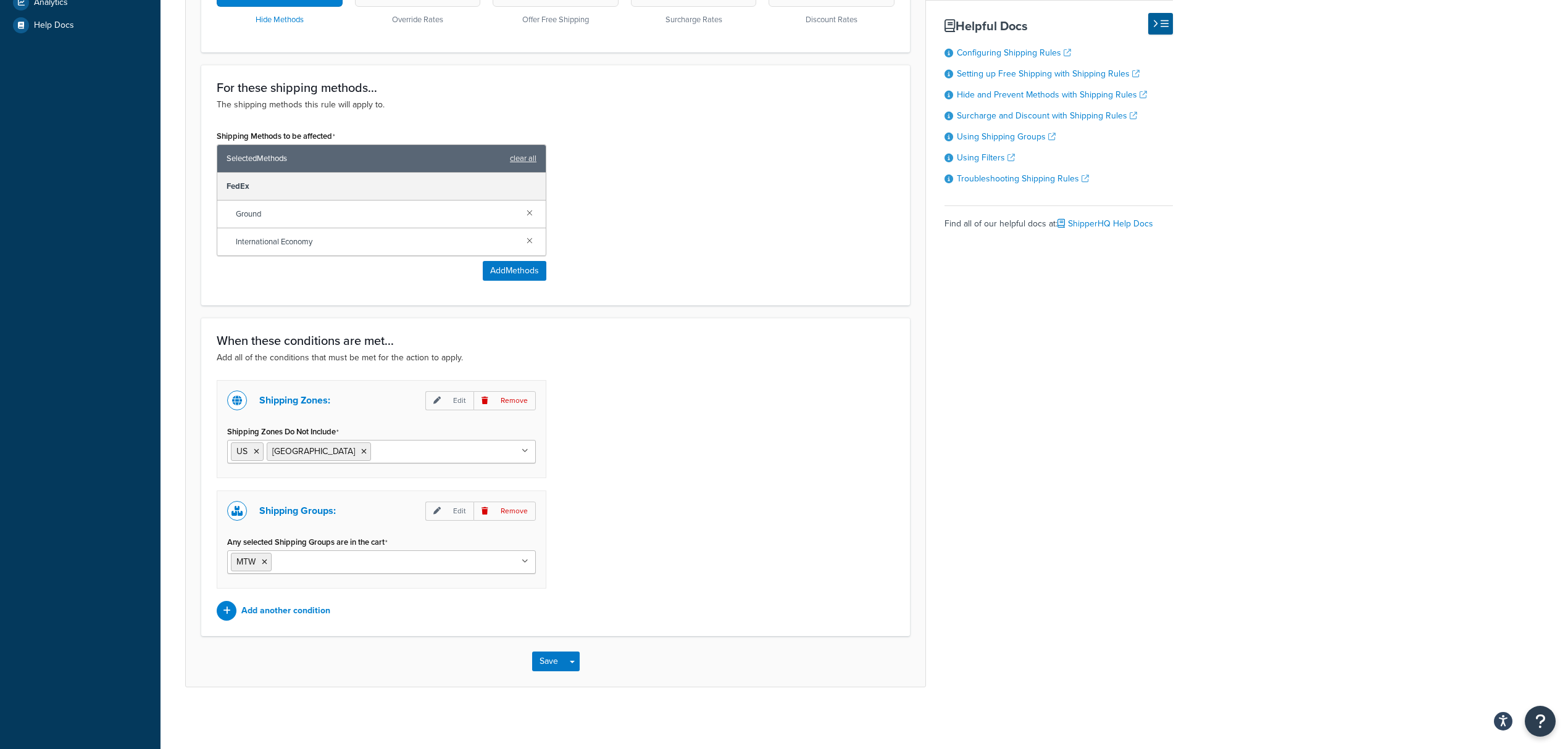
scroll to position [447, 0]
click at [552, 659] on button "Save" at bounding box center [548, 661] width 34 height 20
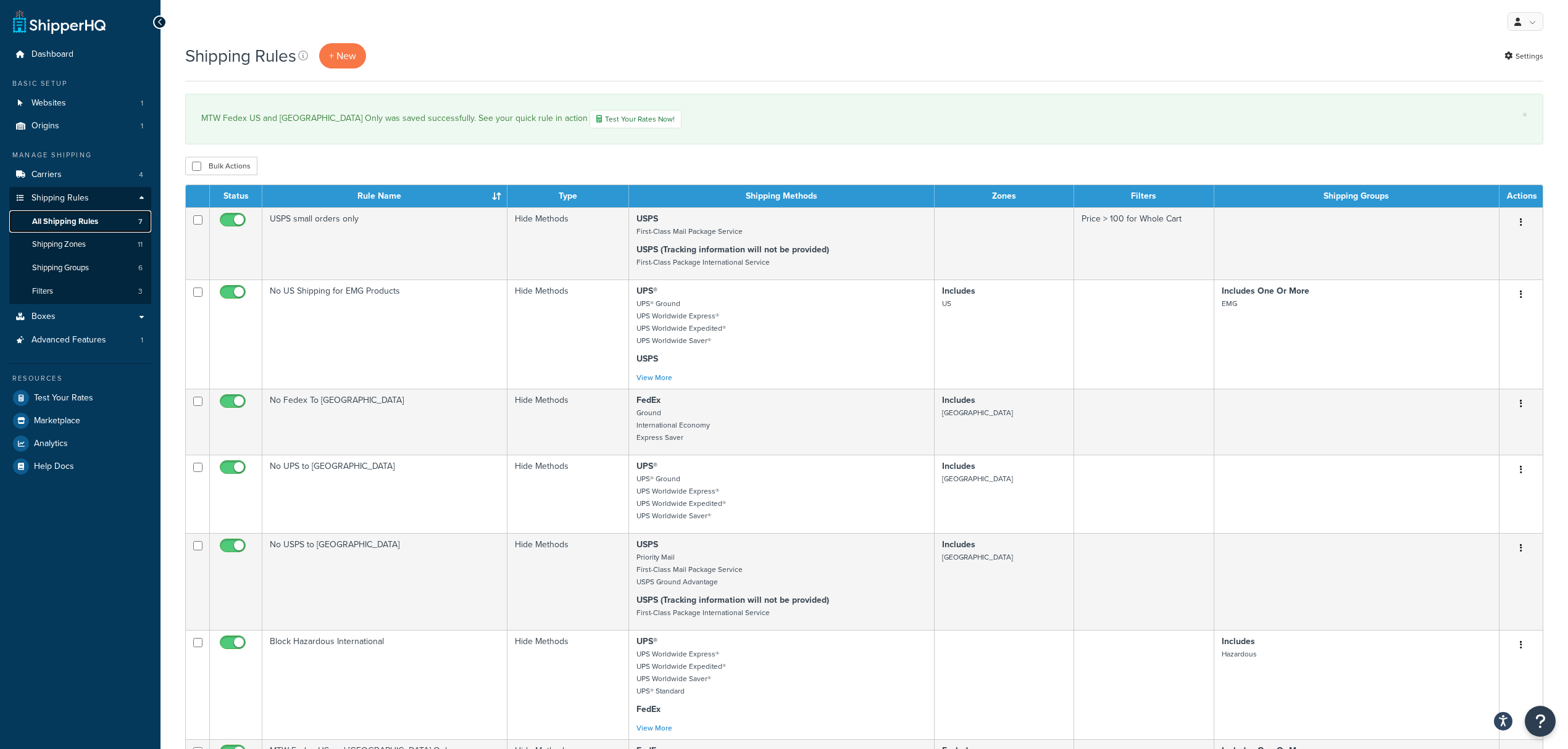
click at [70, 222] on span "All Shipping Rules" at bounding box center [65, 222] width 66 height 11
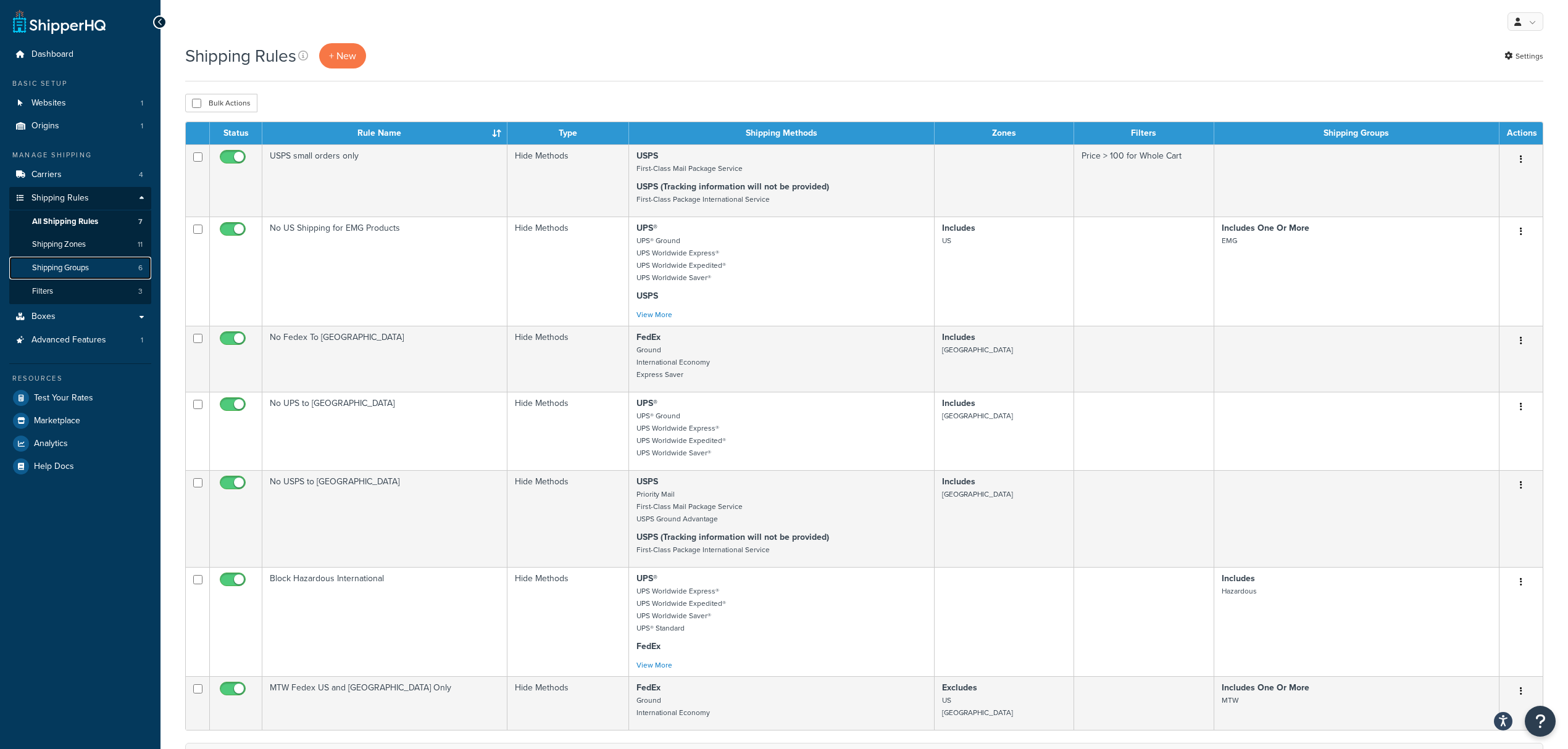
click at [65, 265] on span "Shipping Groups" at bounding box center [61, 268] width 57 height 11
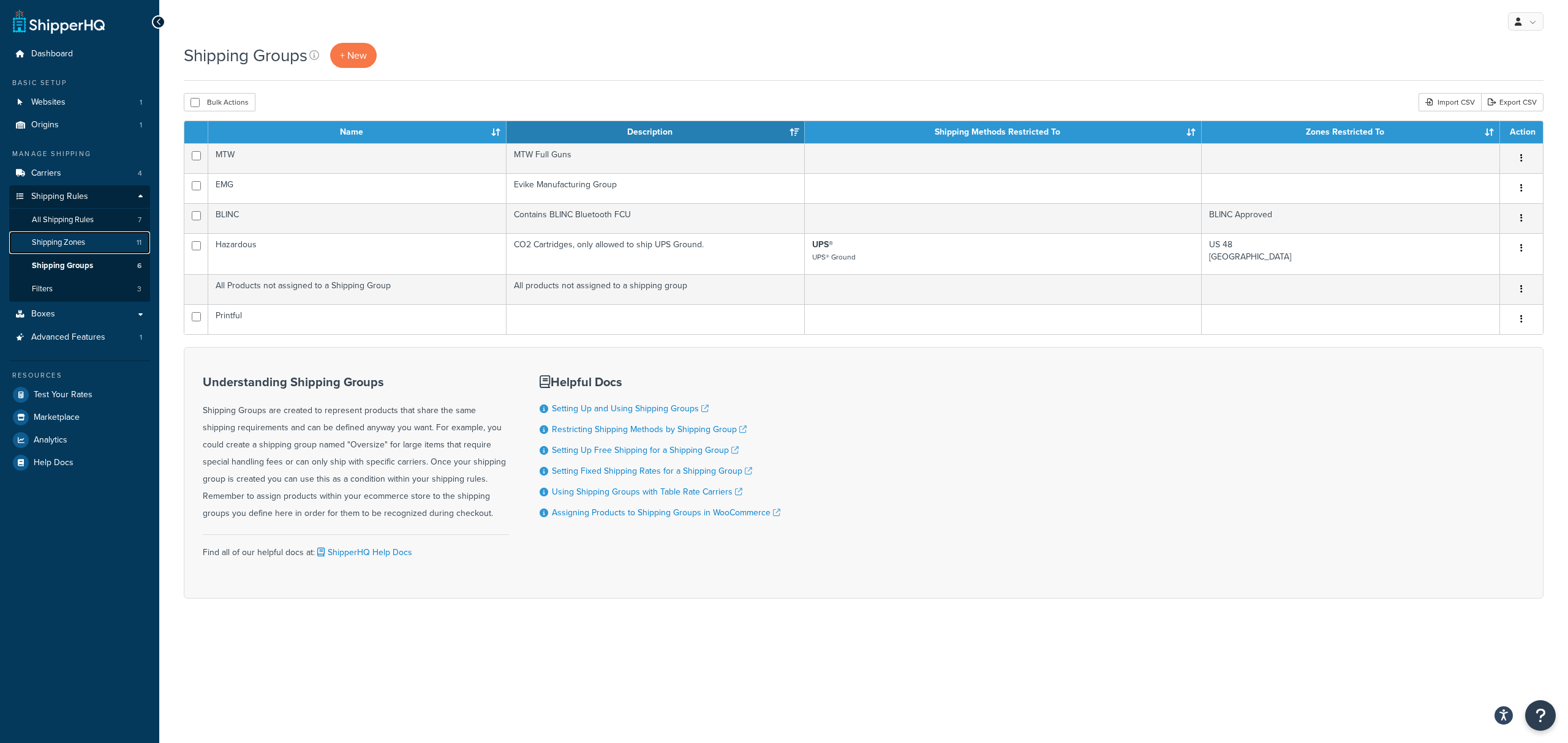
click at [63, 240] on span "Shipping Zones" at bounding box center [59, 243] width 54 height 10
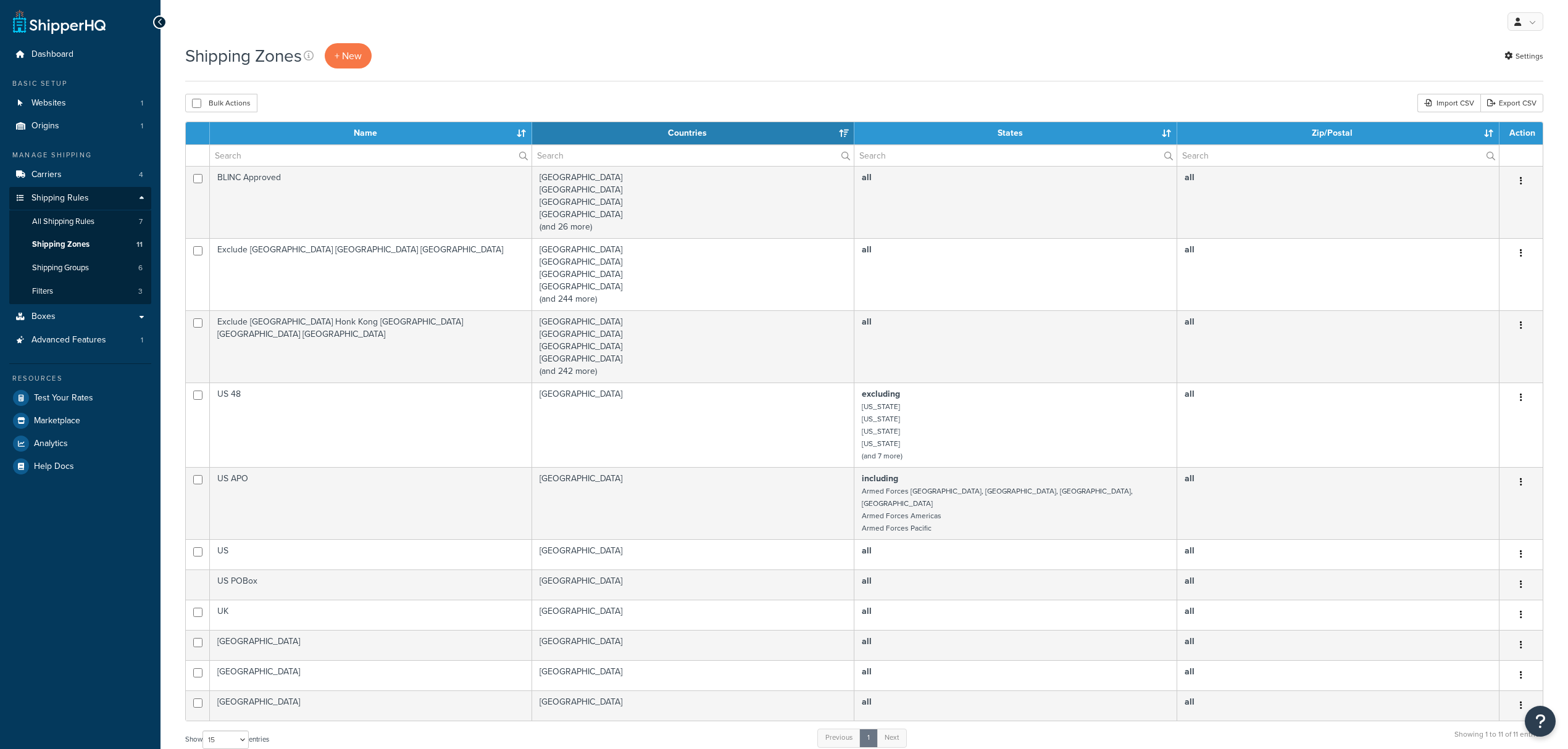
select select "15"
click at [342, 57] on span "+ New" at bounding box center [348, 56] width 27 height 14
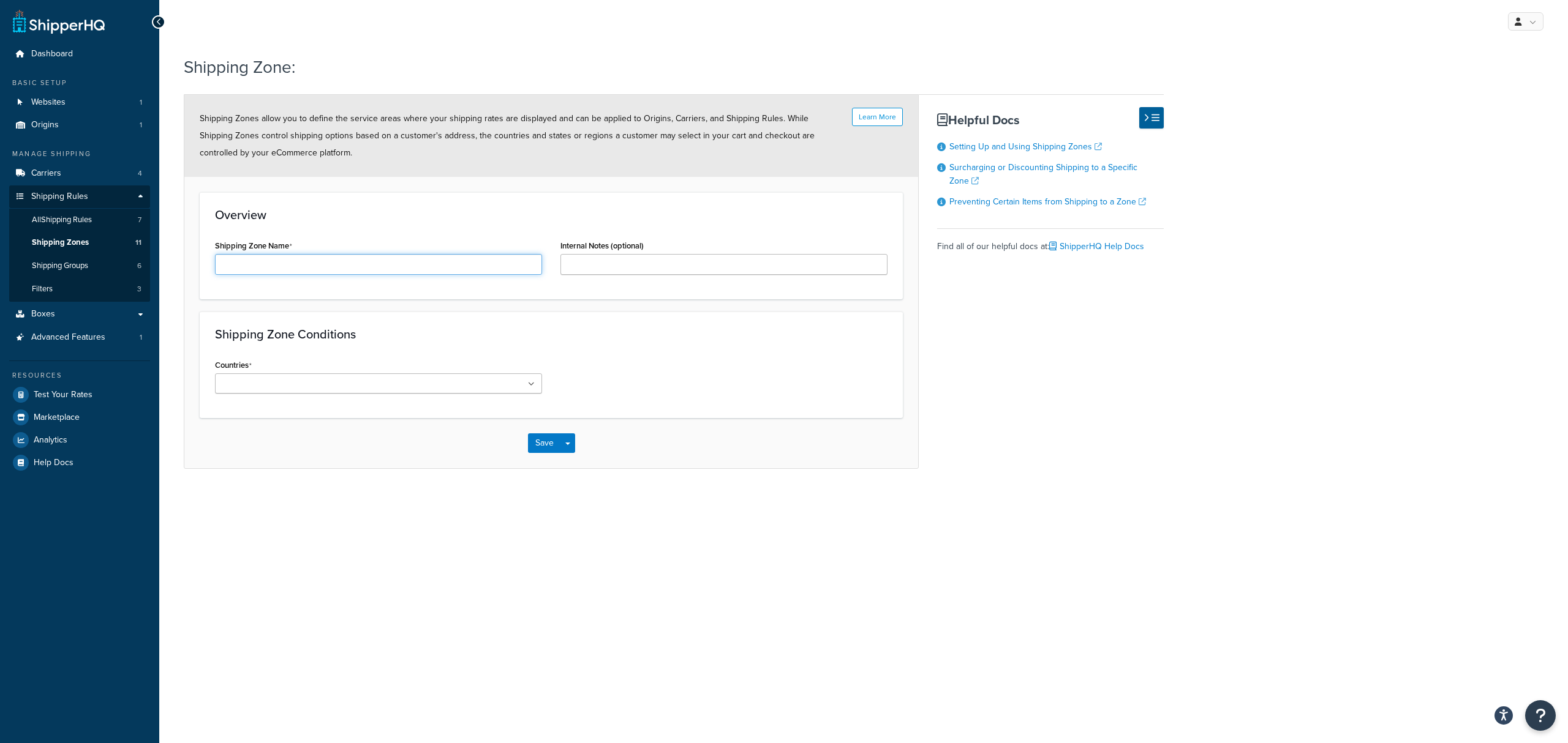
drag, startPoint x: 316, startPoint y: 260, endPoint x: 321, endPoint y: 245, distance: 15.8
click at [319, 247] on div "Shipping Zone Name" at bounding box center [378, 256] width 327 height 38
type input "[GEOGRAPHIC_DATA]"
type input "ukrain"
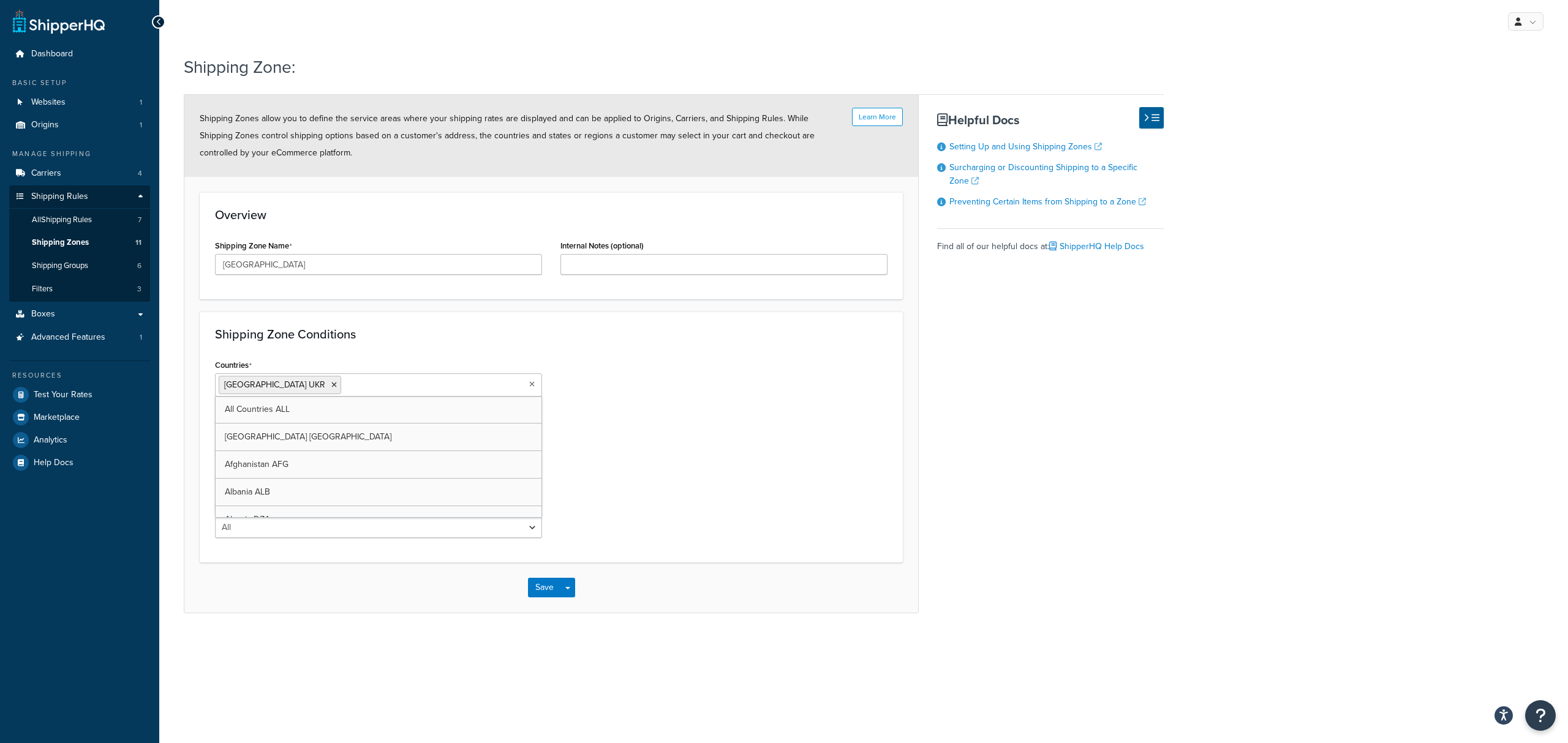
click at [643, 419] on div "Countries Ukraine UKR All Countries ALL United States USA Afghanistan AFG Alban…" at bounding box center [551, 452] width 691 height 191
click at [547, 586] on button "Save" at bounding box center [544, 588] width 33 height 20
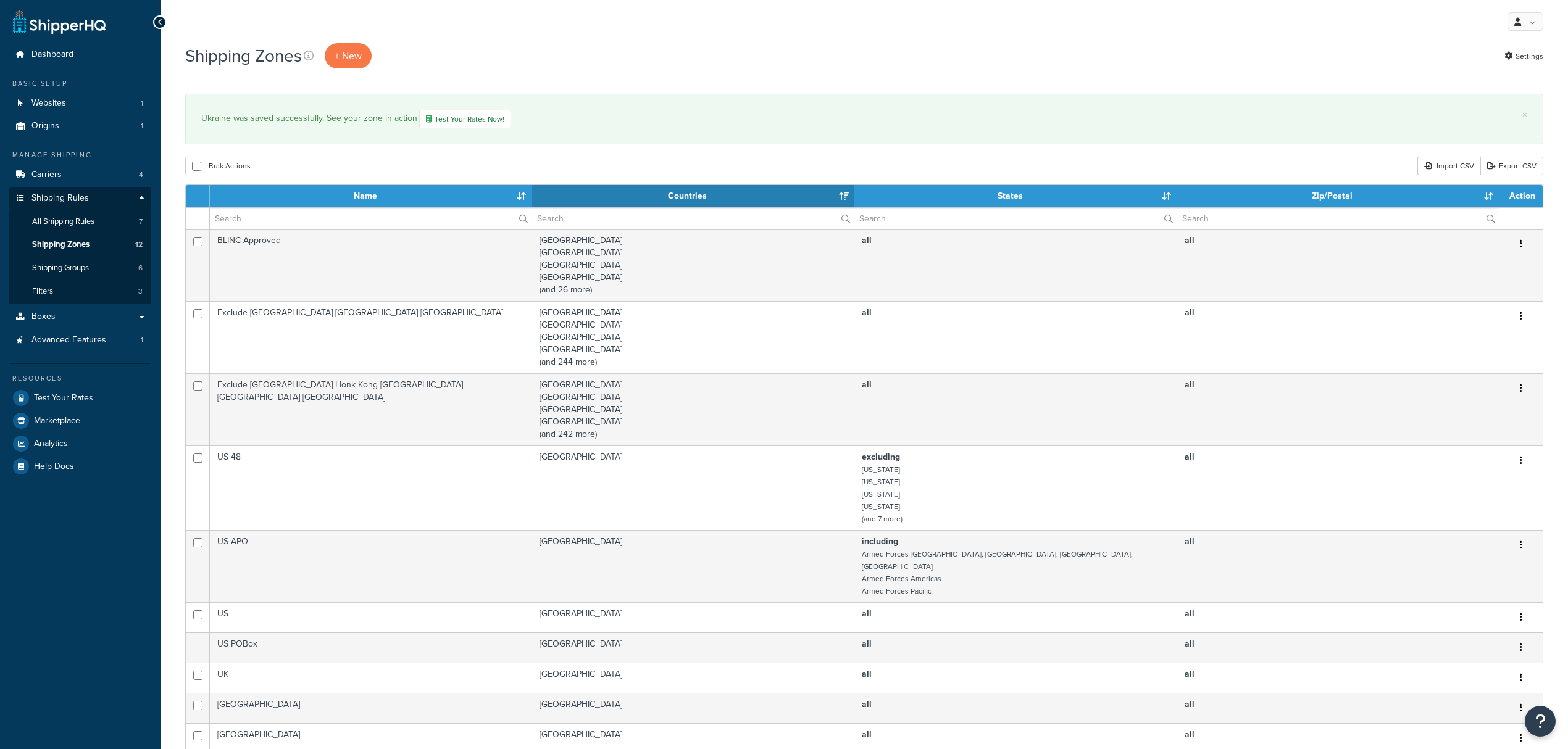
select select "15"
click at [75, 223] on span "All Shipping Rules" at bounding box center [63, 222] width 63 height 11
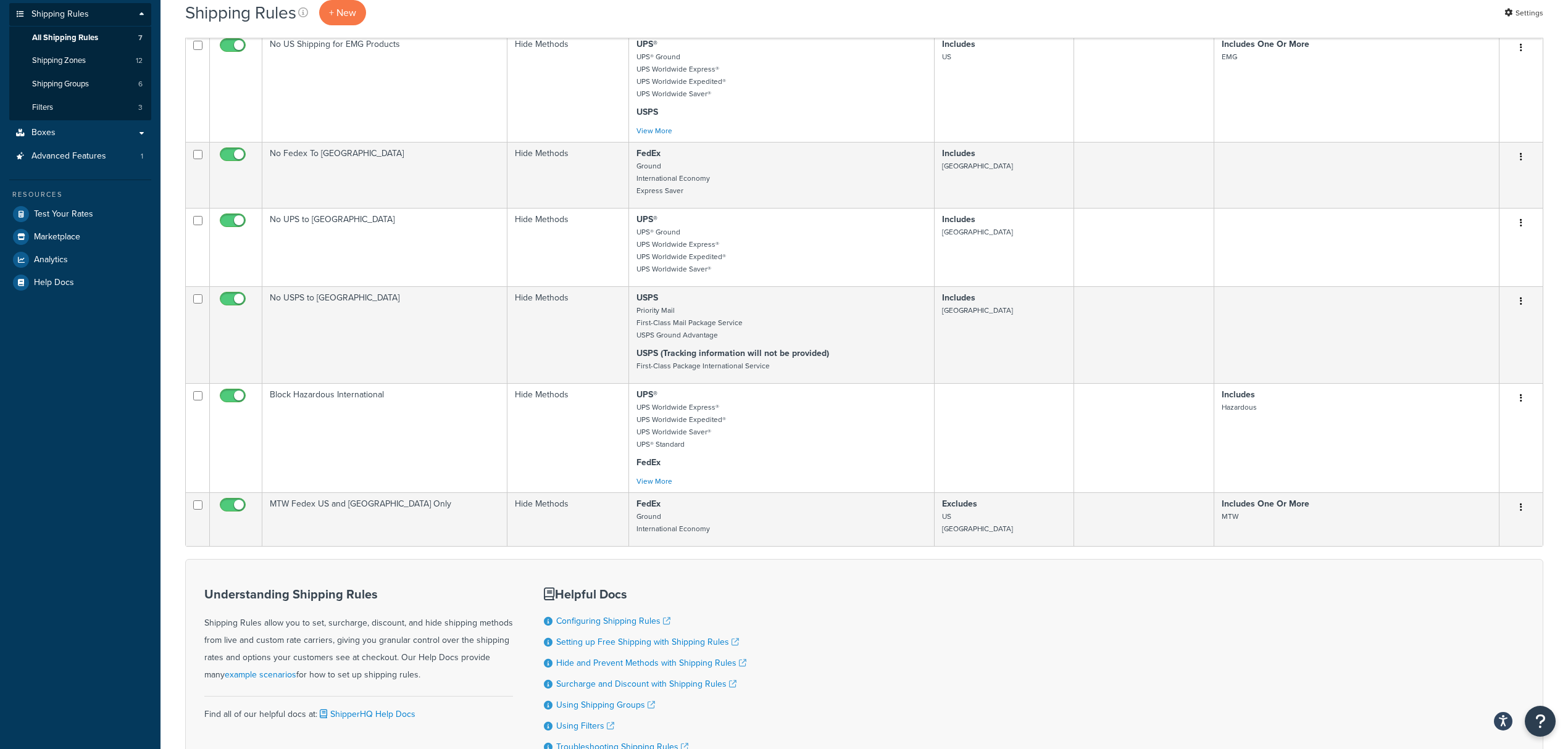
scroll to position [299, 0]
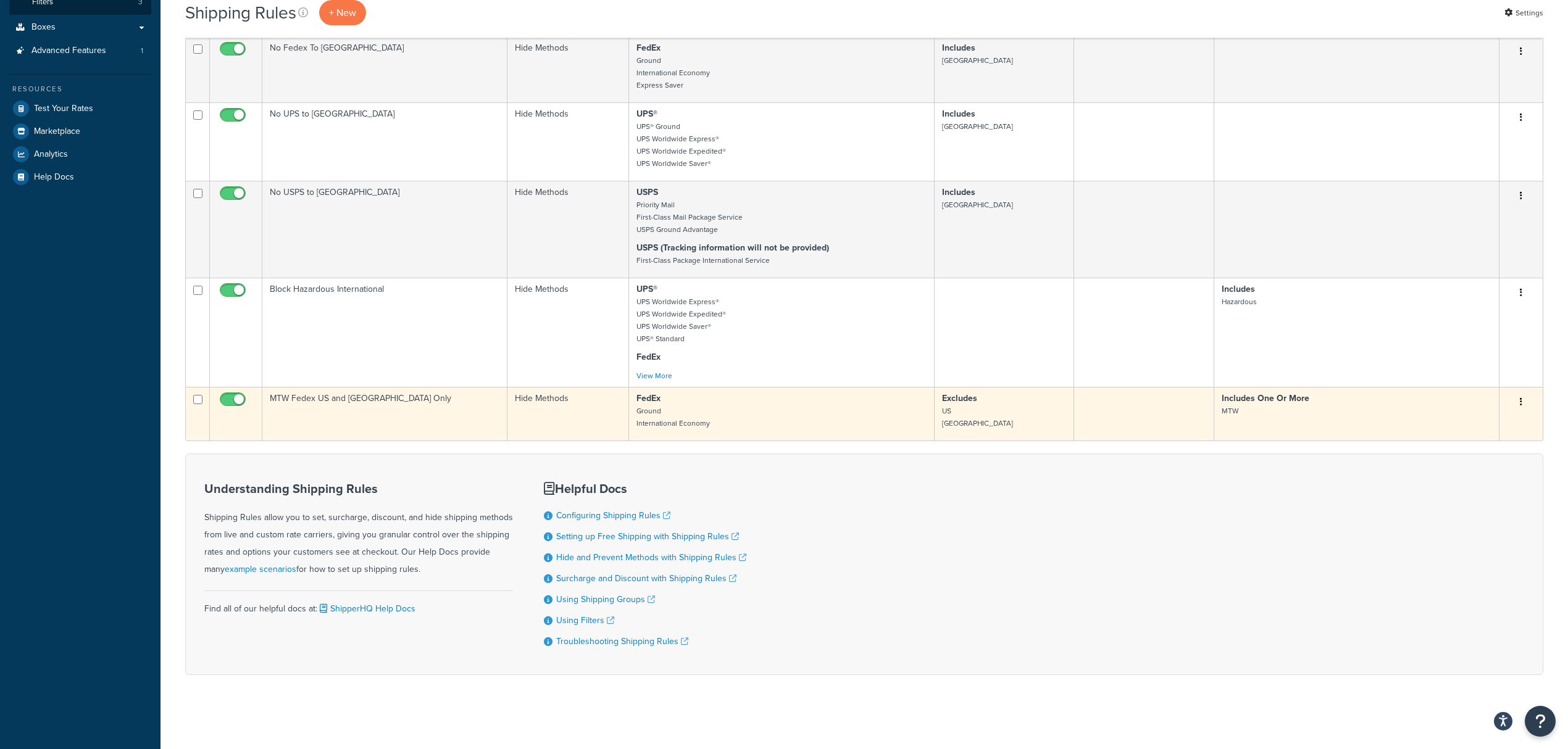
click at [322, 390] on td "MTW Fedex US and [GEOGRAPHIC_DATA] Only" at bounding box center [385, 414] width 245 height 54
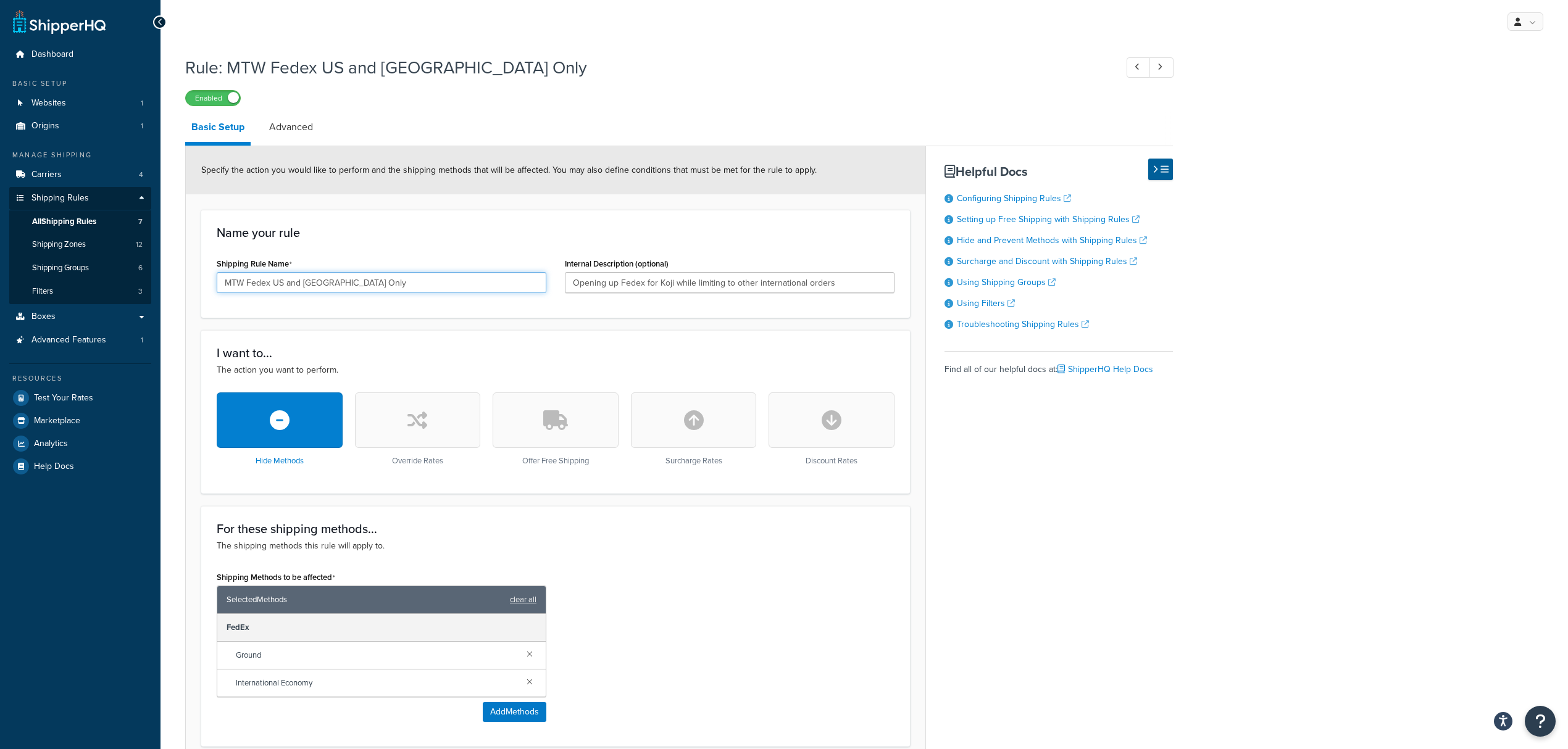
drag, startPoint x: 287, startPoint y: 282, endPoint x: 469, endPoint y: 175, distance: 211.1
click at [465, 185] on form "Specify the action you would like to perform and the shipping methods that will…" at bounding box center [555, 637] width 739 height 982
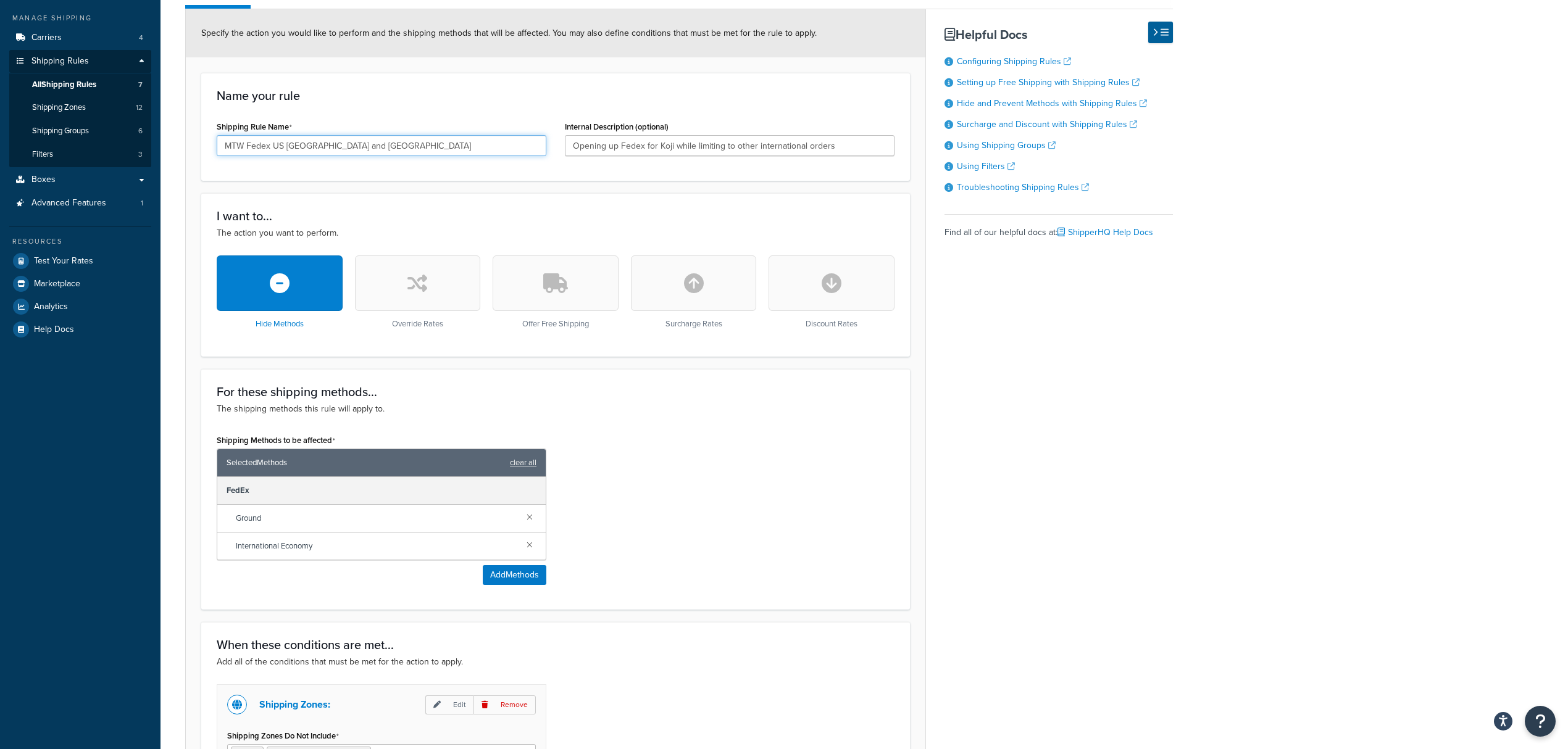
scroll to position [411, 0]
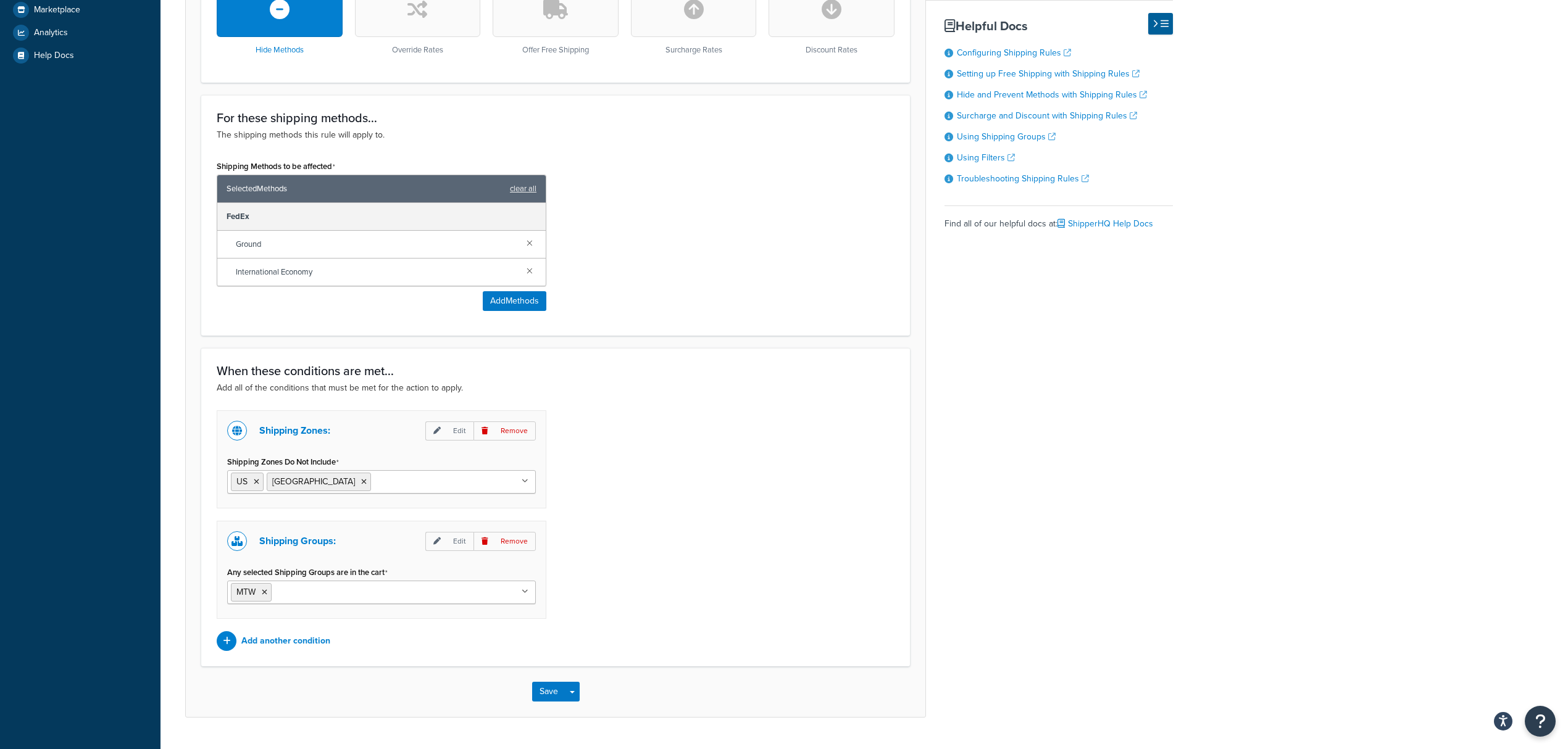
type input "MTW Fedex US [GEOGRAPHIC_DATA] and [GEOGRAPHIC_DATA]"
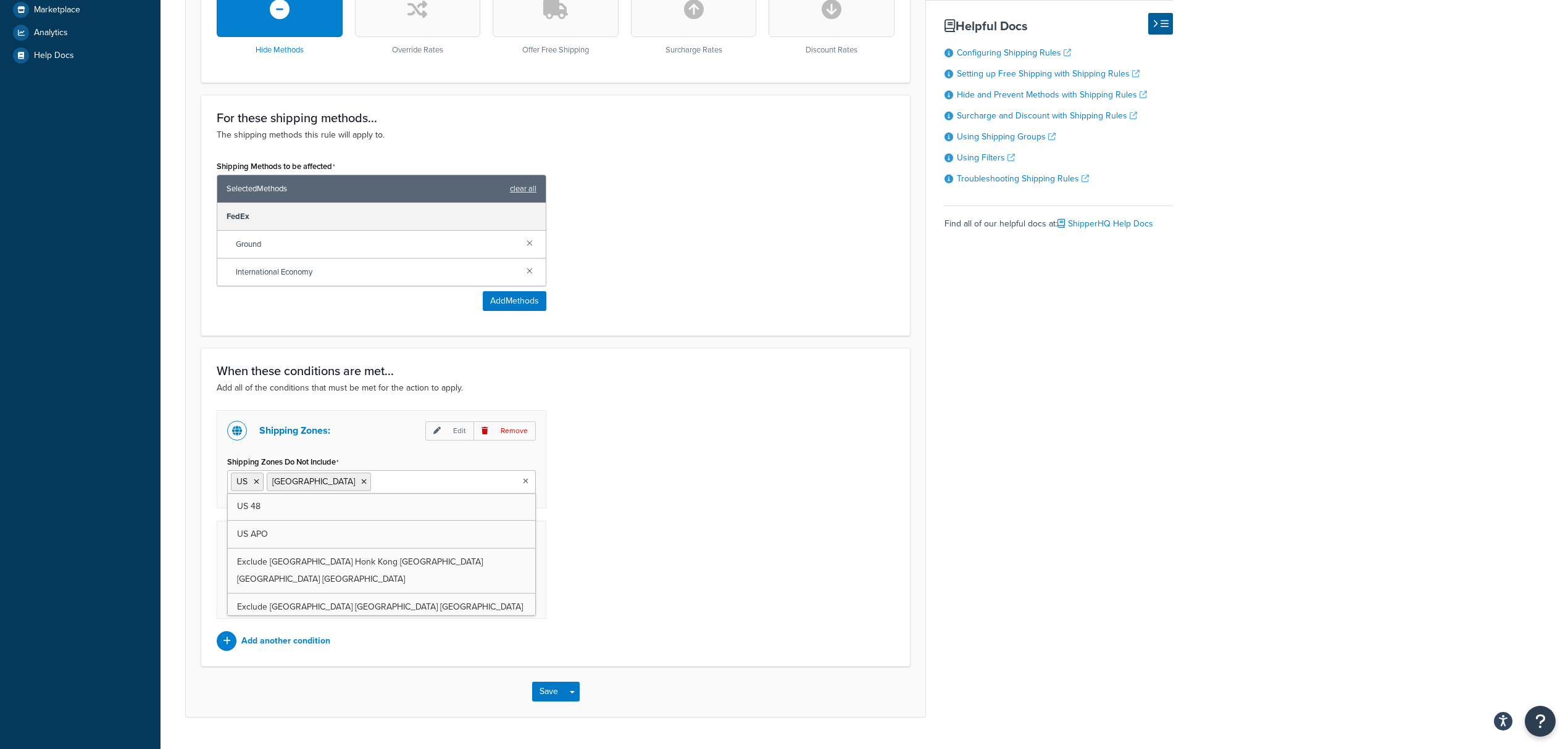
click at [374, 480] on input "Shipping Zones Do Not Include" at bounding box center [429, 481] width 109 height 14
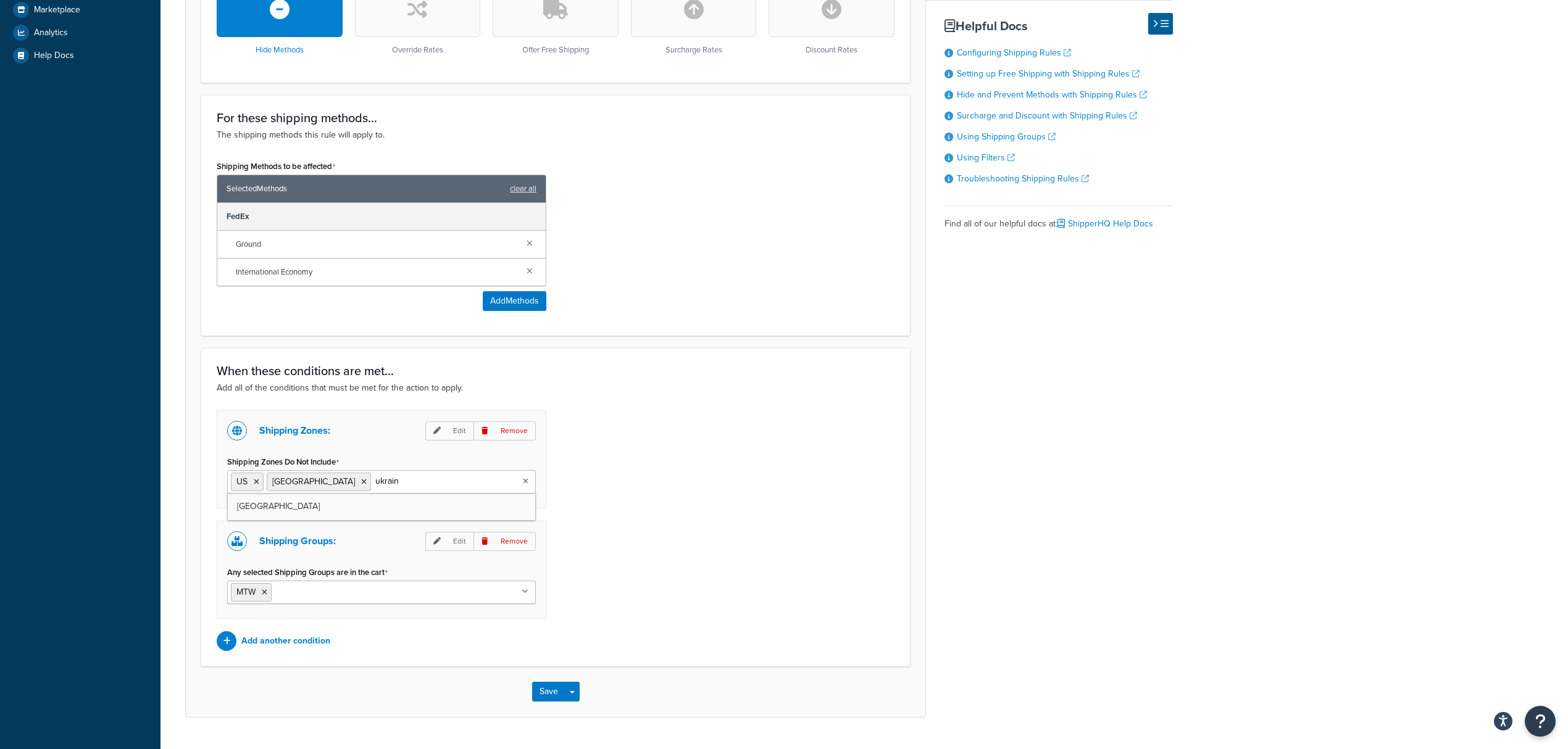
type input "ukraine"
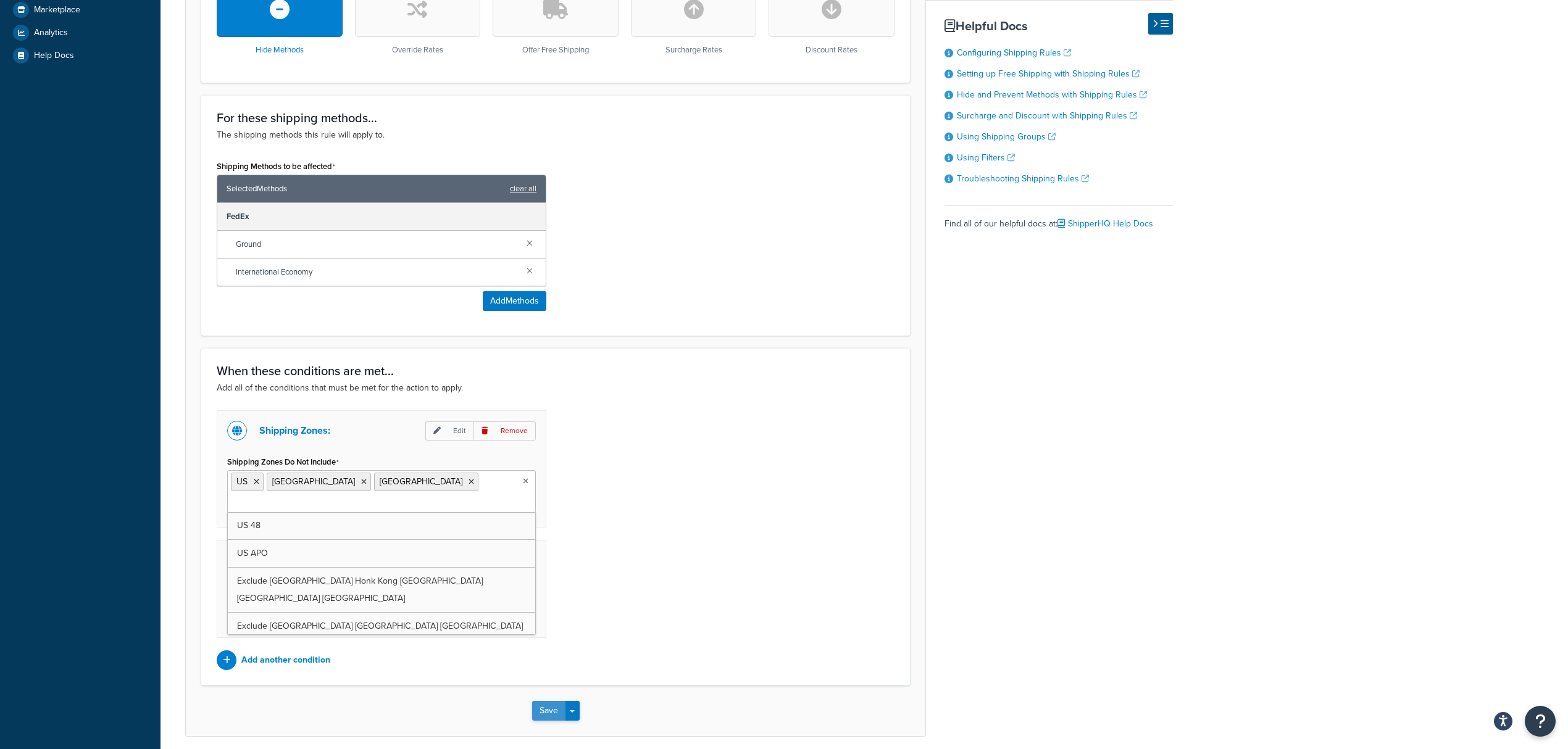
click at [561, 701] on button "Save" at bounding box center [548, 711] width 34 height 20
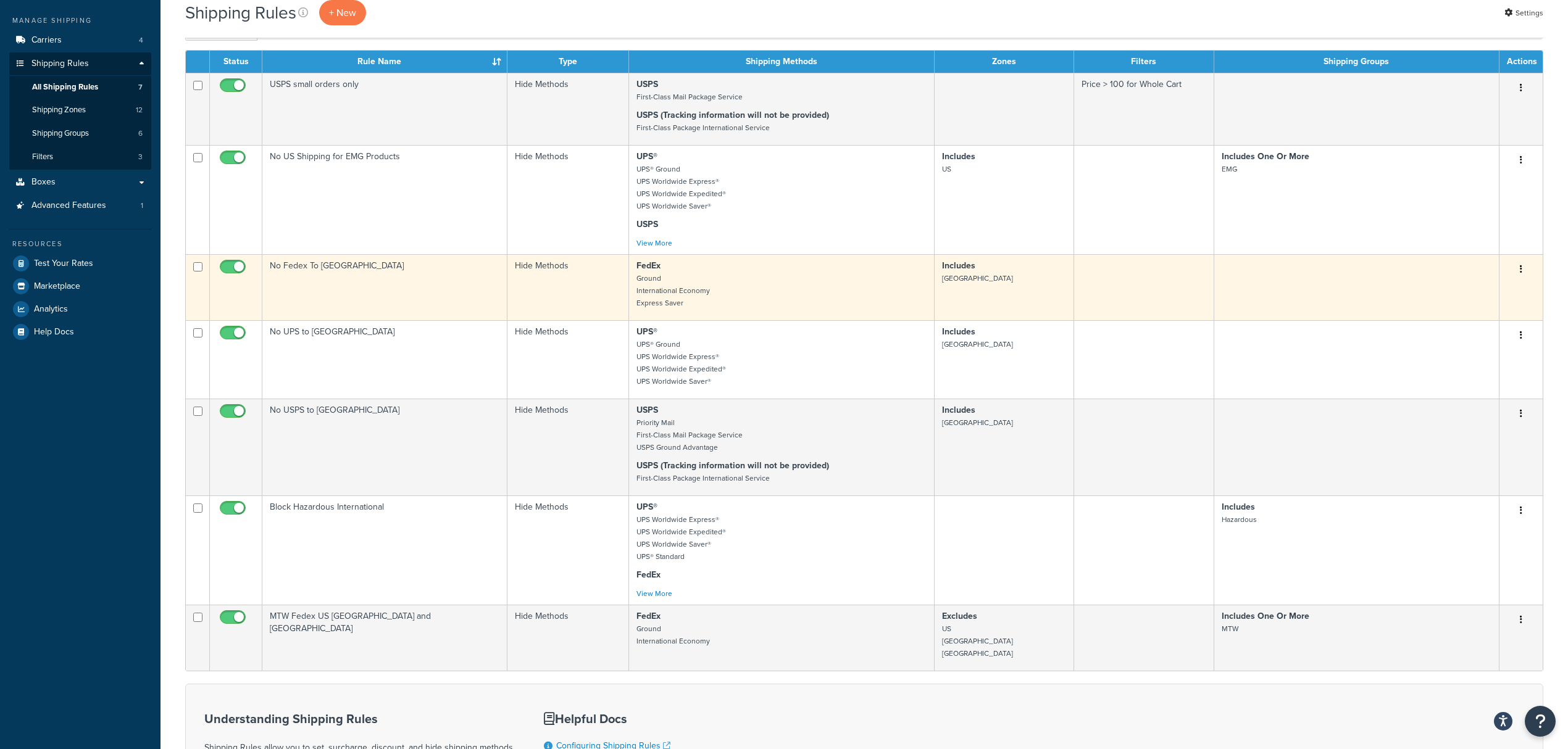
scroll to position [164, 0]
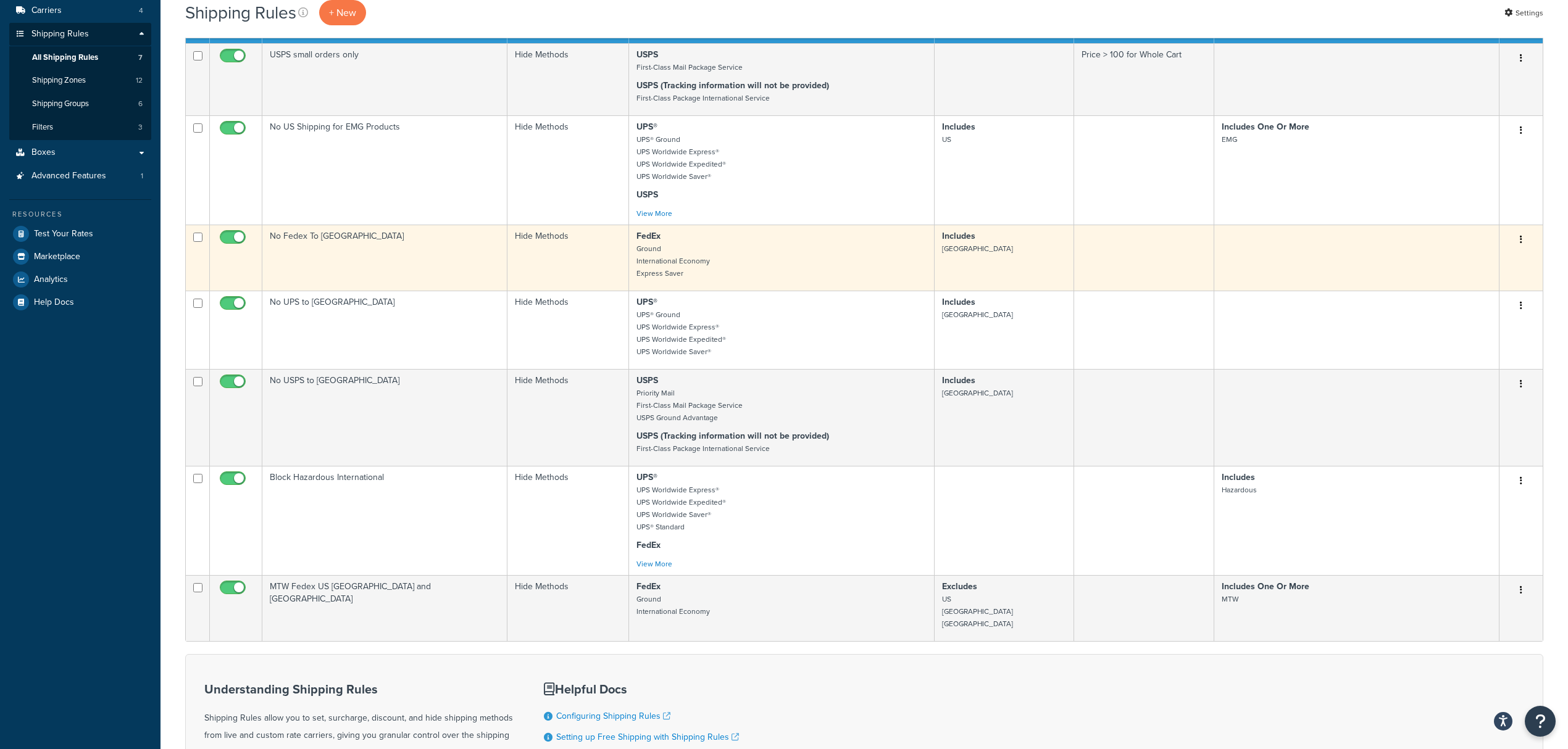
click at [1521, 241] on icon "button" at bounding box center [1521, 239] width 3 height 9
click at [1481, 314] on link "Delete" at bounding box center [1480, 314] width 97 height 25
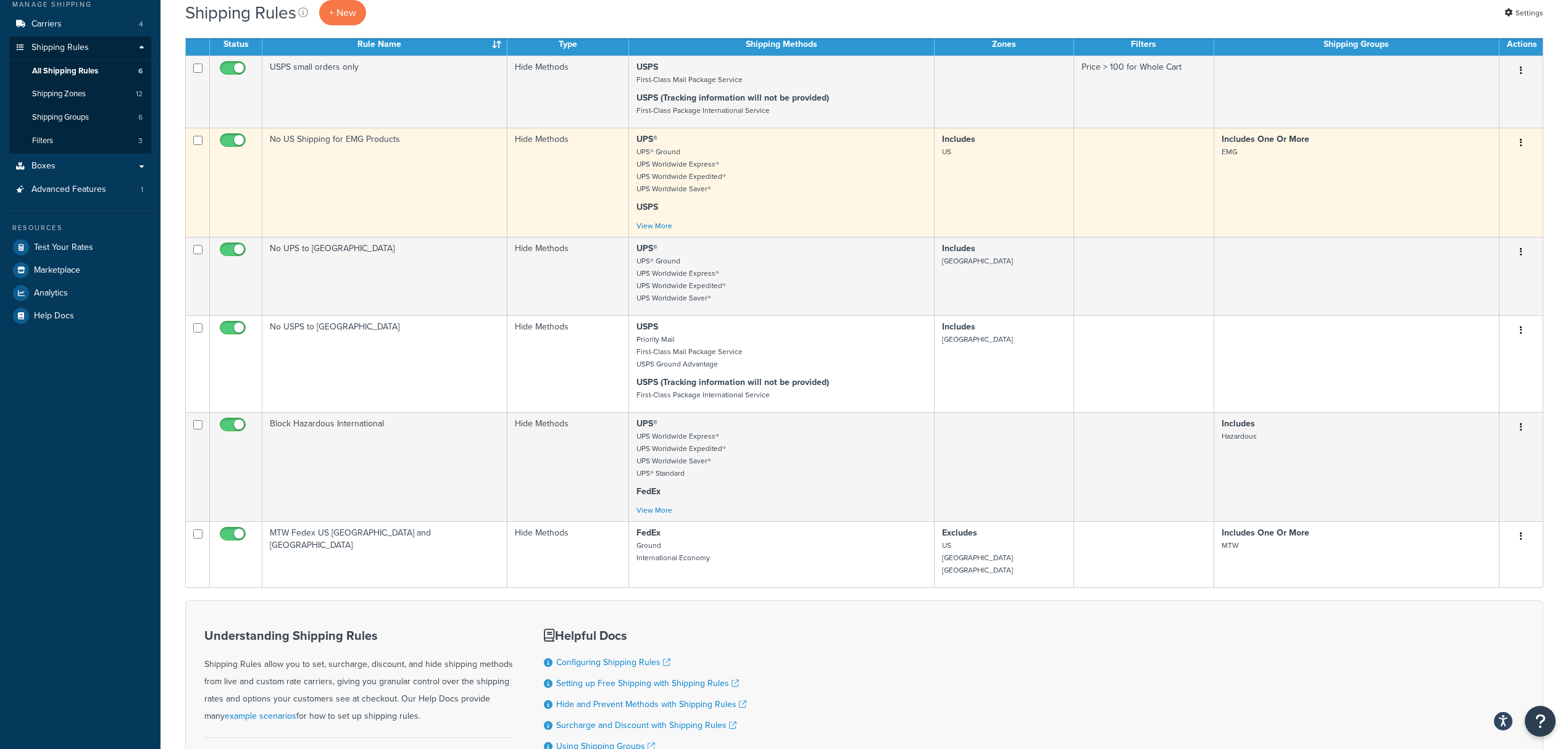
scroll to position [164, 0]
